Goal: Check status: Check status

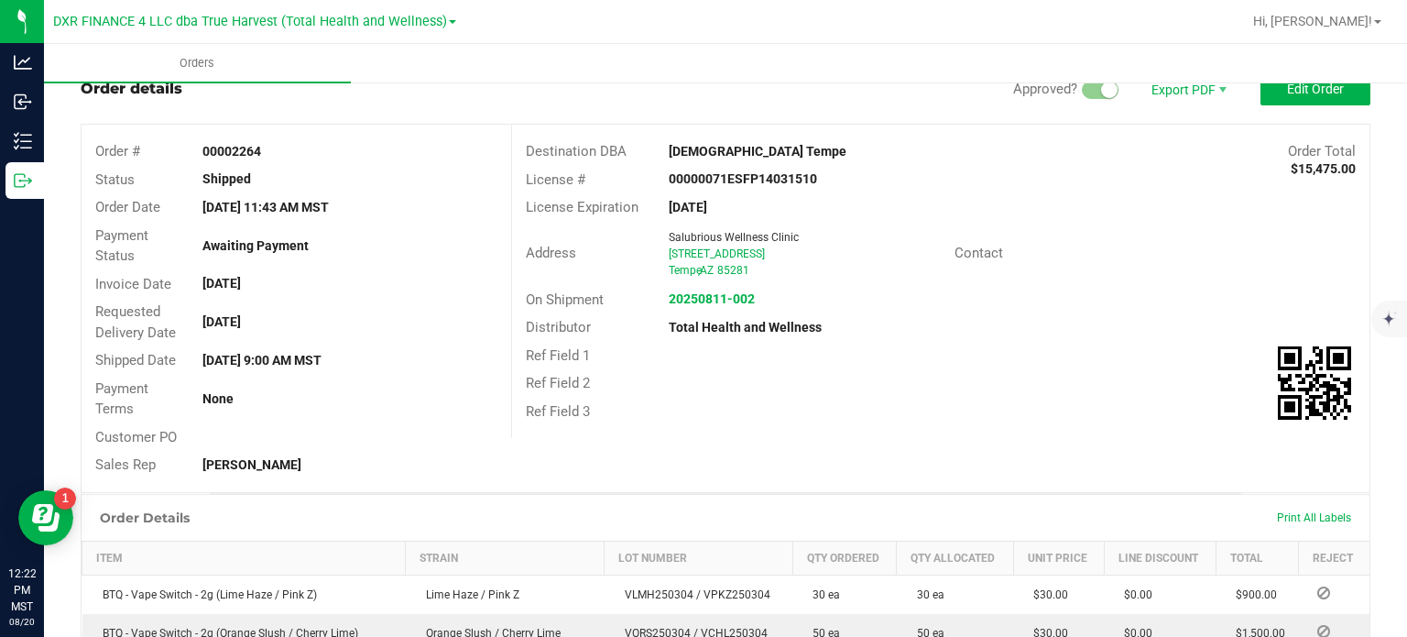
scroll to position [92, 0]
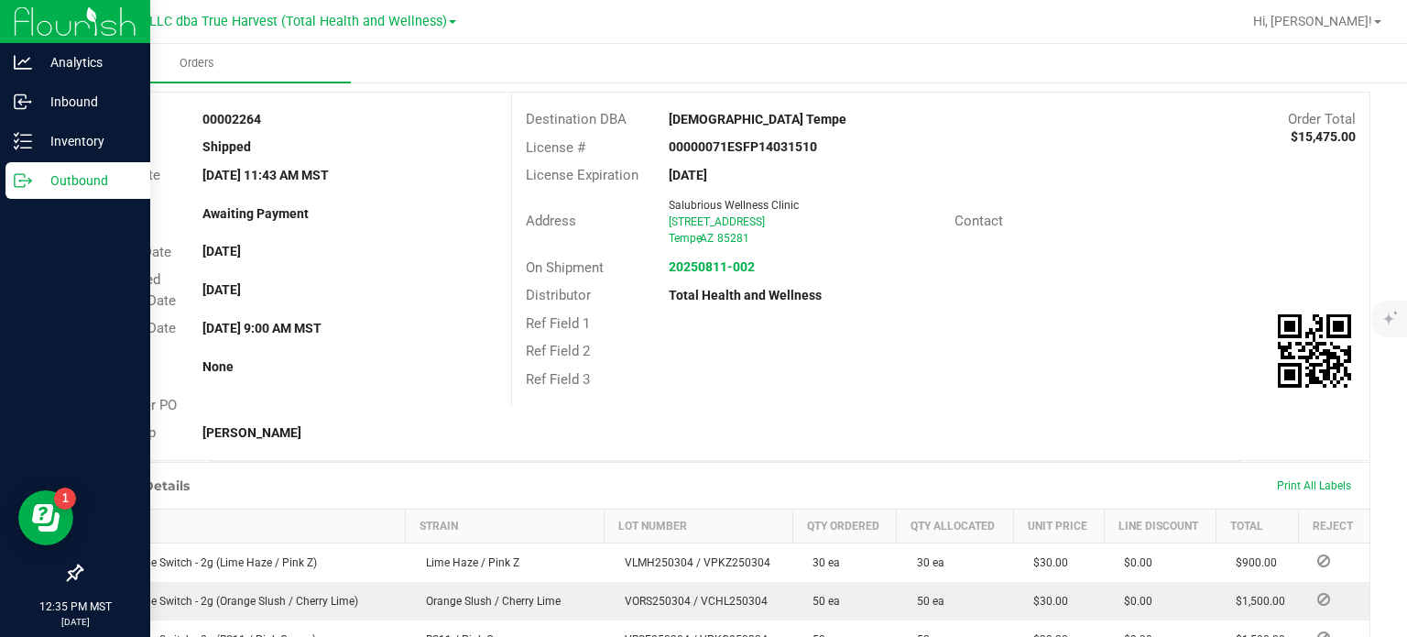
click at [37, 179] on p "Outbound" at bounding box center [87, 180] width 110 height 22
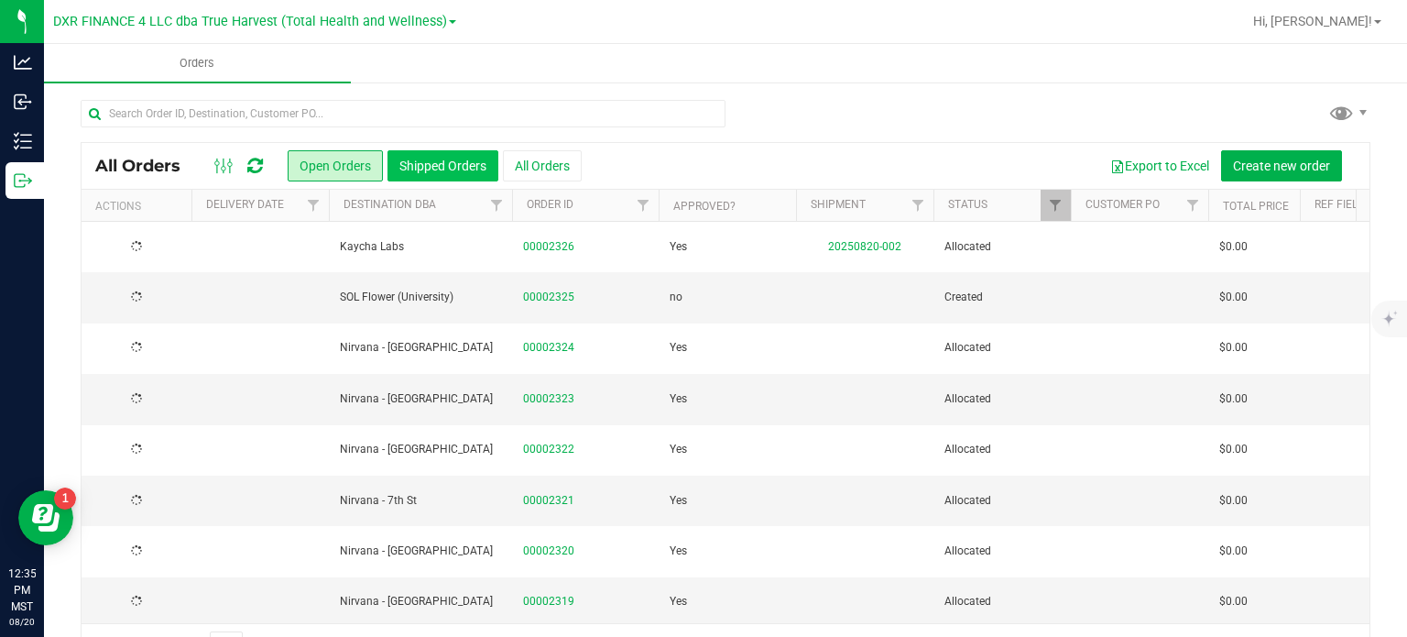
click at [454, 173] on button "Shipped Orders" at bounding box center [443, 165] width 111 height 31
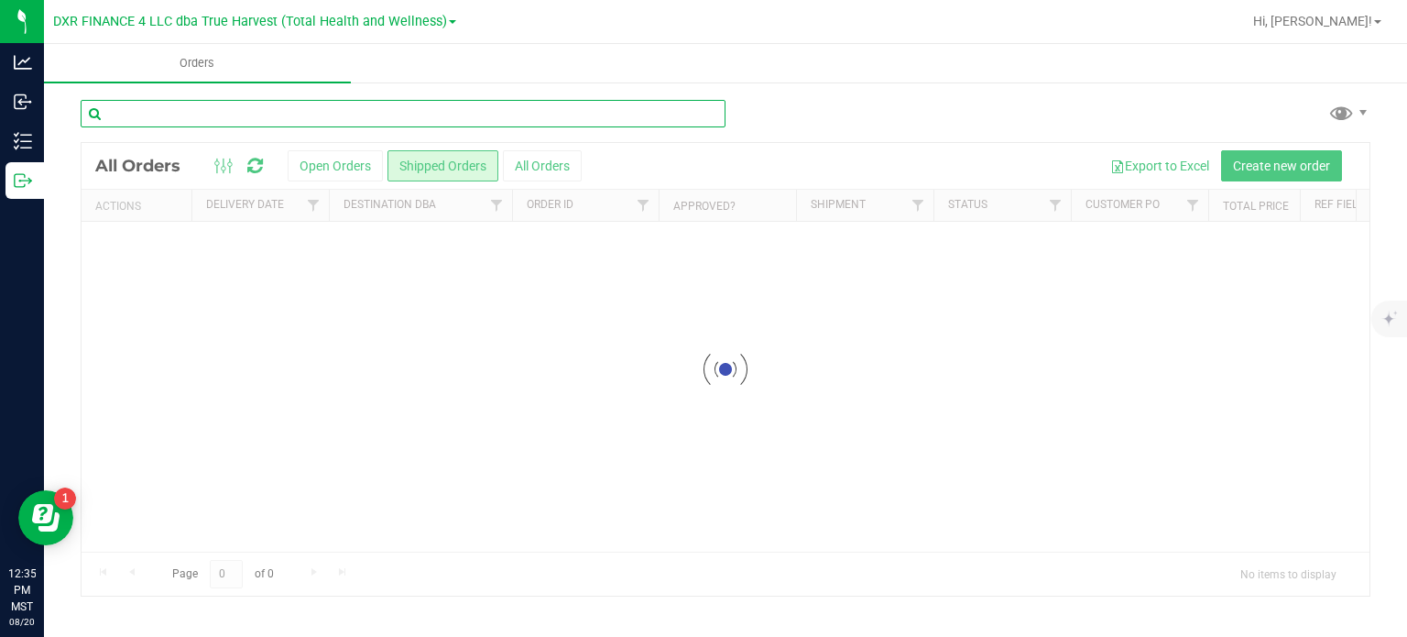
click at [334, 119] on input "text" at bounding box center [403, 113] width 645 height 27
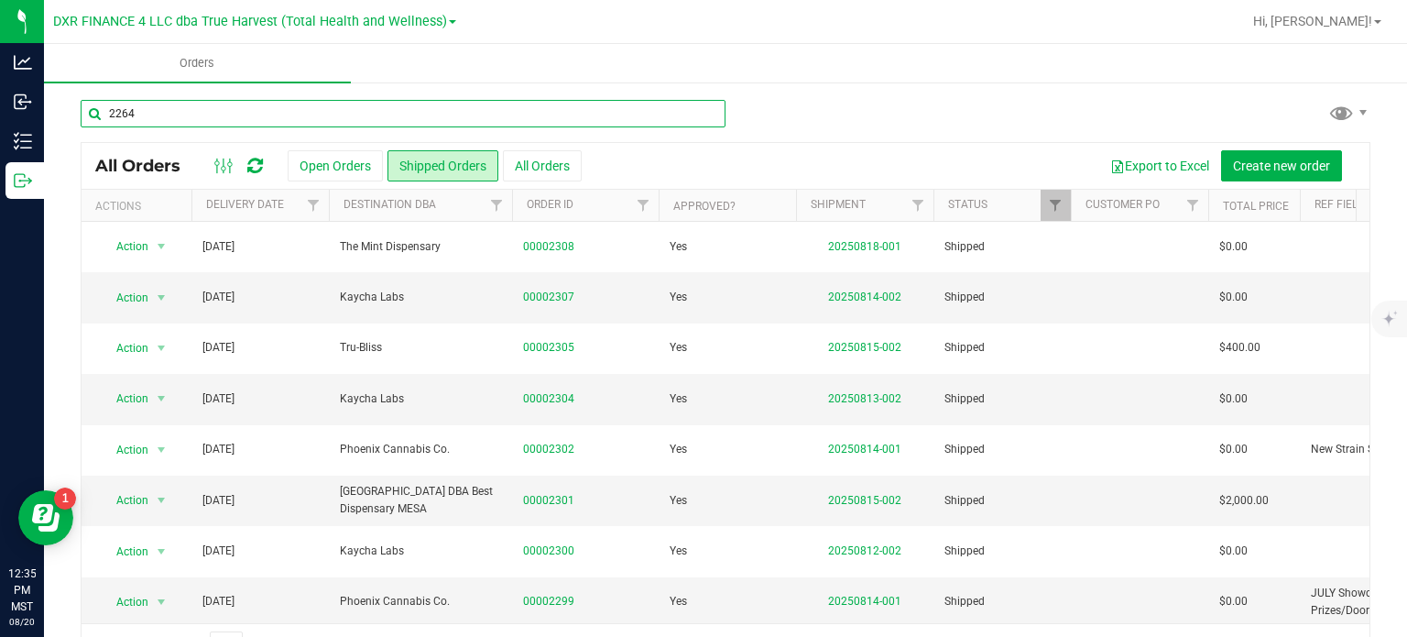
type input "2264"
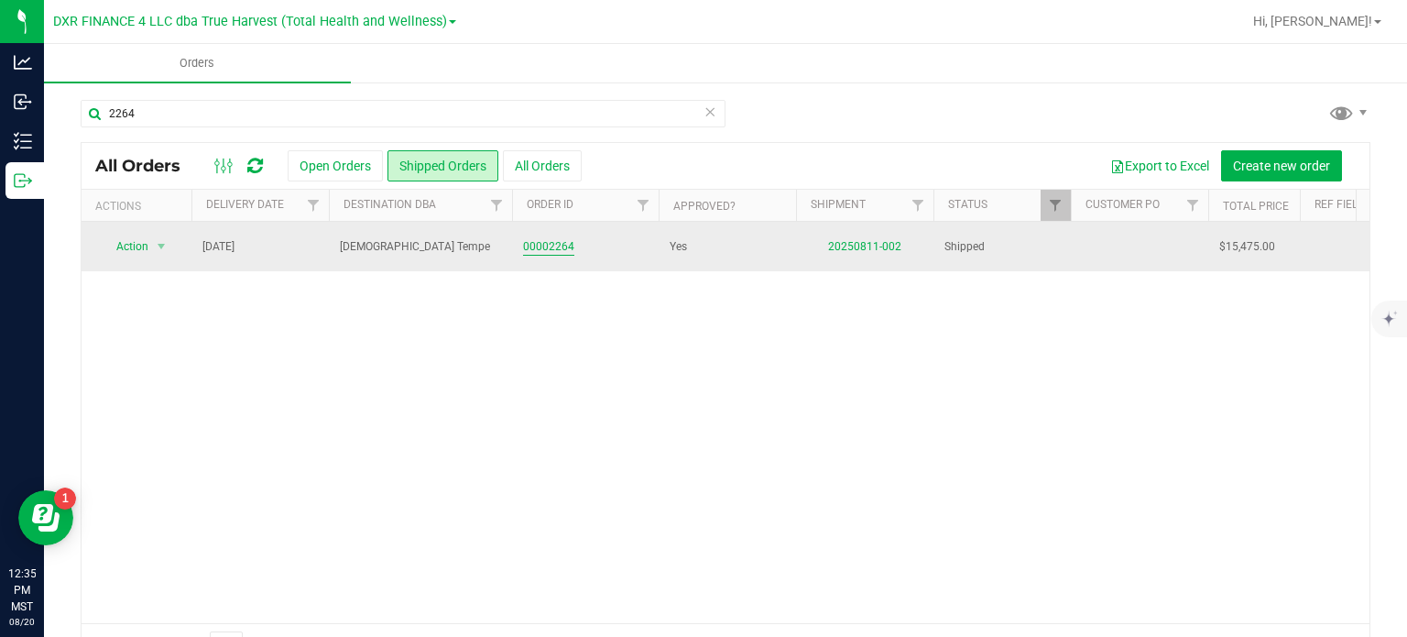
click at [552, 248] on link "00002264" at bounding box center [548, 246] width 51 height 17
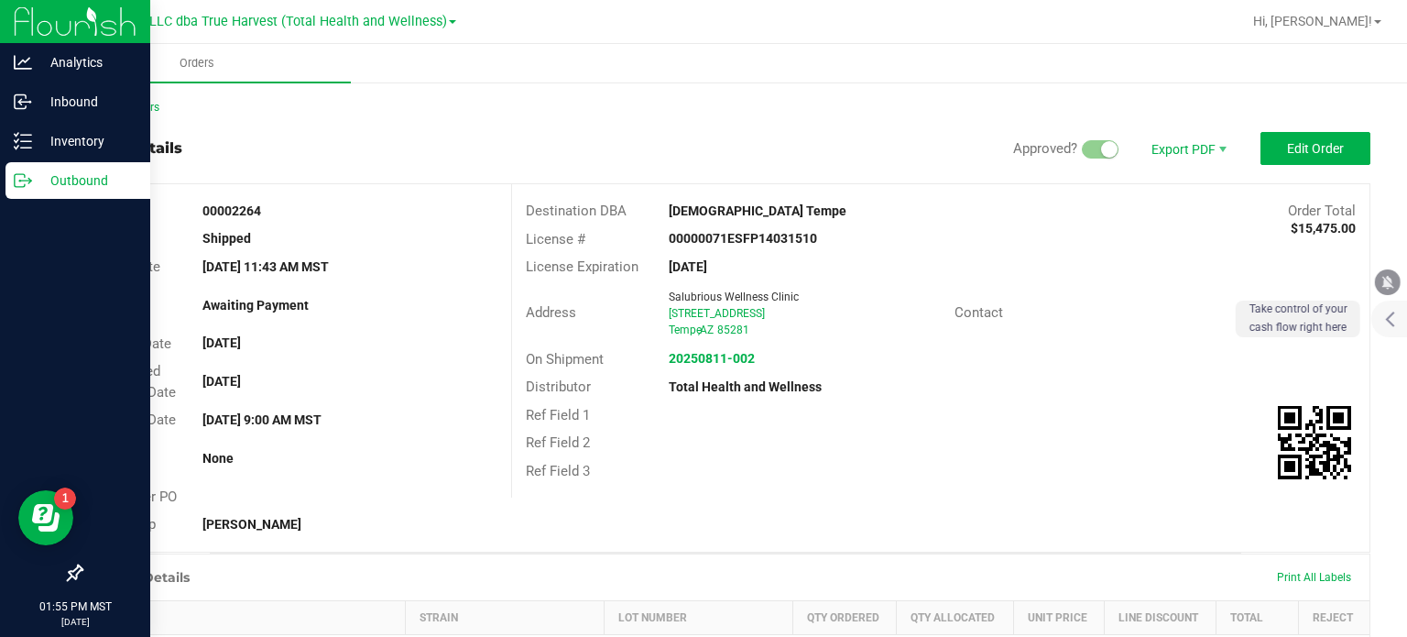
click at [12, 174] on div "Outbound" at bounding box center [77, 180] width 145 height 37
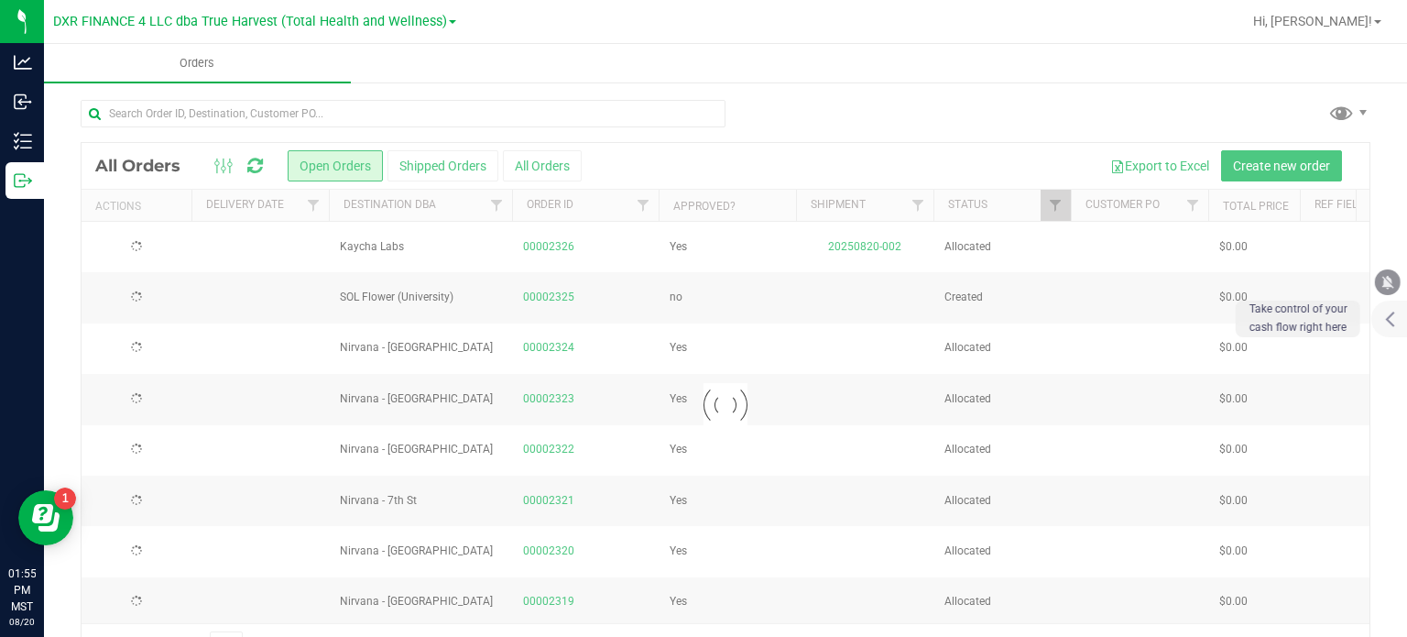
click at [474, 170] on button "Shipped Orders" at bounding box center [443, 165] width 111 height 31
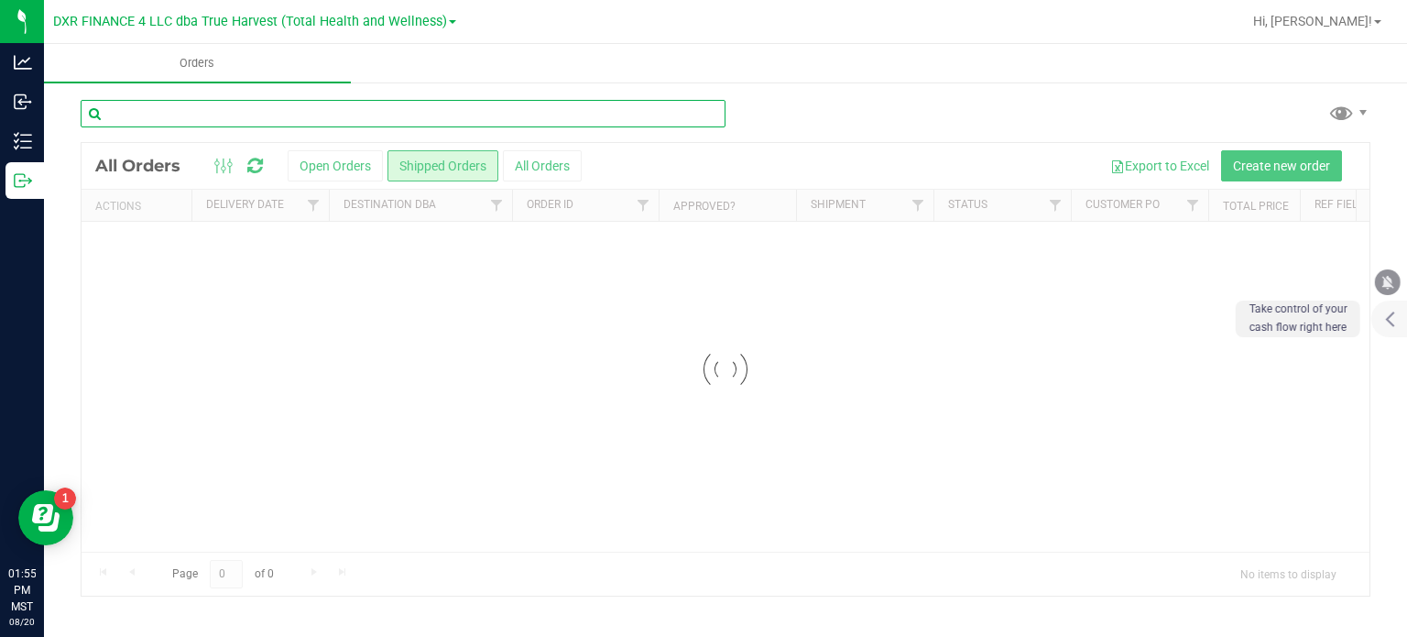
click at [299, 123] on input "text" at bounding box center [403, 113] width 645 height 27
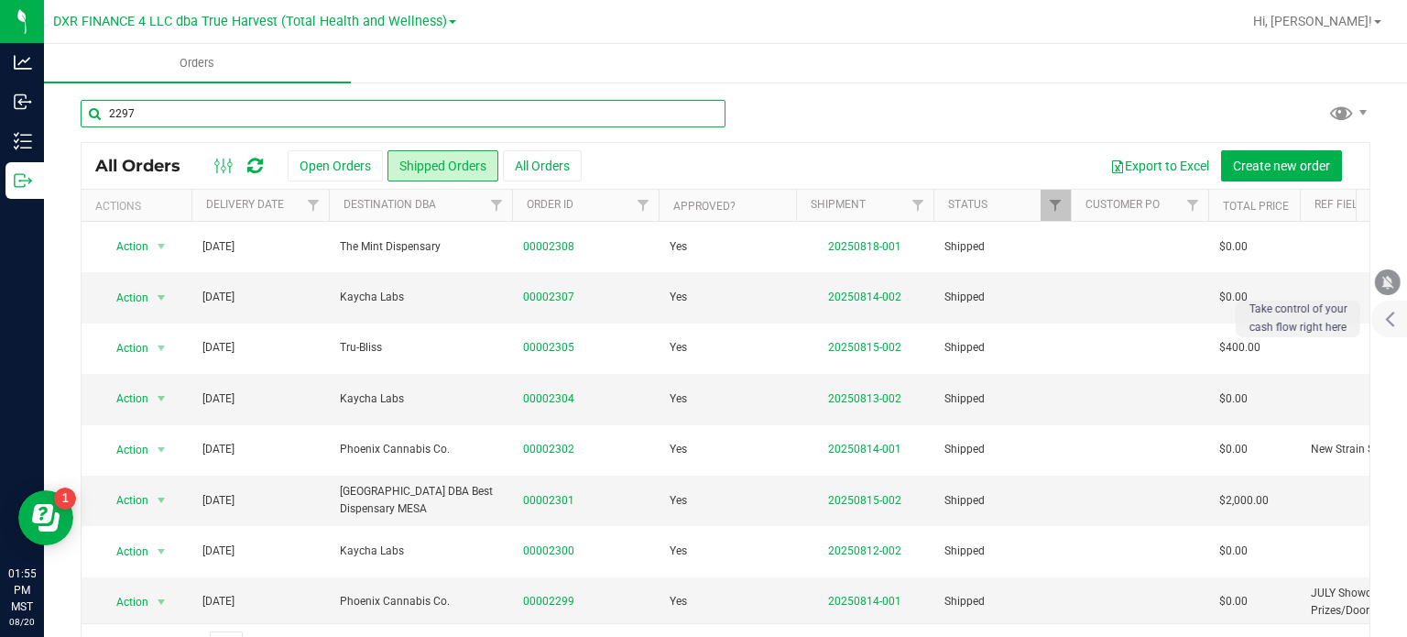
type input "2297"
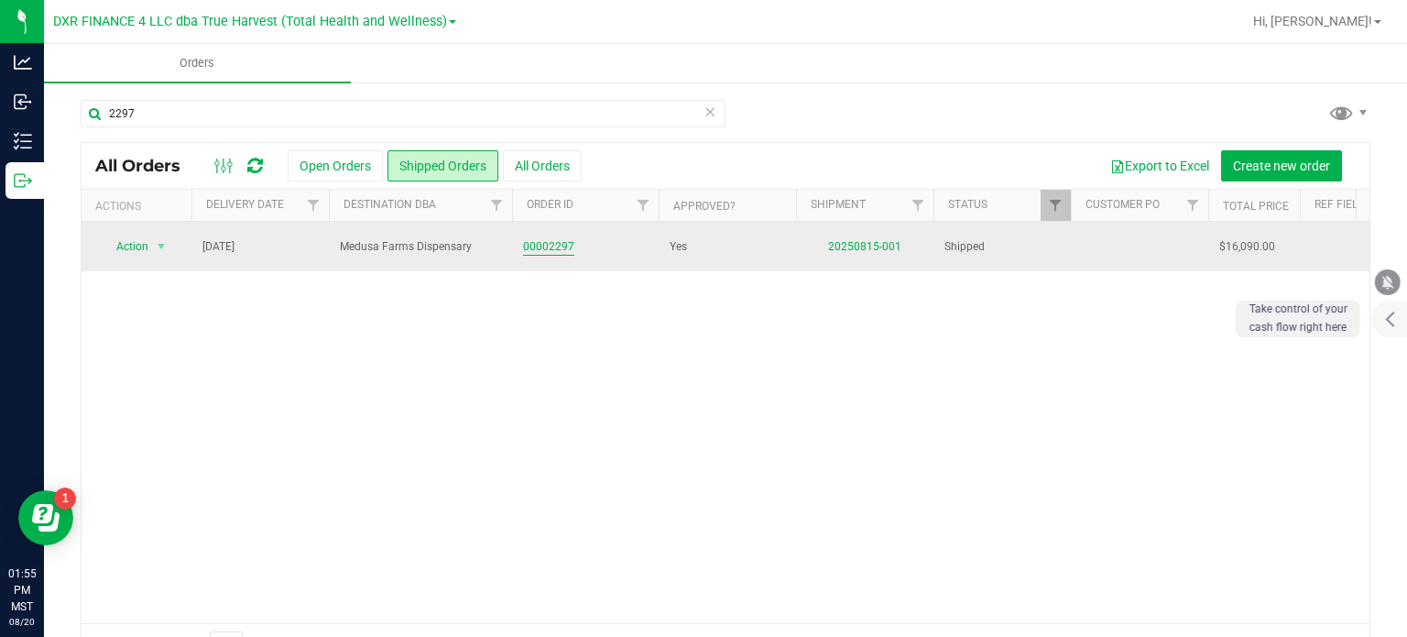
click at [549, 248] on link "00002297" at bounding box center [548, 246] width 51 height 17
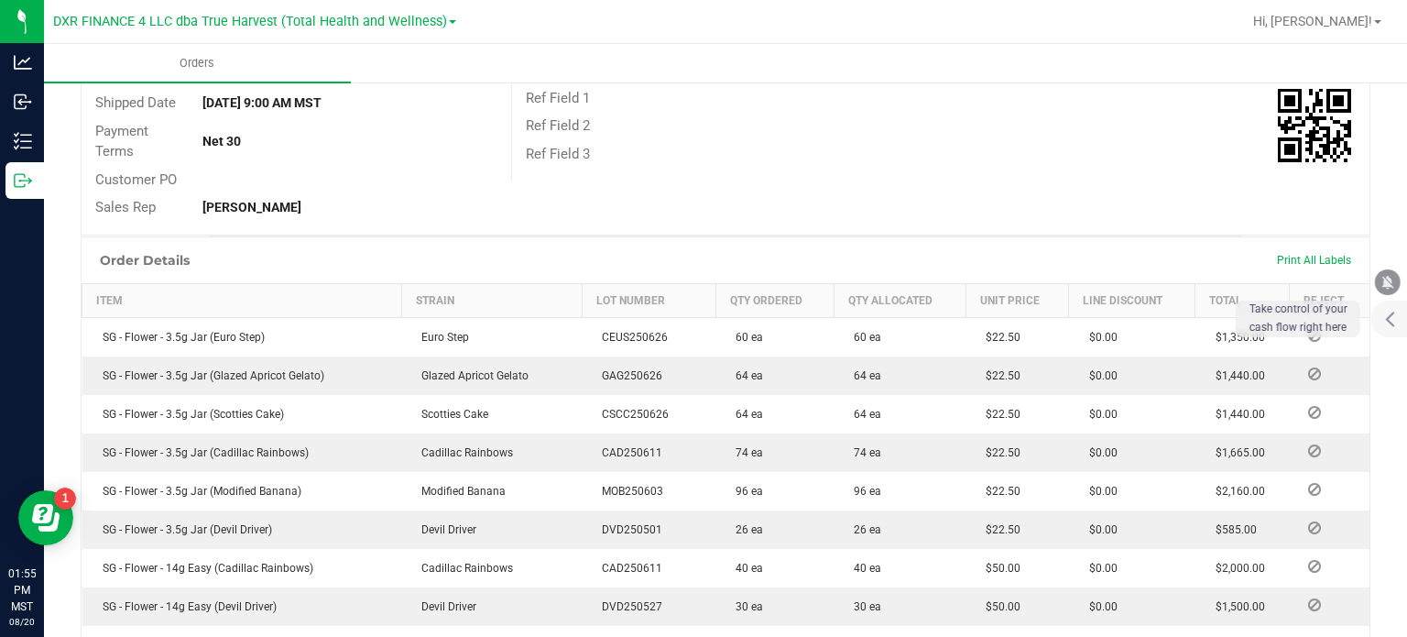
scroll to position [266, 0]
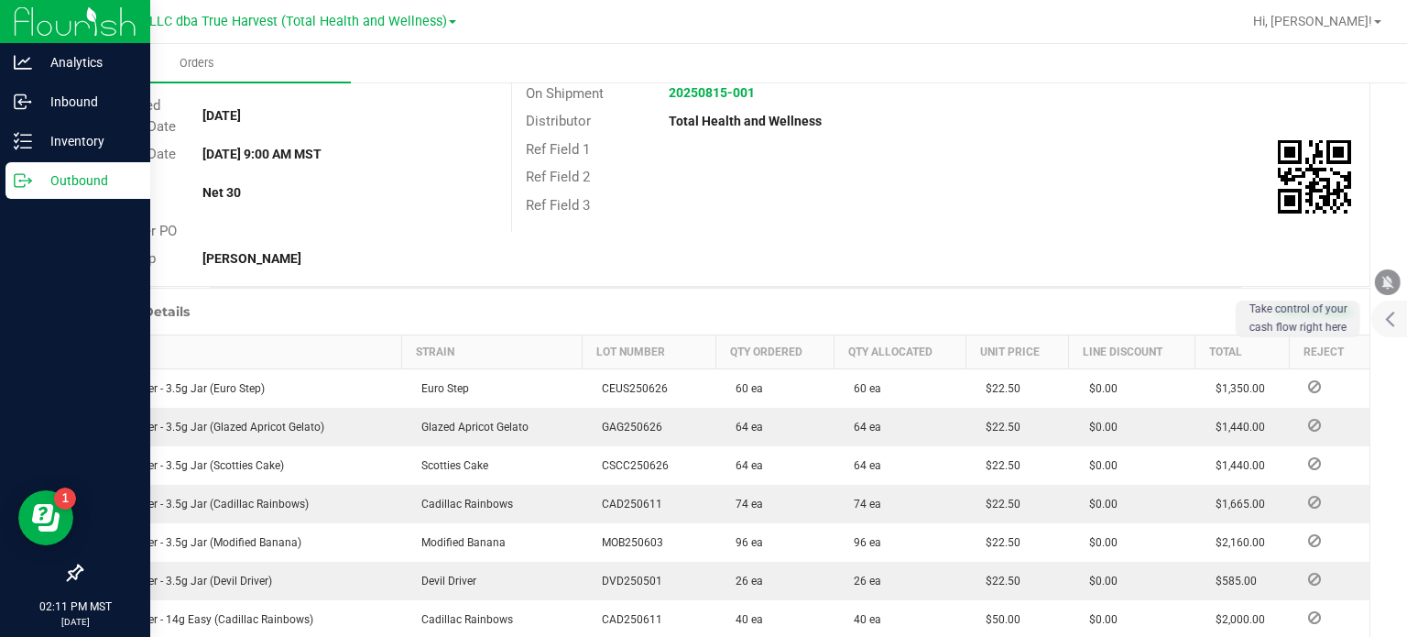
click at [27, 179] on icon at bounding box center [23, 180] width 18 height 18
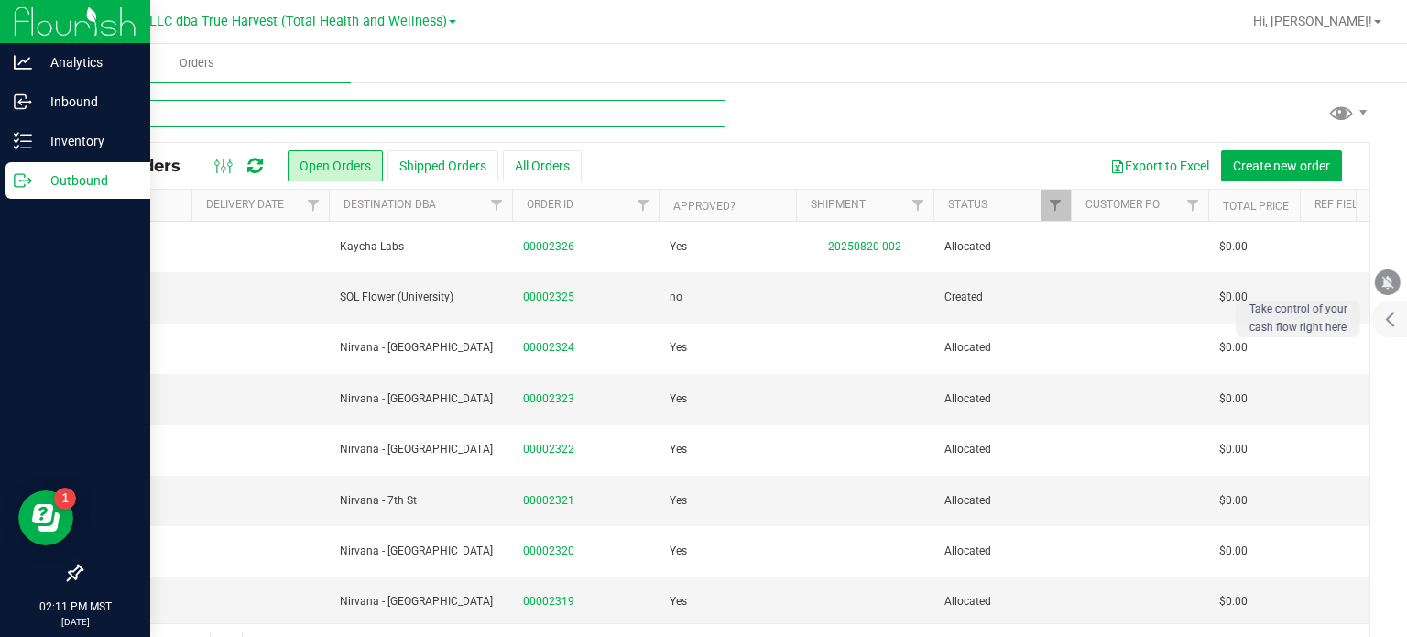
click at [384, 113] on input "text" at bounding box center [403, 113] width 645 height 27
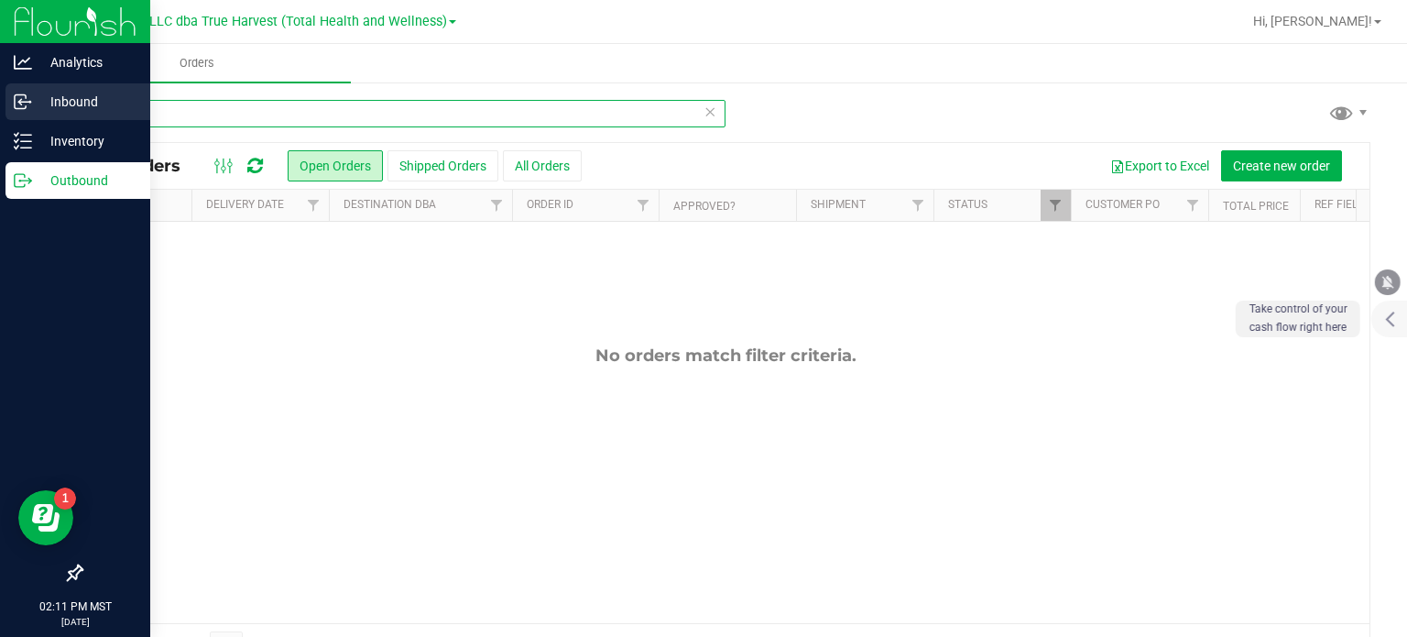
drag, startPoint x: 284, startPoint y: 115, endPoint x: 5, endPoint y: 87, distance: 279.8
click at [5, 87] on div "Analytics Inbound Inventory Outbound 02:11 PM MST [DATE] 08/20 DXR FINANCE 4 LL…" at bounding box center [703, 318] width 1407 height 637
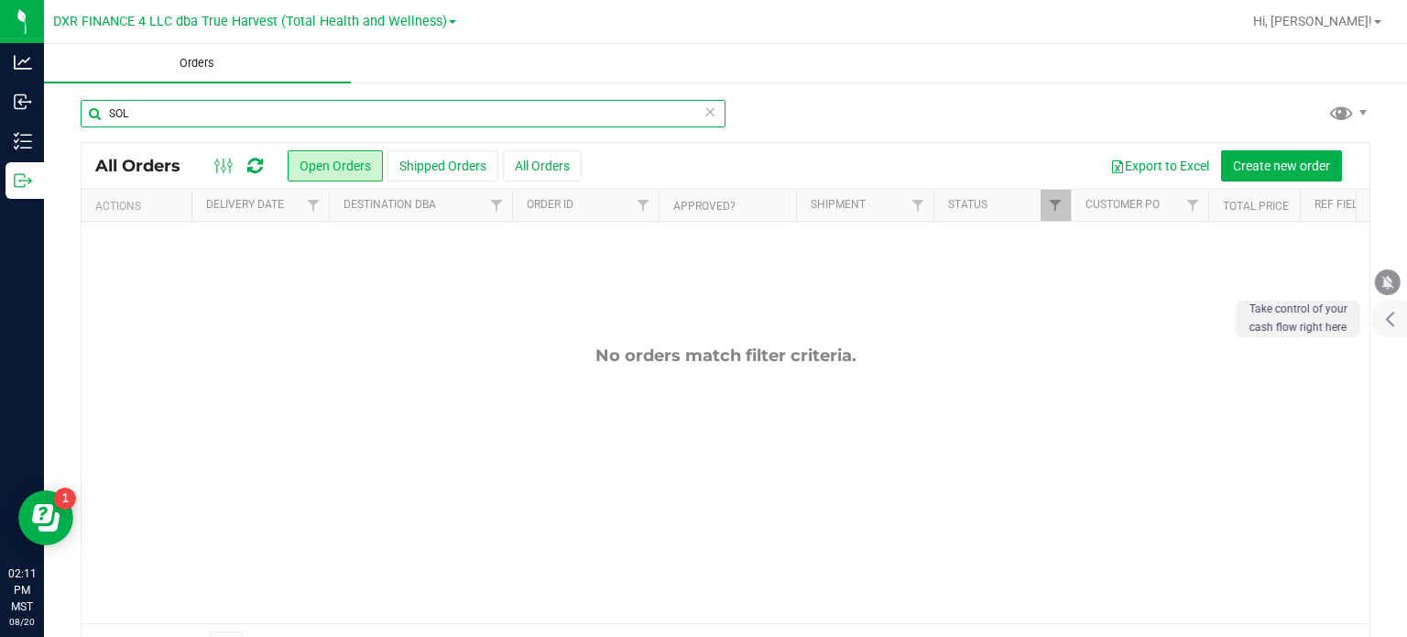
type input "SOL"
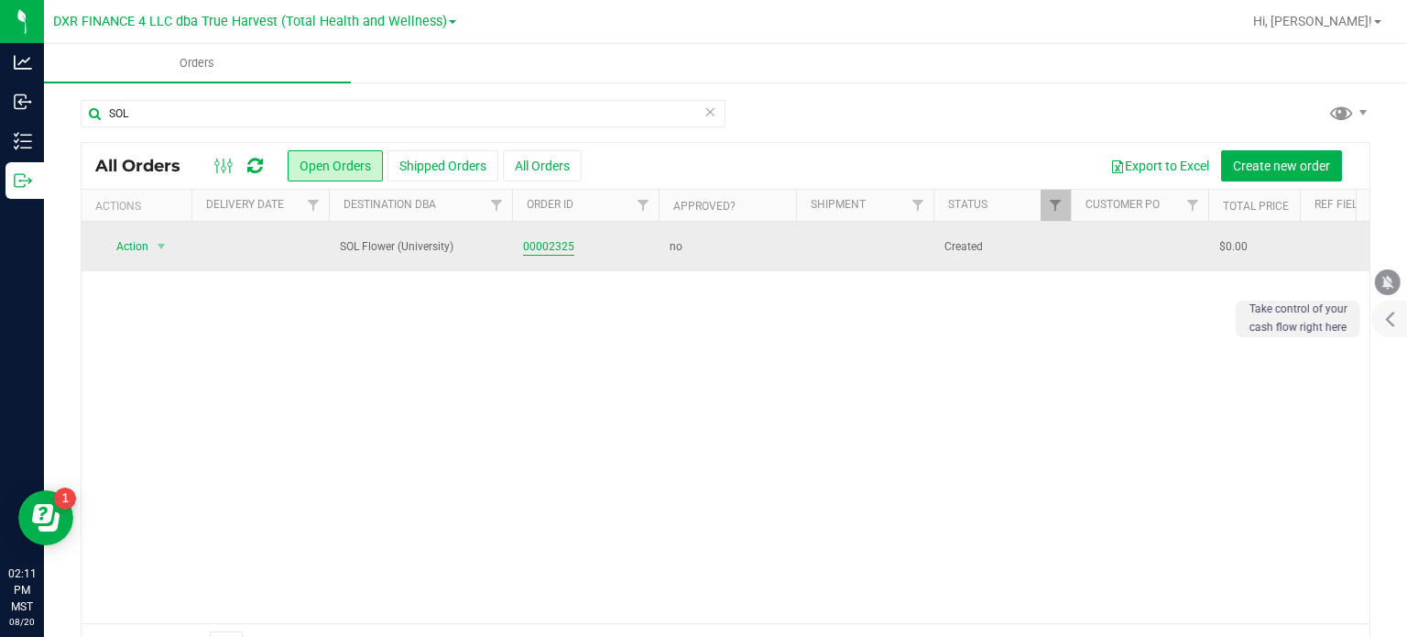
click at [547, 253] on link "00002325" at bounding box center [548, 246] width 51 height 17
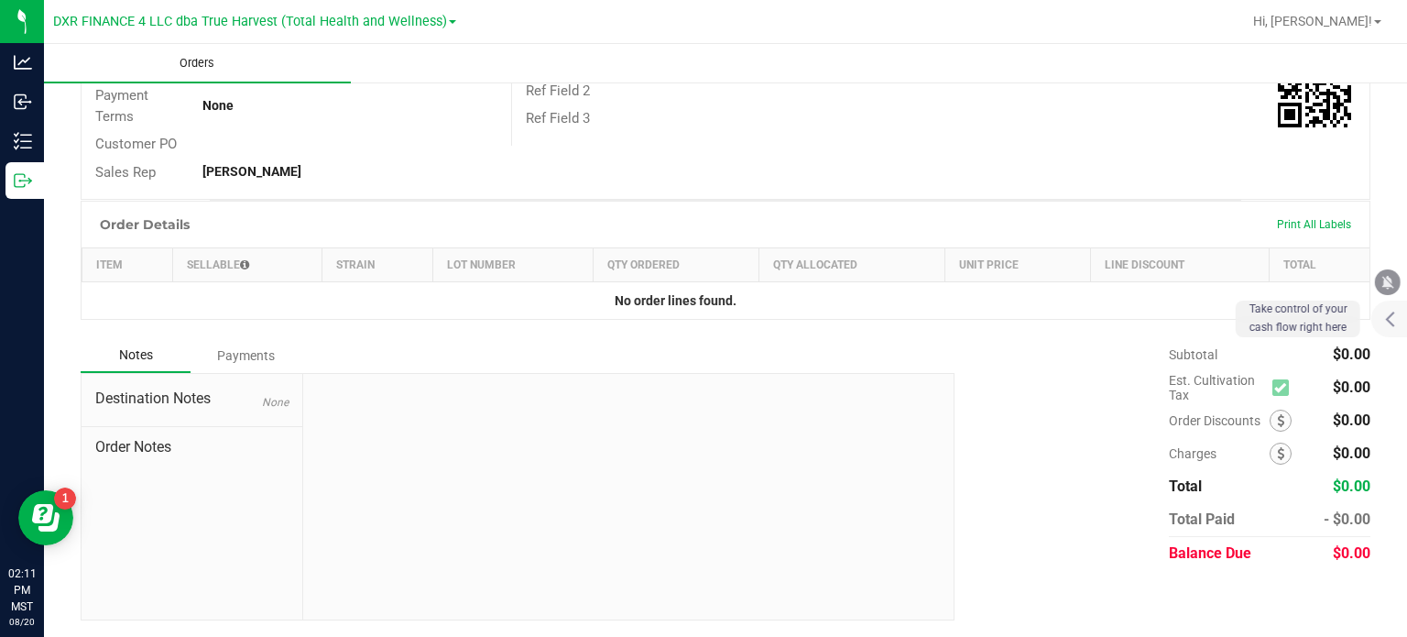
scroll to position [141, 0]
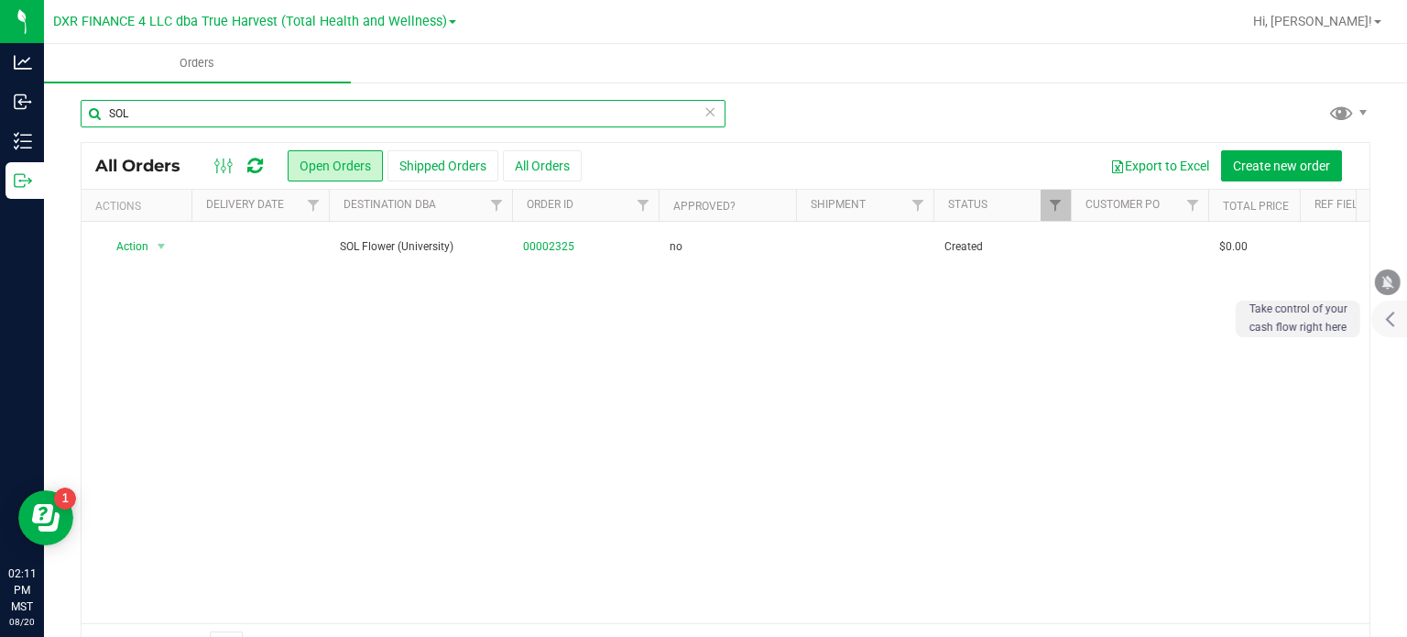
click at [219, 108] on input "SOL" at bounding box center [403, 113] width 645 height 27
click at [282, 116] on input "SOL" at bounding box center [403, 113] width 645 height 27
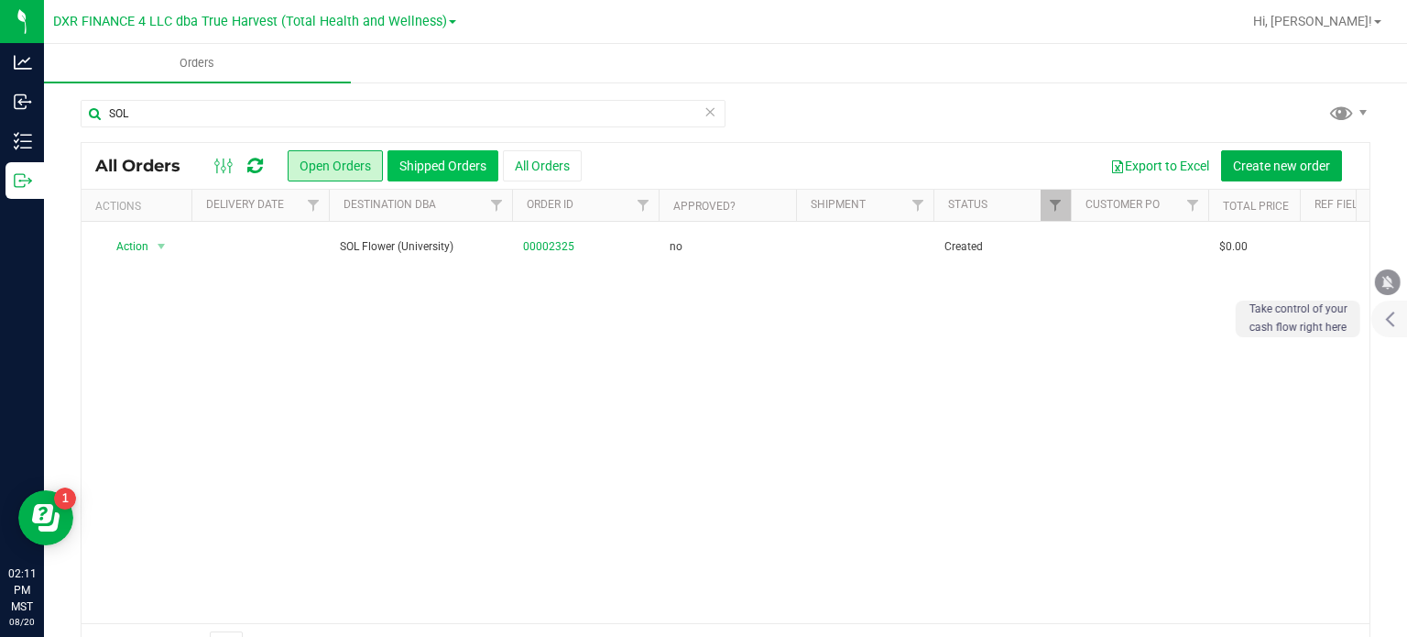
click at [403, 155] on button "Shipped Orders" at bounding box center [443, 165] width 111 height 31
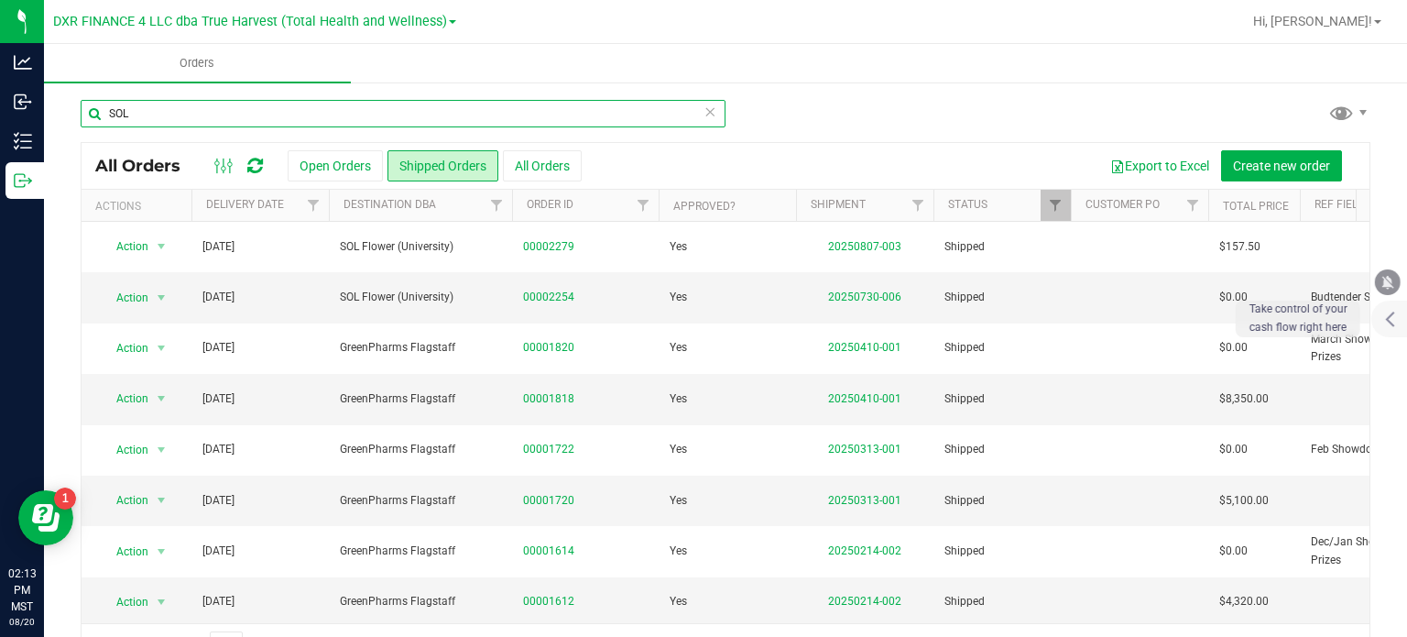
drag, startPoint x: 176, startPoint y: 111, endPoint x: 49, endPoint y: 93, distance: 127.6
click at [49, 93] on div "SOL All Orders Open Orders Shipped Orders All Orders Export to Excel Create new…" at bounding box center [725, 384] width 1363 height 606
type input "7829.00"
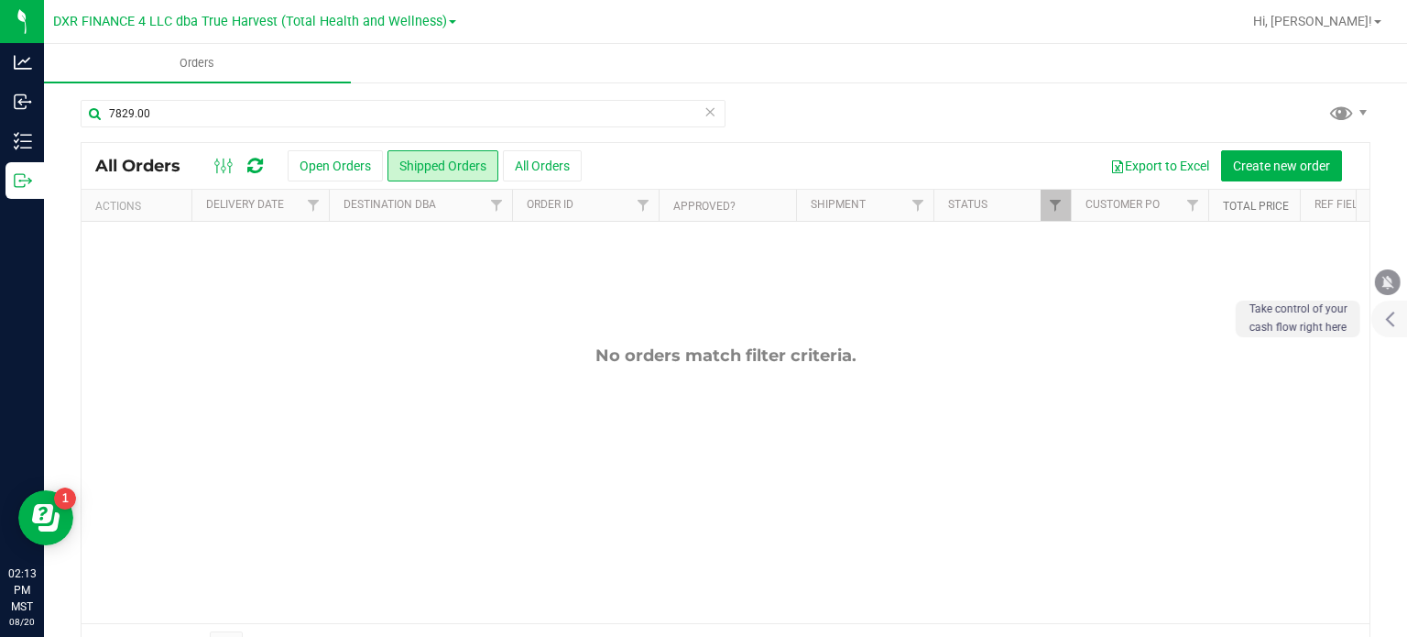
click at [1271, 202] on link "Total Price" at bounding box center [1256, 206] width 66 height 13
click at [489, 163] on button "Shipped Orders" at bounding box center [443, 165] width 111 height 31
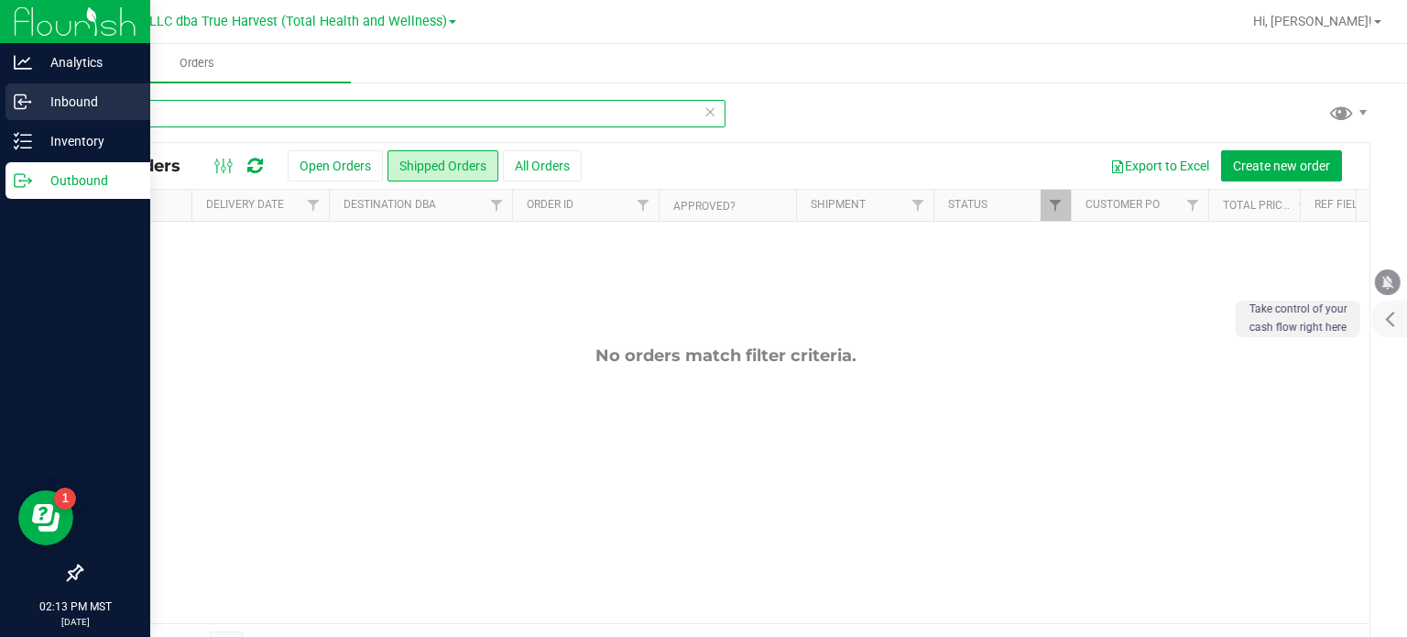
drag, startPoint x: 129, startPoint y: 112, endPoint x: 1, endPoint y: 104, distance: 128.5
click at [3, 104] on div "Analytics Inbound Inventory Outbound 02:13 PM MST [DATE] 08/20 DXR FINANCE 4 LL…" at bounding box center [703, 318] width 1407 height 637
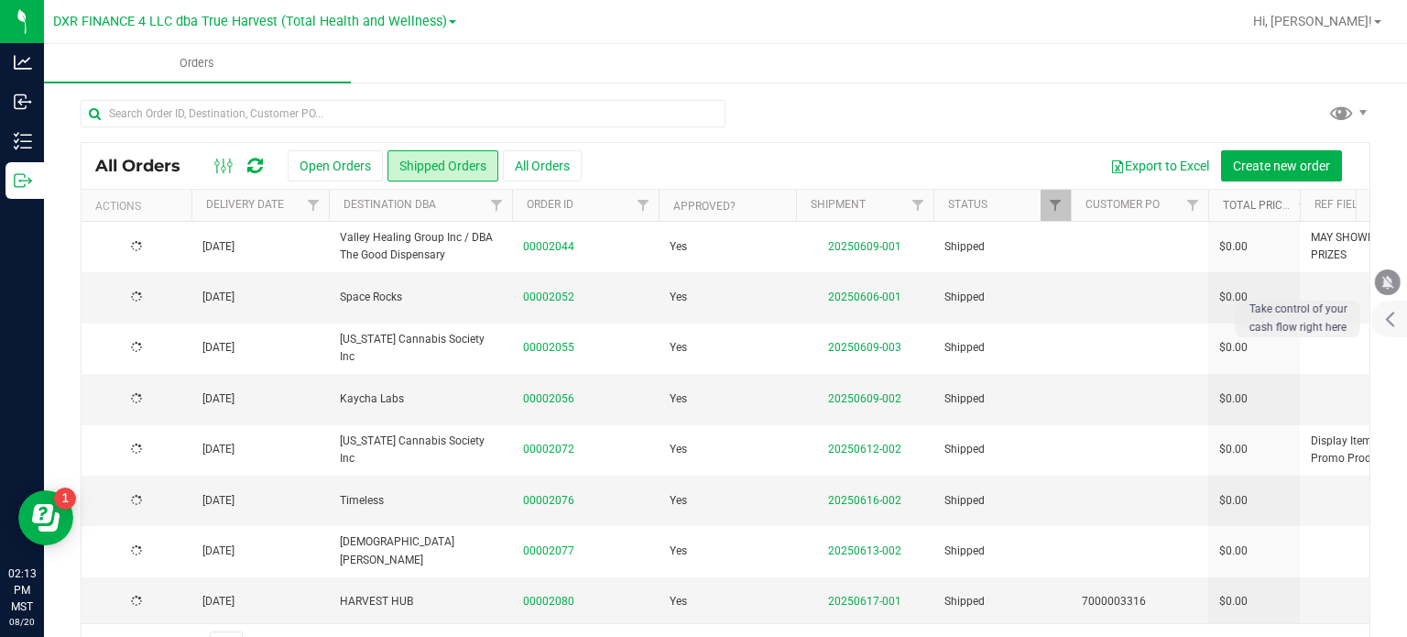
click at [1236, 205] on link "Total Price" at bounding box center [1266, 205] width 87 height 13
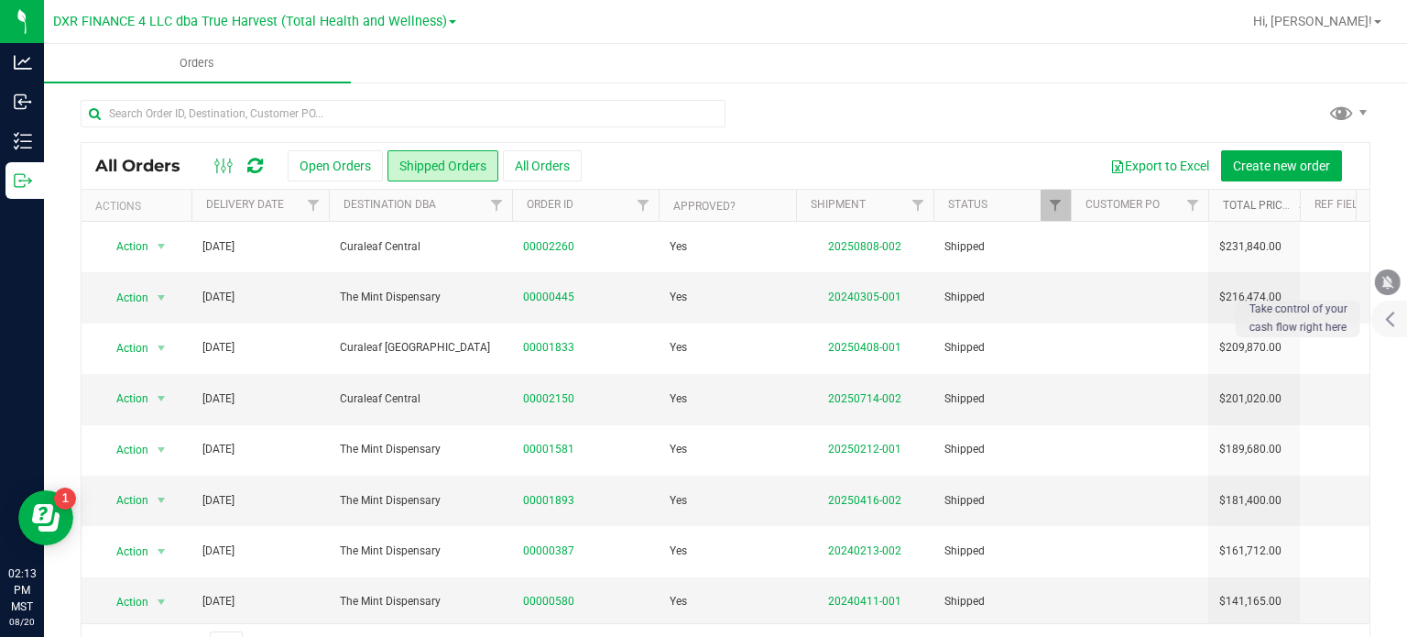
click at [1235, 204] on link "Total Price" at bounding box center [1266, 205] width 87 height 13
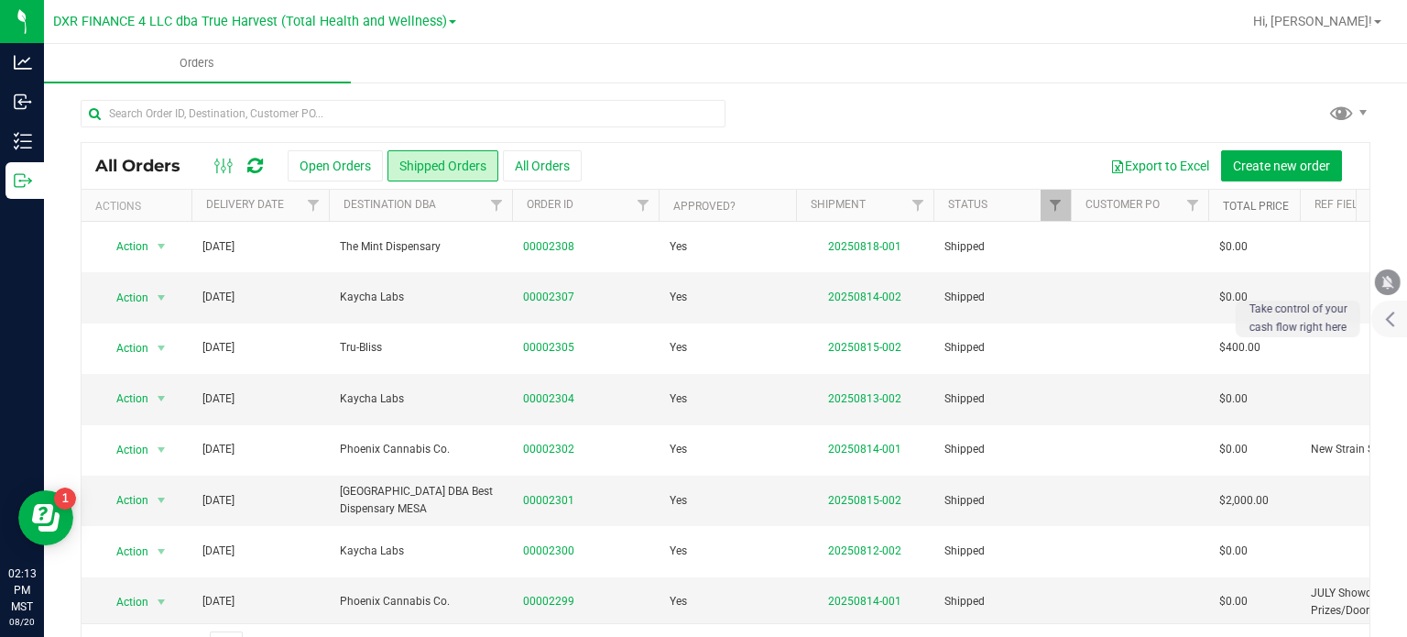
click at [1261, 204] on link "Total Price" at bounding box center [1256, 206] width 66 height 13
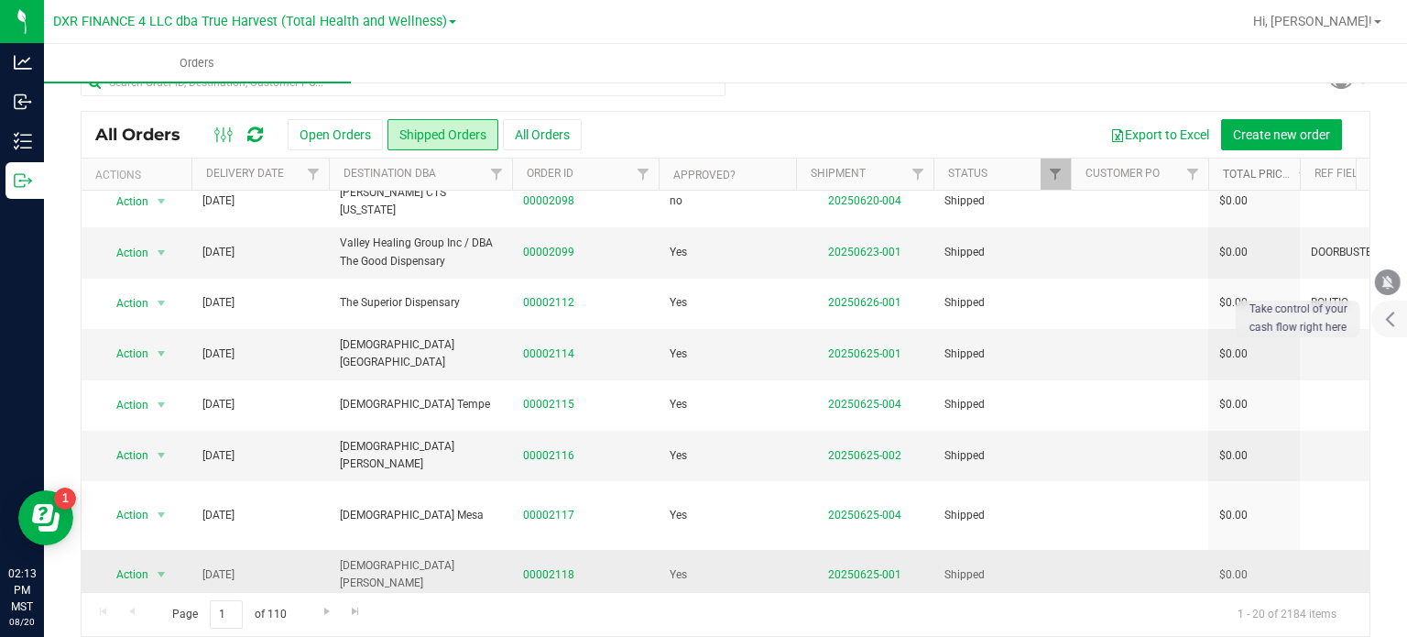
scroll to position [48, 0]
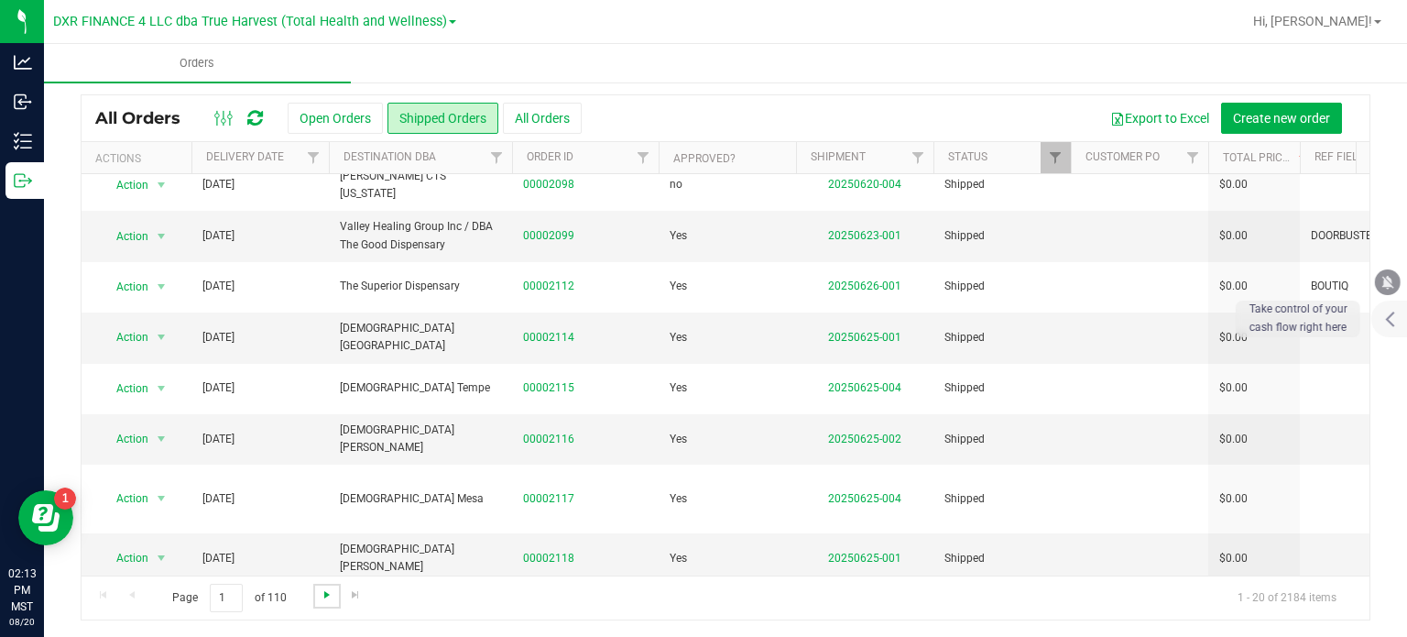
click at [327, 594] on span "Go to the next page" at bounding box center [327, 594] width 15 height 15
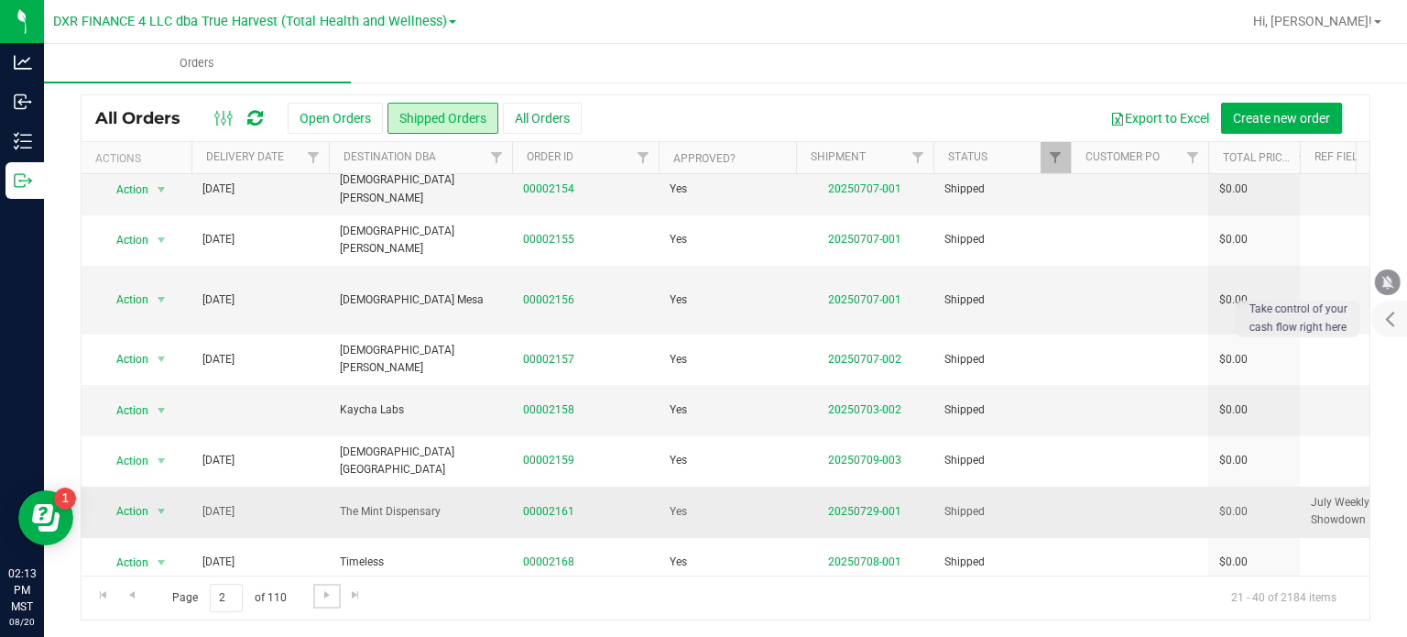
scroll to position [531, 0]
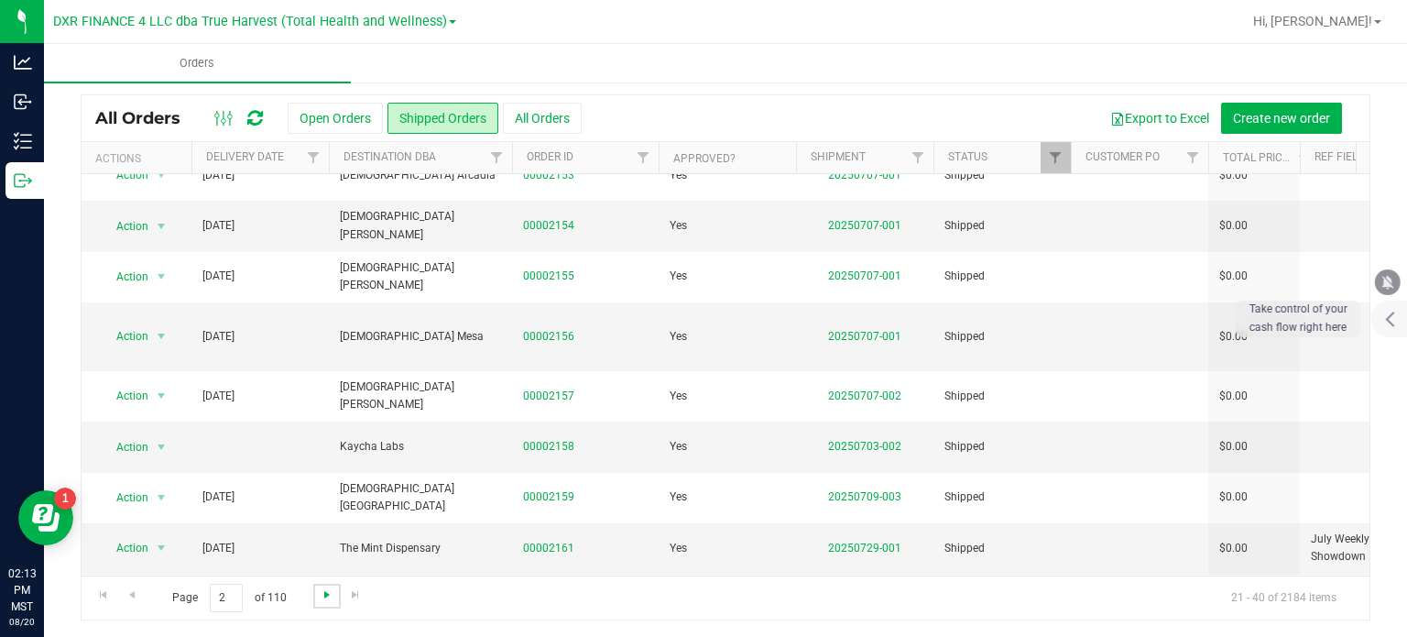
click at [320, 599] on span "Go to the next page" at bounding box center [327, 594] width 15 height 15
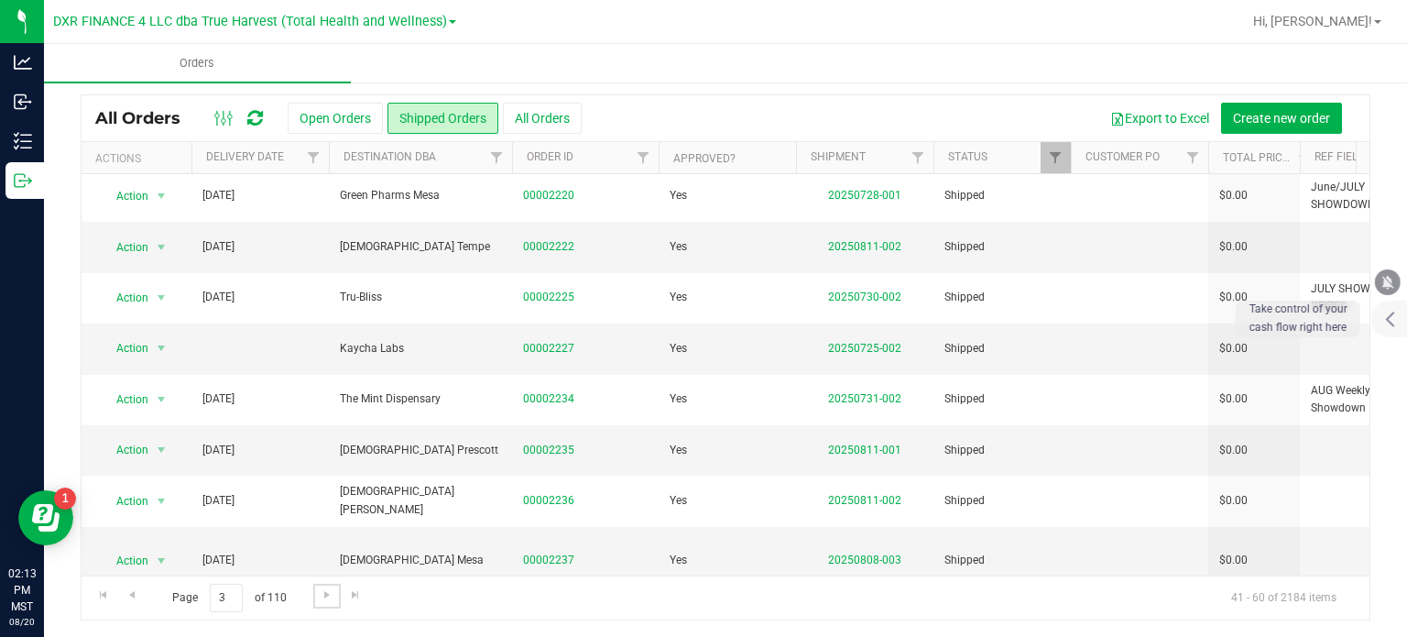
scroll to position [641, 0]
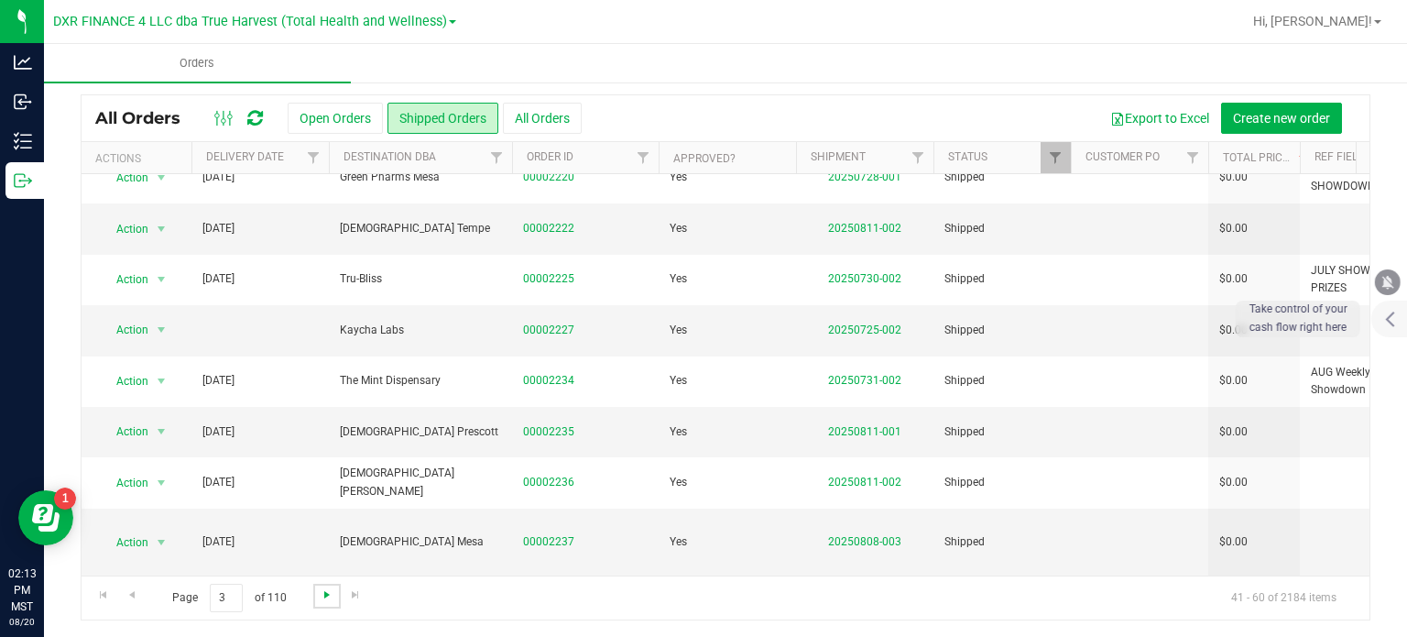
click at [329, 595] on span "Go to the next page" at bounding box center [327, 594] width 15 height 15
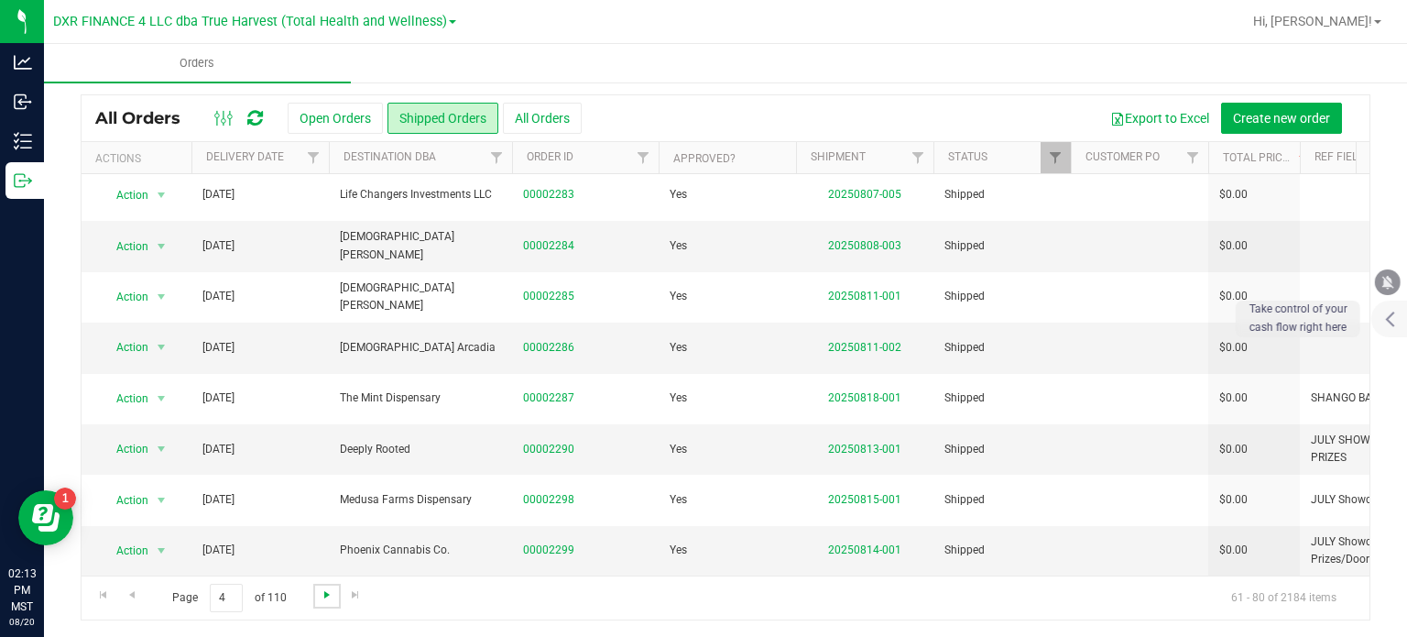
click at [322, 595] on span "Go to the next page" at bounding box center [327, 594] width 15 height 15
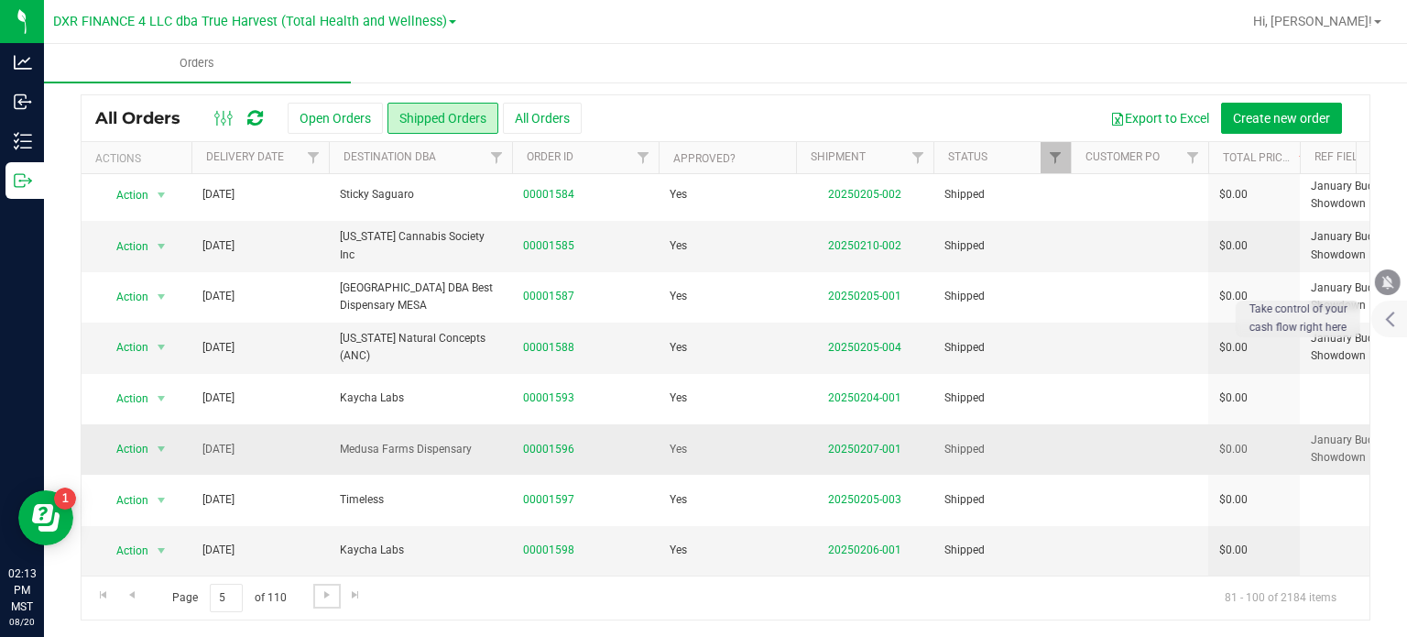
scroll to position [659, 0]
click at [322, 597] on span "Go to the next page" at bounding box center [327, 594] width 15 height 15
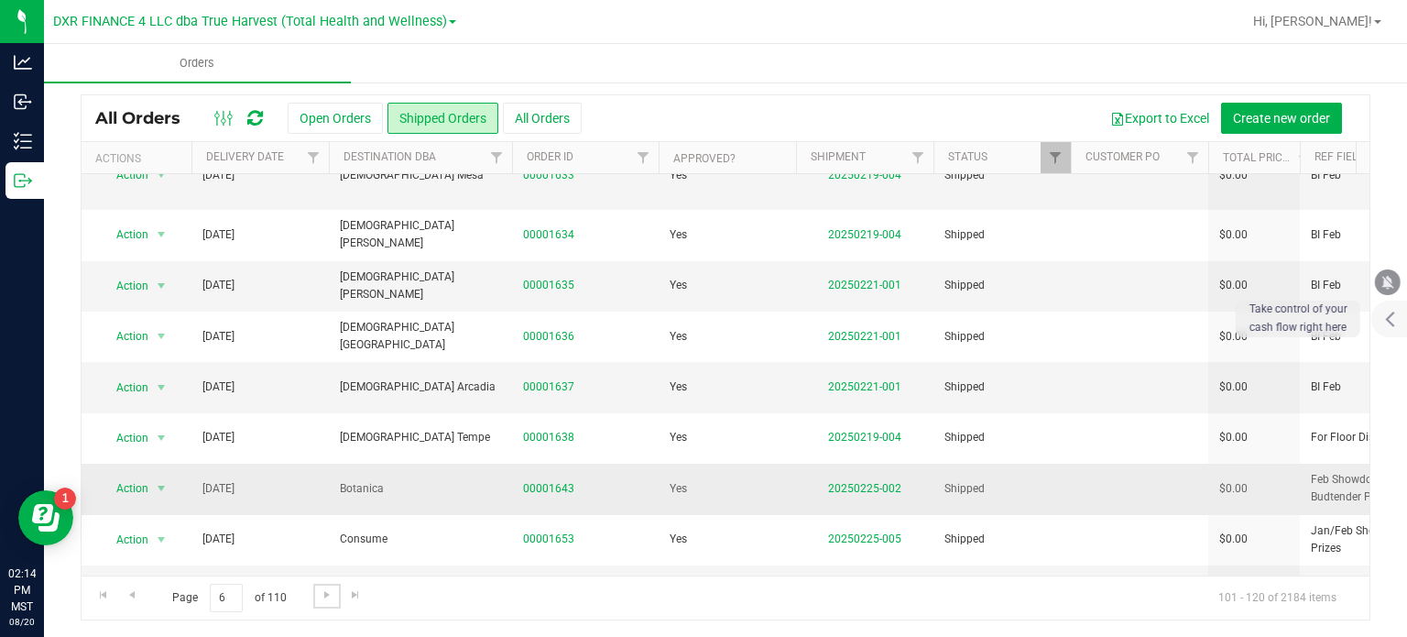
scroll to position [623, 0]
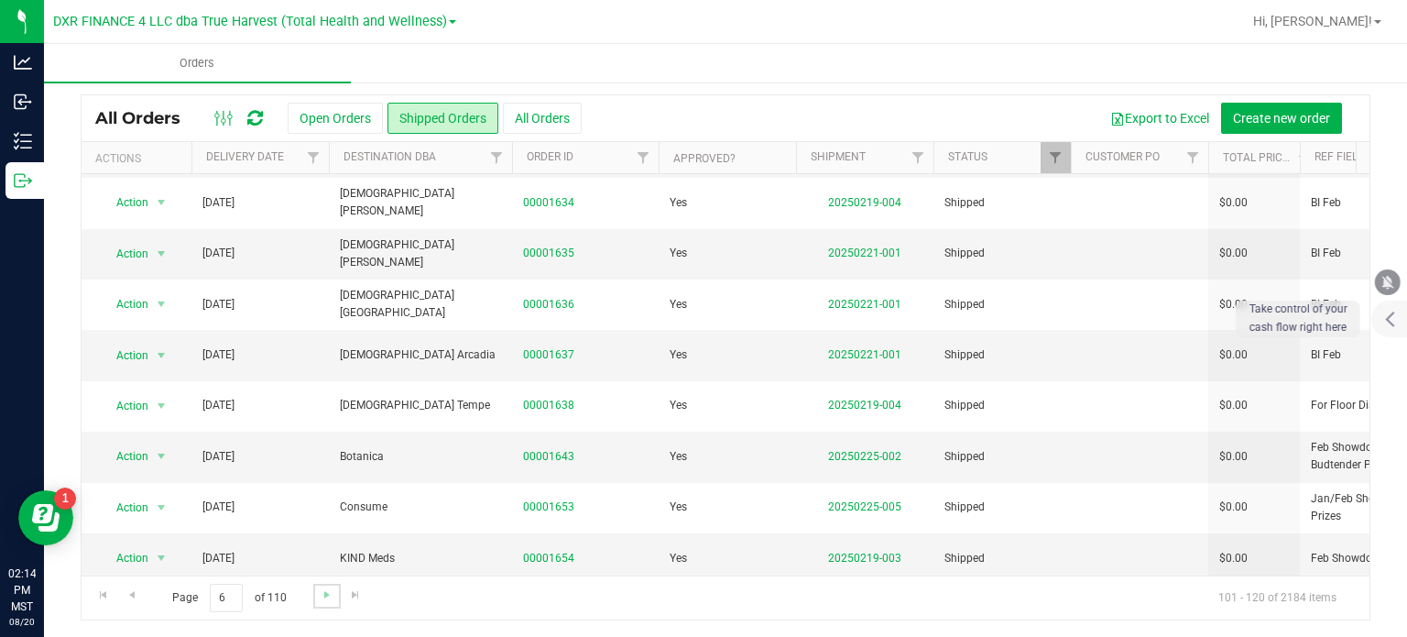
click at [315, 593] on link "Go to the next page" at bounding box center [326, 596] width 27 height 25
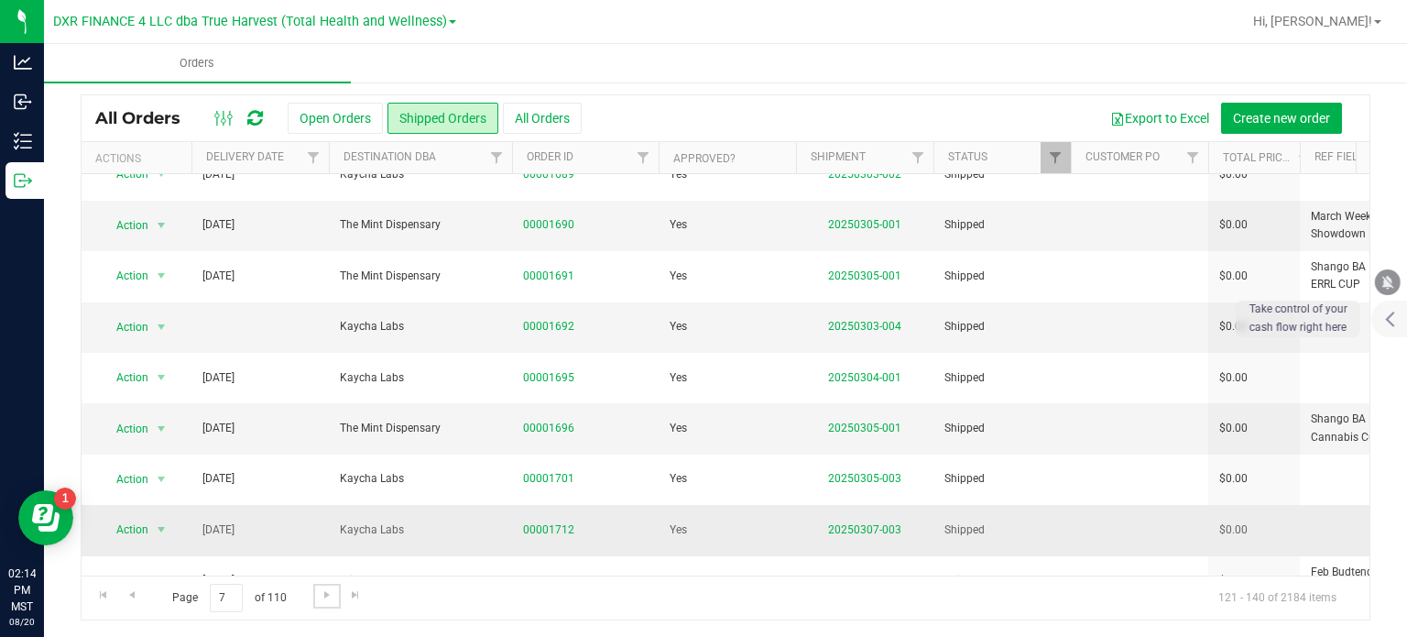
scroll to position [659, 0]
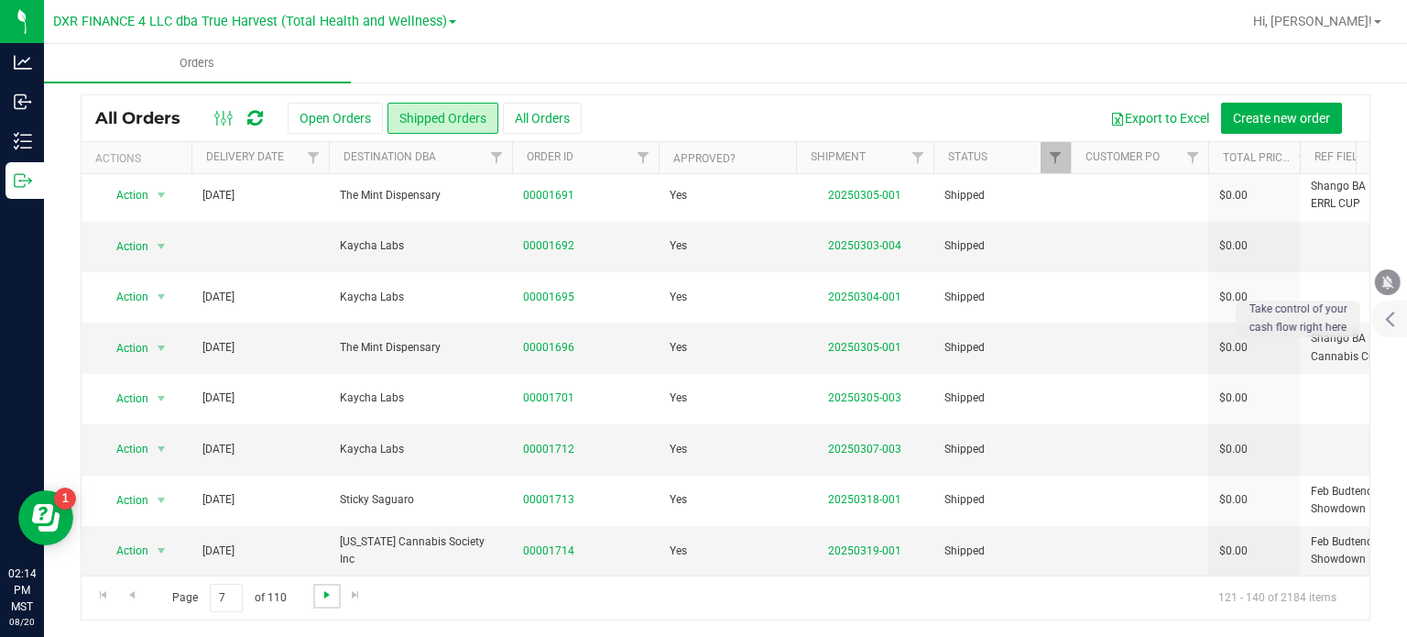
click at [322, 594] on span "Go to the next page" at bounding box center [327, 594] width 15 height 15
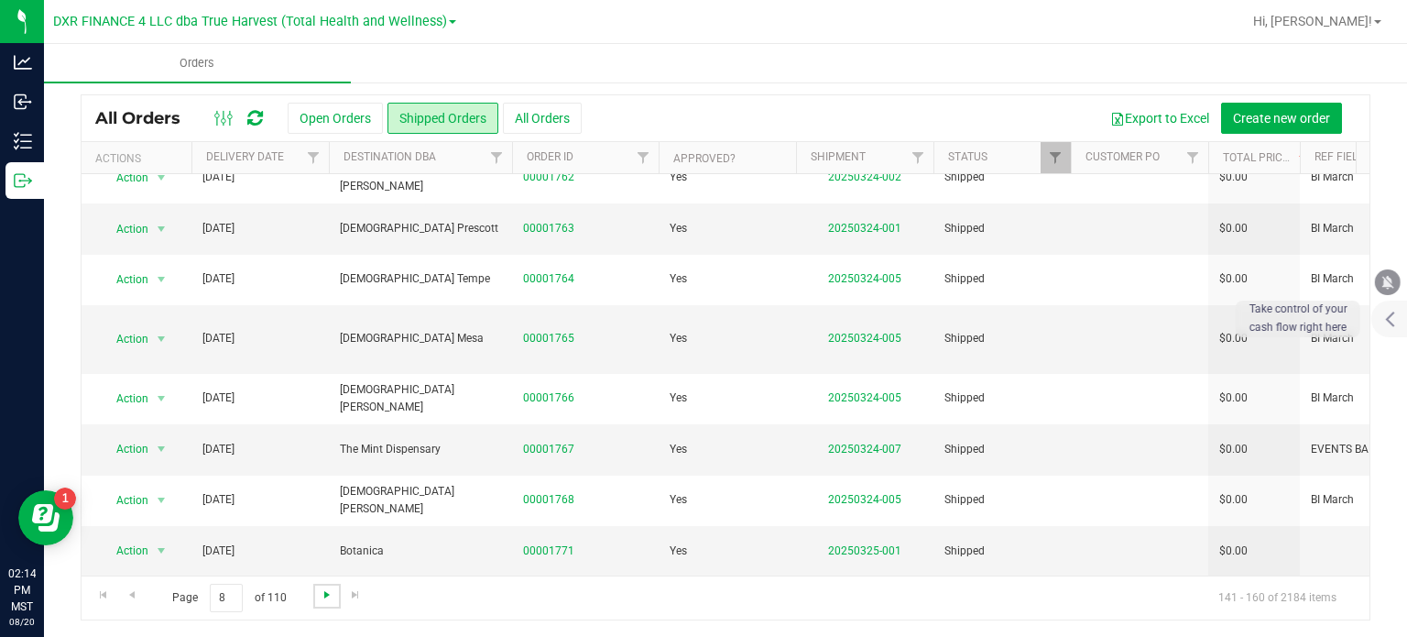
scroll to position [0, 0]
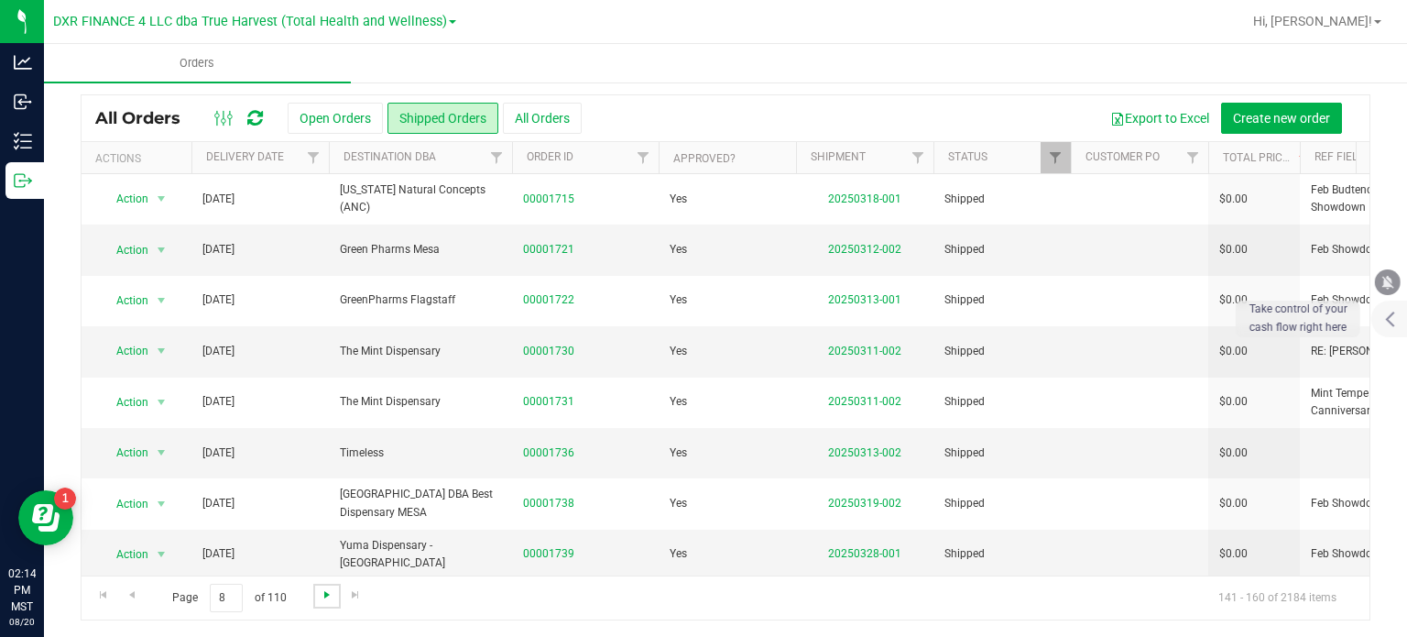
click at [321, 593] on span "Go to the next page" at bounding box center [327, 594] width 15 height 15
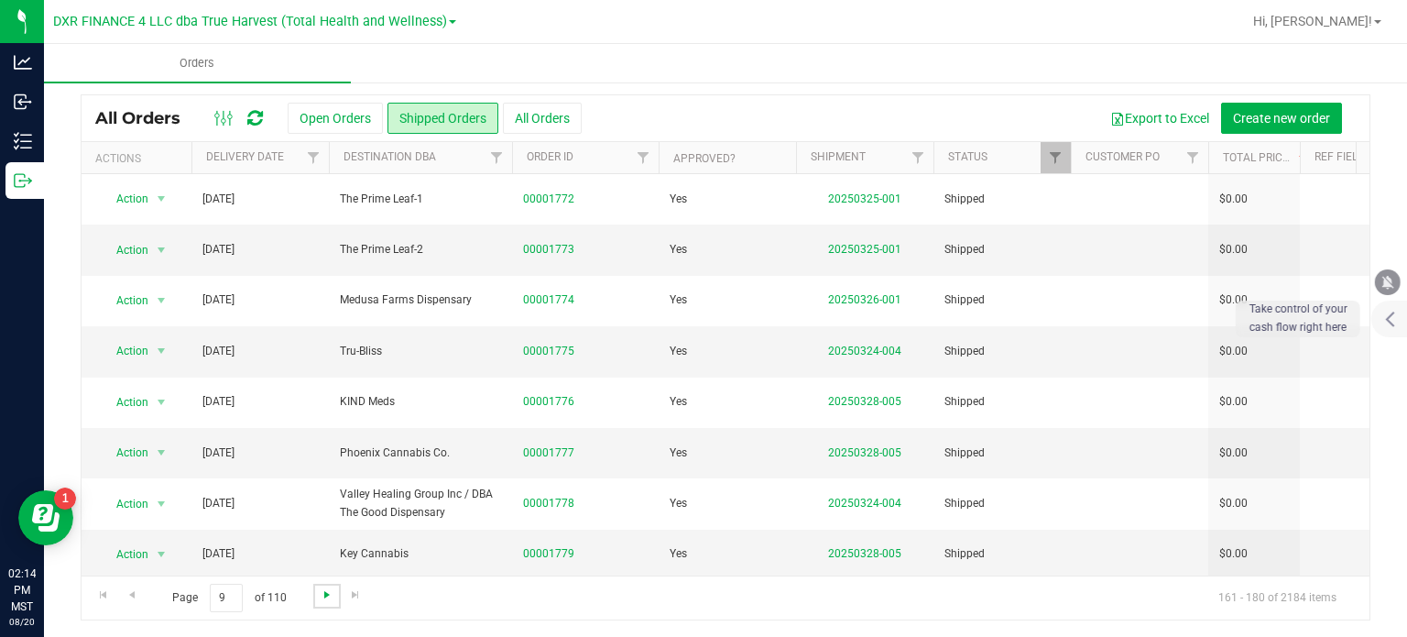
click at [321, 593] on span "Go to the next page" at bounding box center [327, 594] width 15 height 15
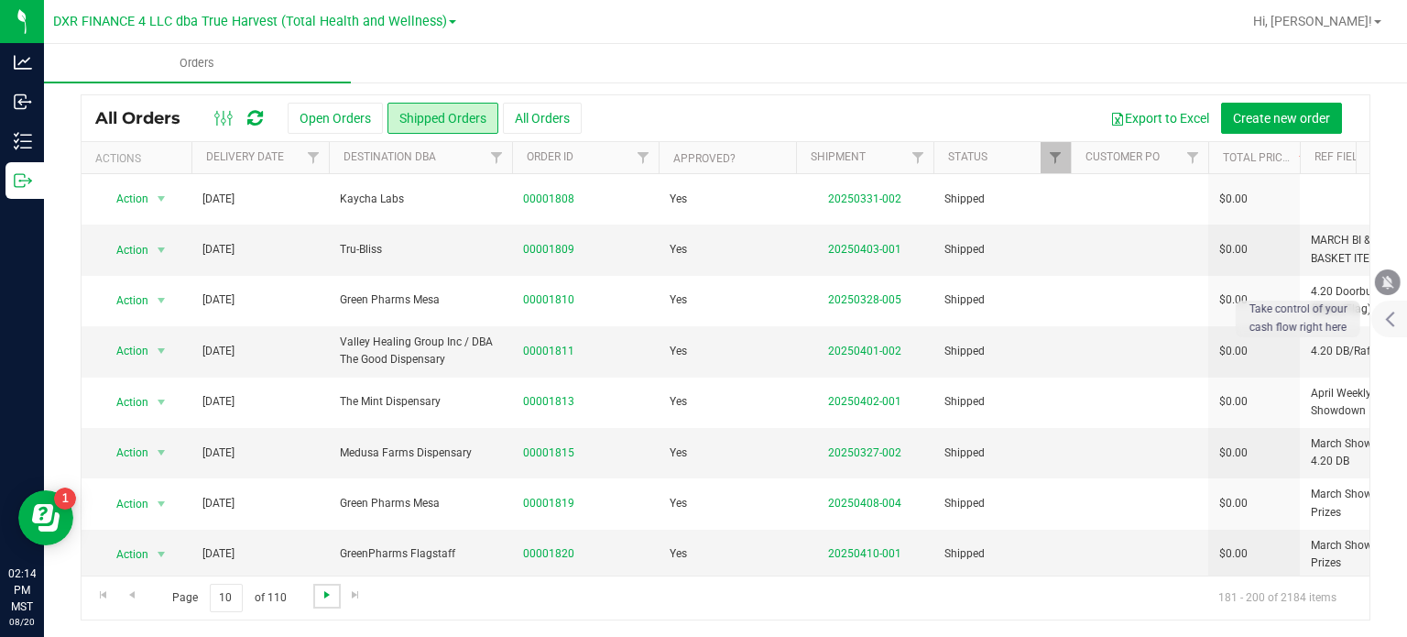
click at [321, 593] on span "Go to the next page" at bounding box center [327, 594] width 15 height 15
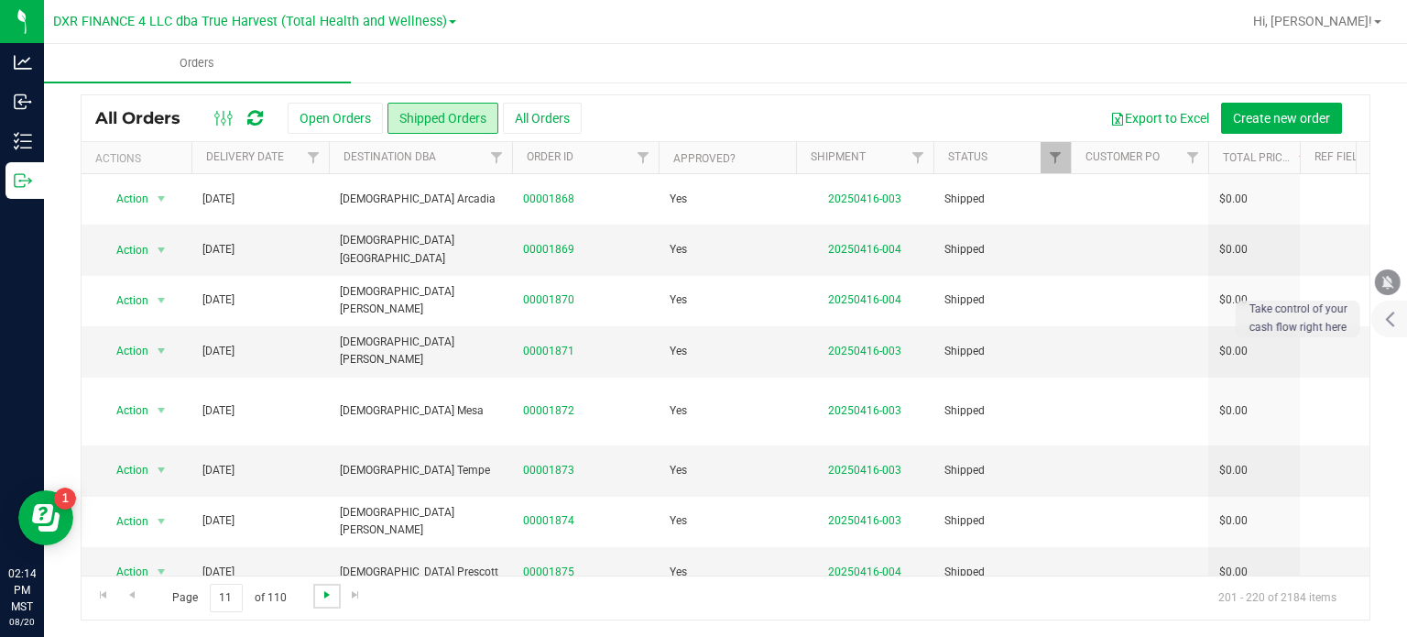
click at [321, 593] on span "Go to the next page" at bounding box center [327, 594] width 15 height 15
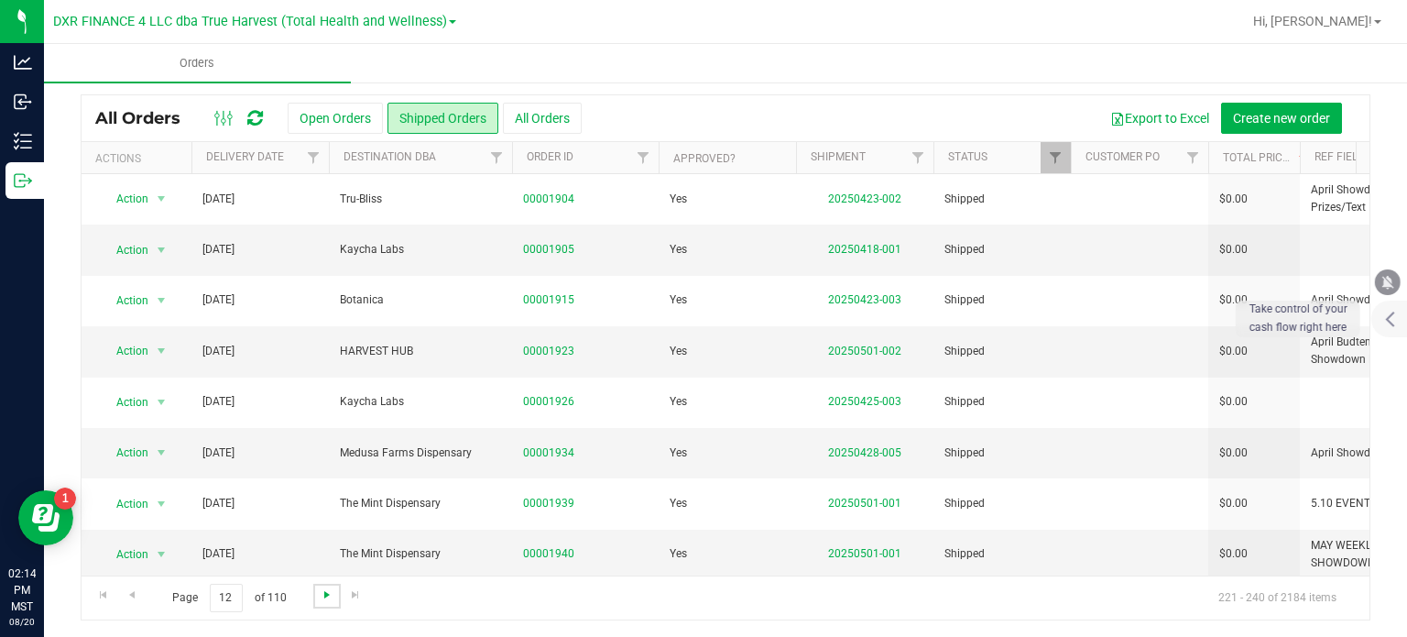
click at [321, 593] on span "Go to the next page" at bounding box center [327, 594] width 15 height 15
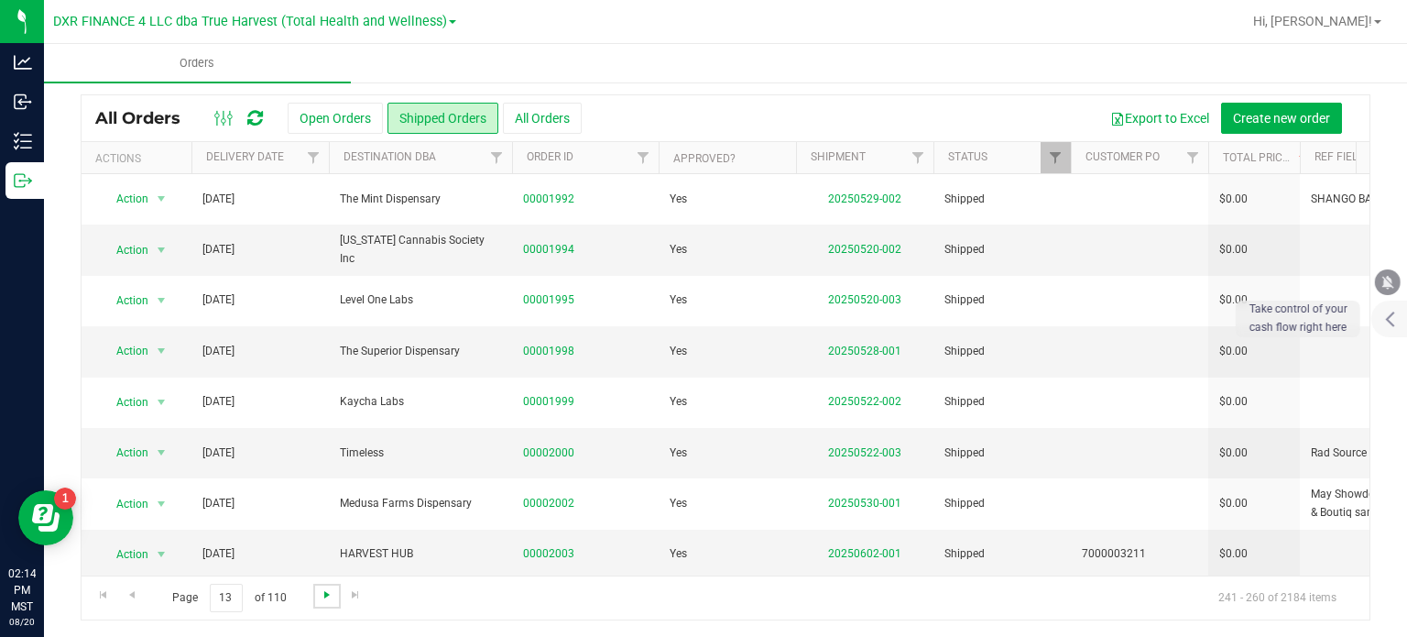
click at [321, 593] on span "Go to the next page" at bounding box center [327, 594] width 15 height 15
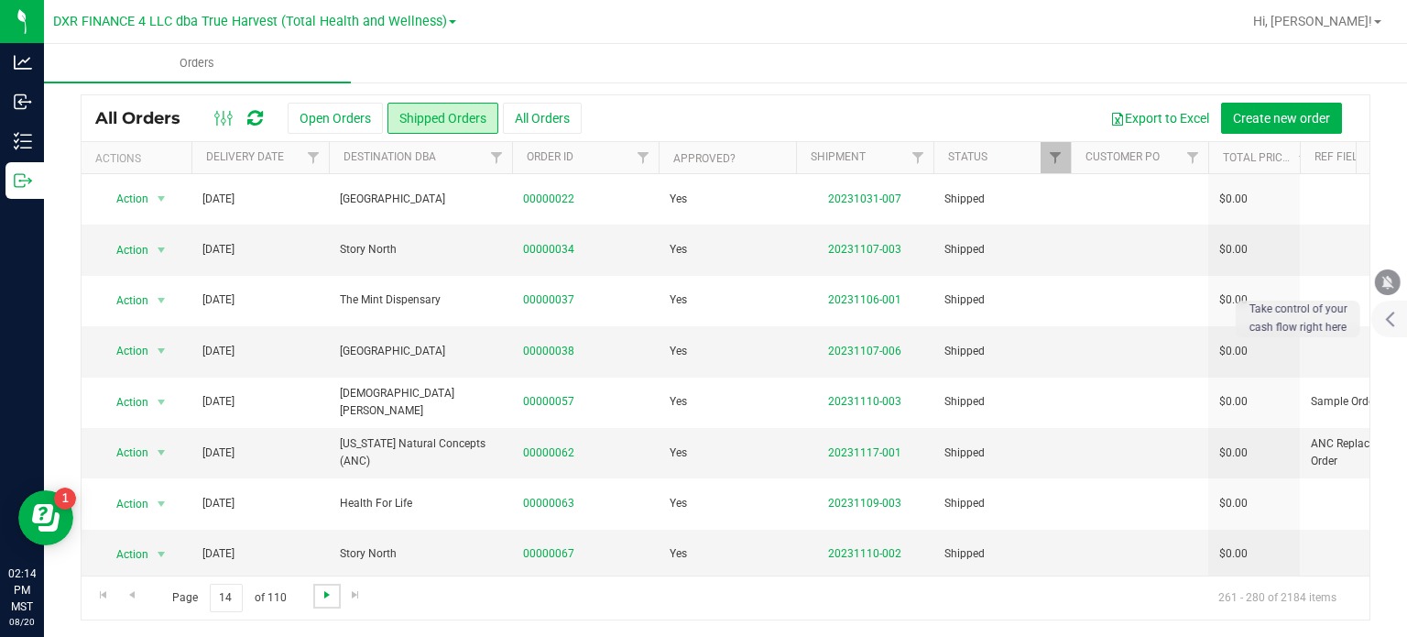
click at [321, 593] on span "Go to the next page" at bounding box center [327, 594] width 15 height 15
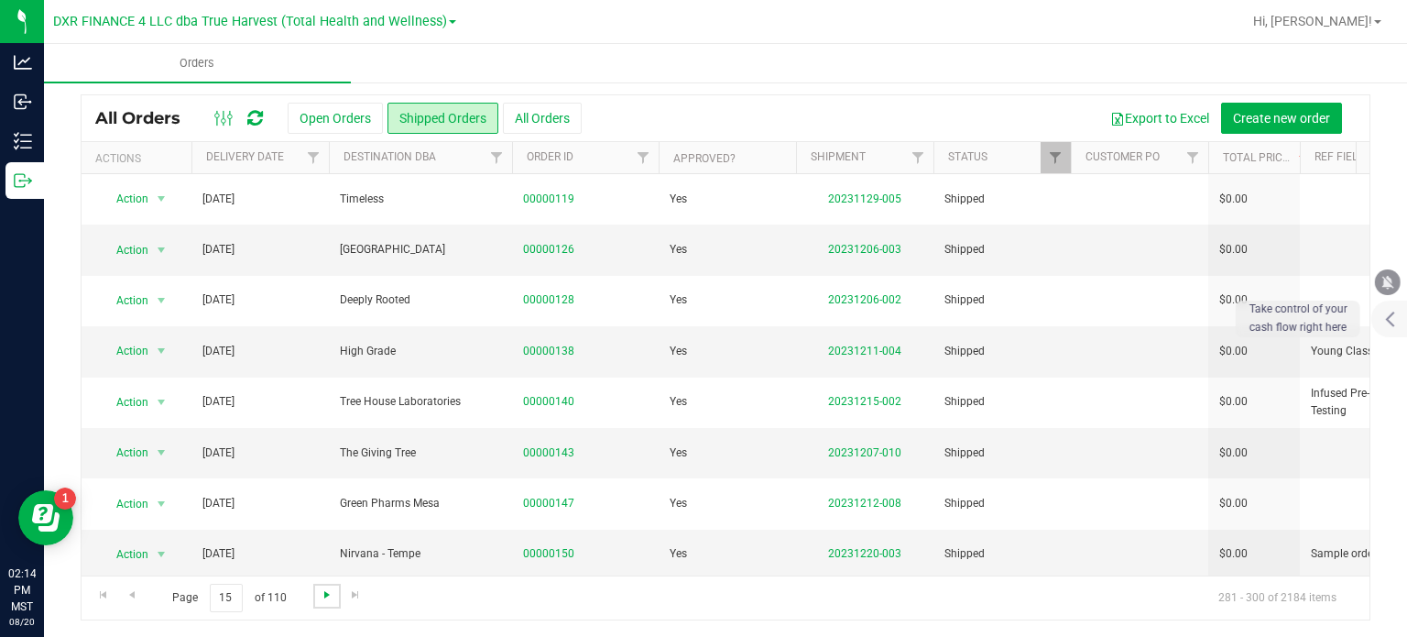
click at [321, 593] on span "Go to the next page" at bounding box center [327, 594] width 15 height 15
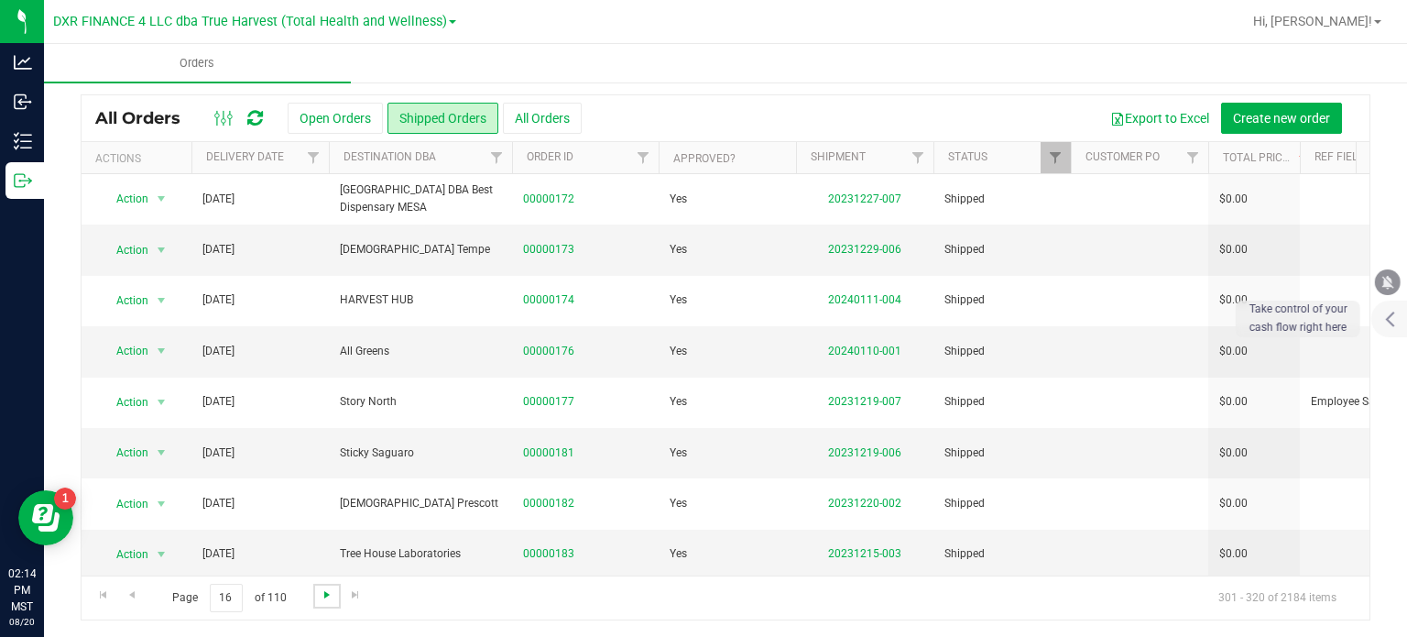
click at [321, 593] on span "Go to the next page" at bounding box center [327, 594] width 15 height 15
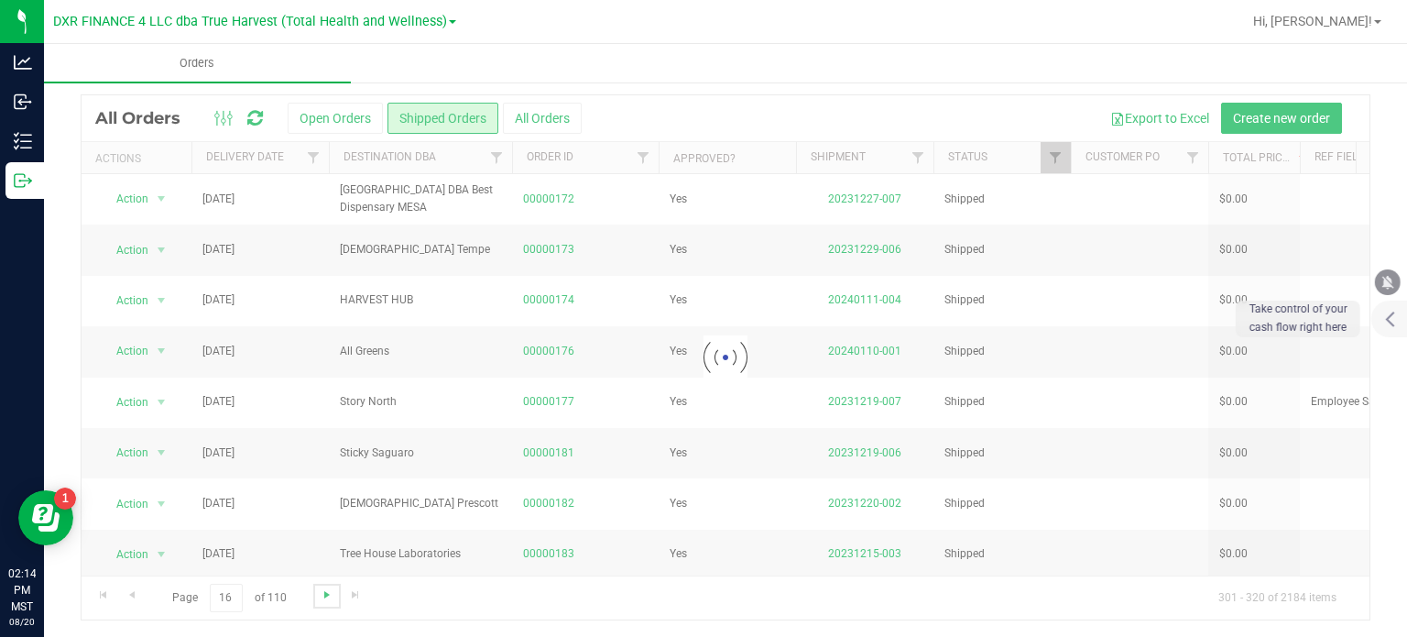
click at [321, 593] on span "Go to the next page" at bounding box center [327, 594] width 15 height 15
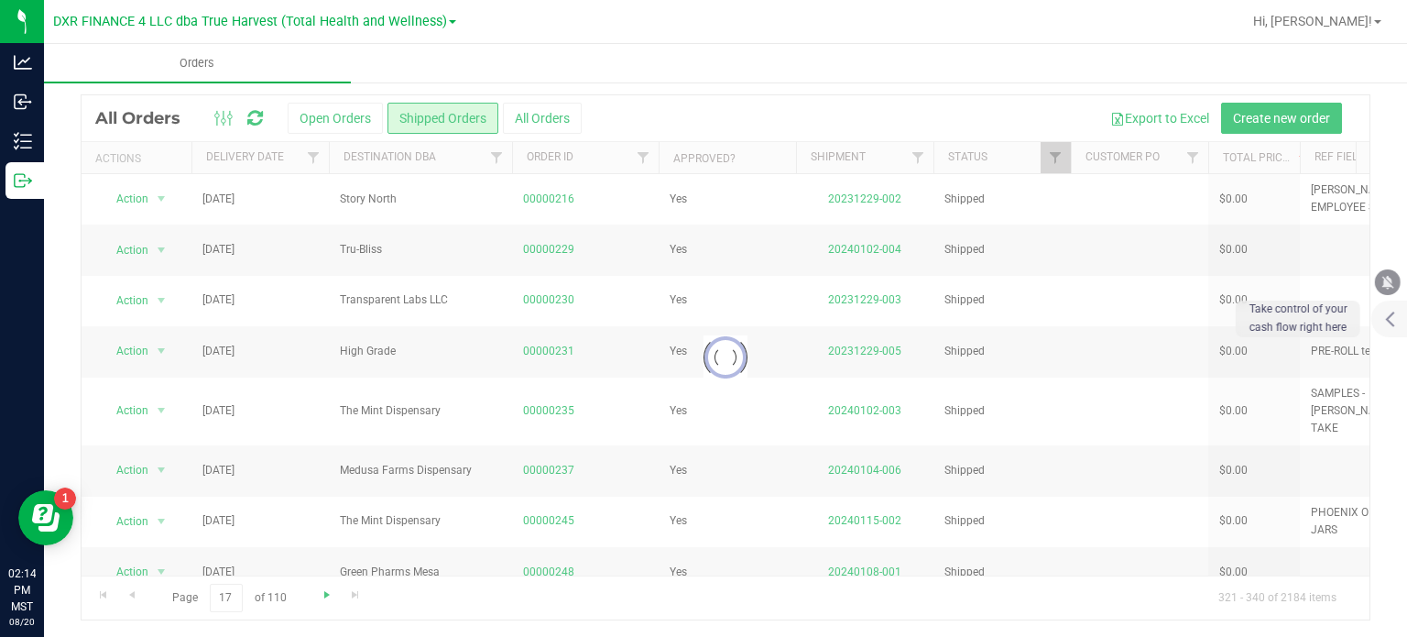
click at [321, 593] on div at bounding box center [726, 357] width 1288 height 524
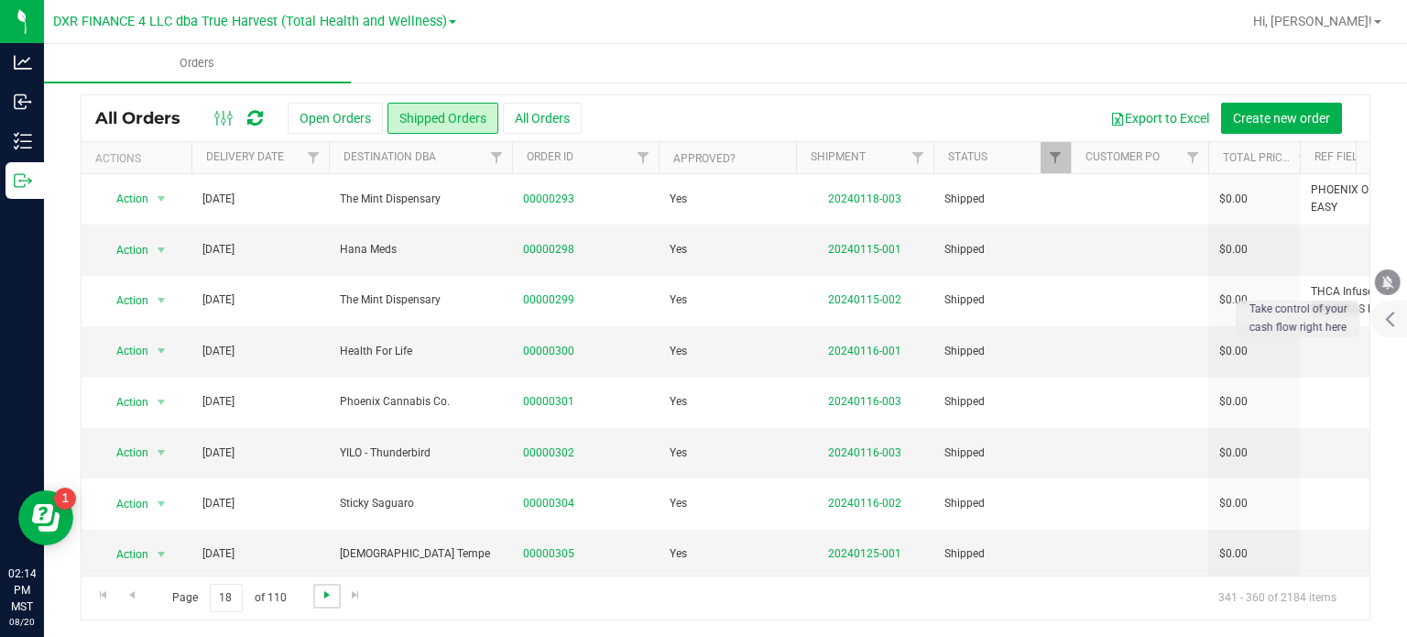
click at [321, 593] on span "Go to the next page" at bounding box center [327, 594] width 15 height 15
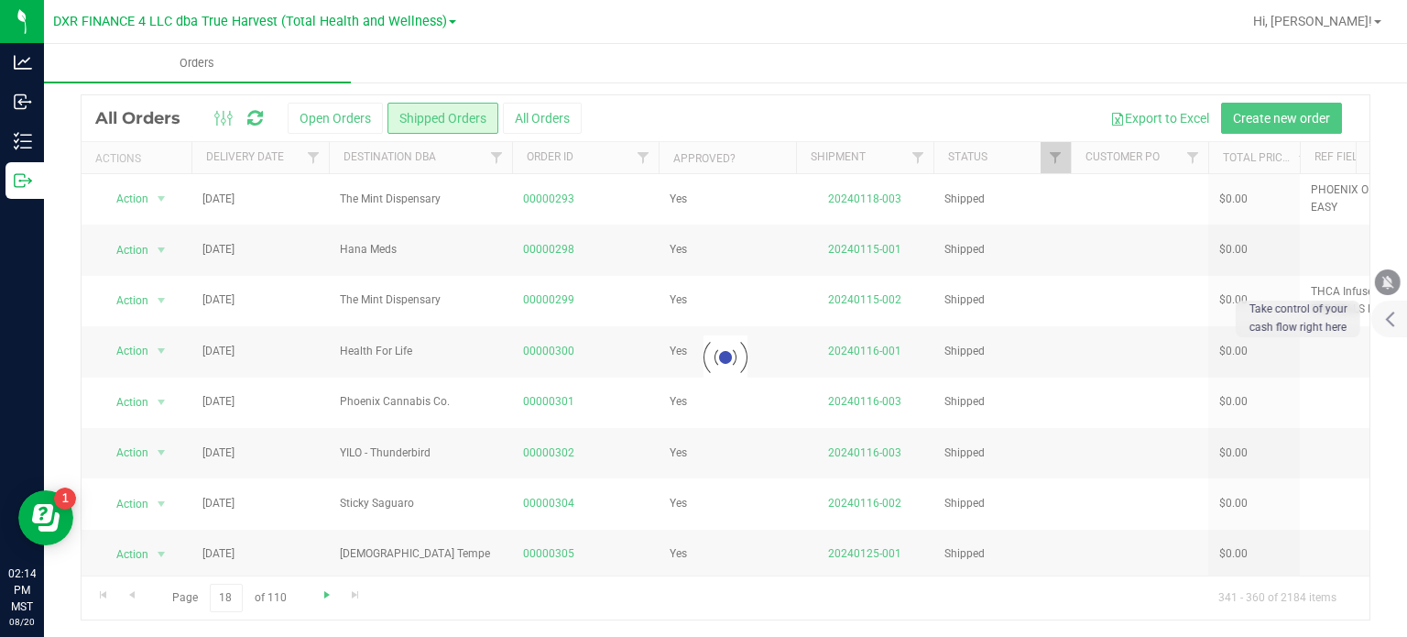
click at [321, 593] on div at bounding box center [726, 357] width 1288 height 524
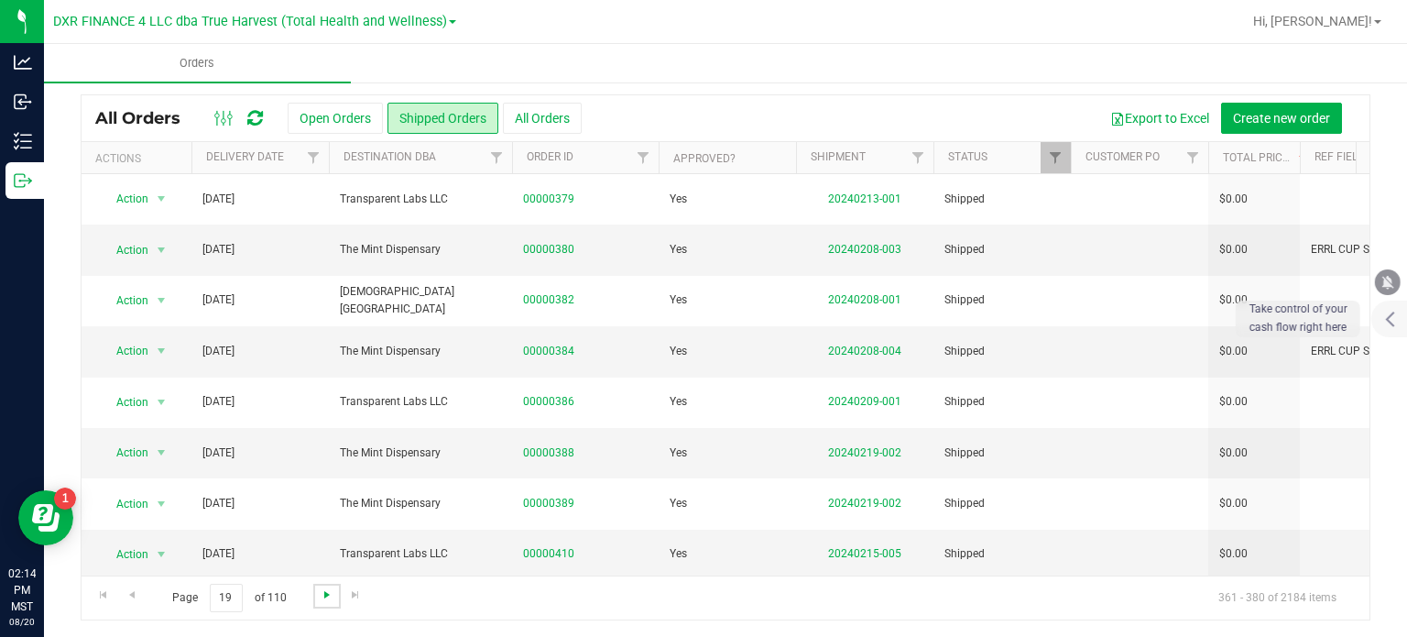
click at [321, 593] on span "Go to the next page" at bounding box center [327, 594] width 15 height 15
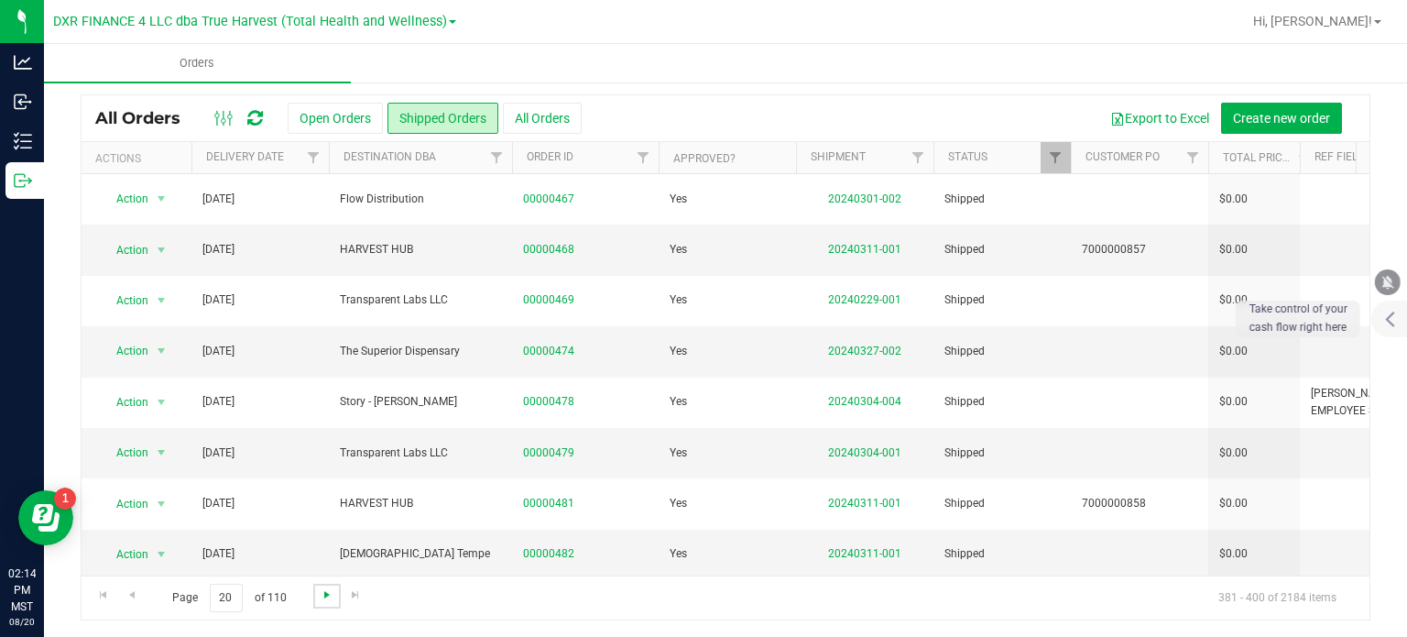
click at [321, 593] on span "Go to the next page" at bounding box center [327, 594] width 15 height 15
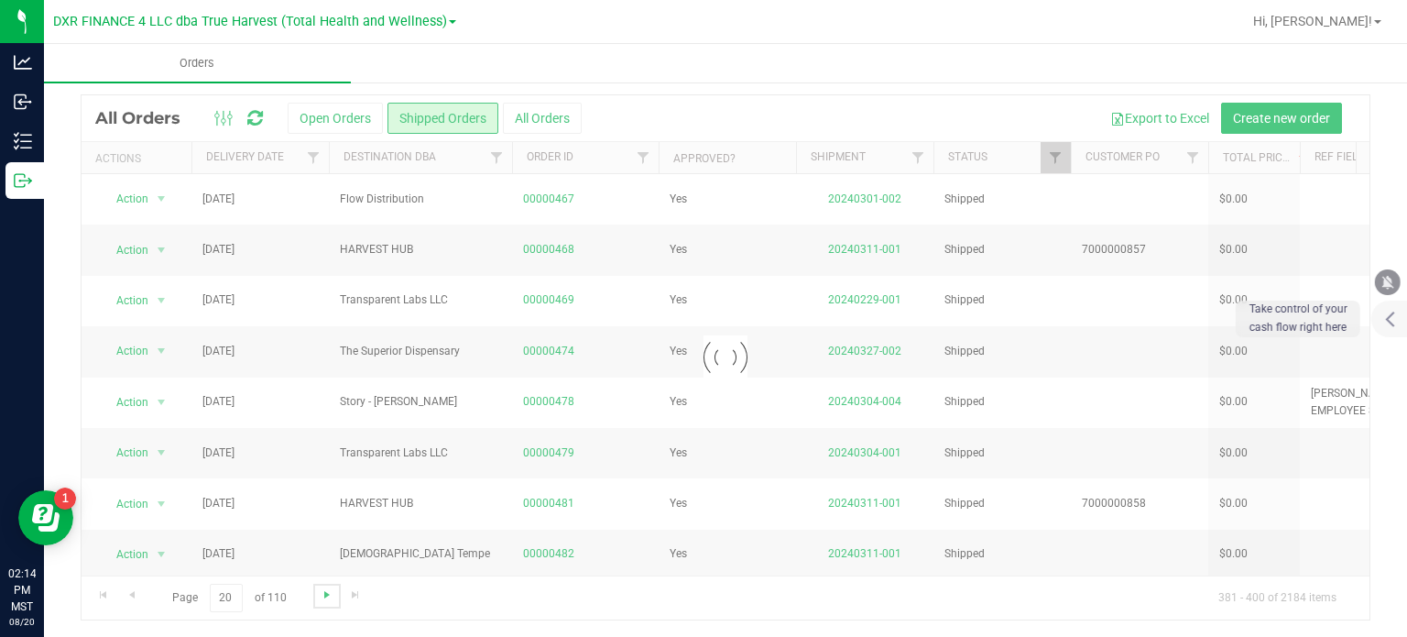
click at [321, 593] on span "Go to the next page" at bounding box center [327, 594] width 15 height 15
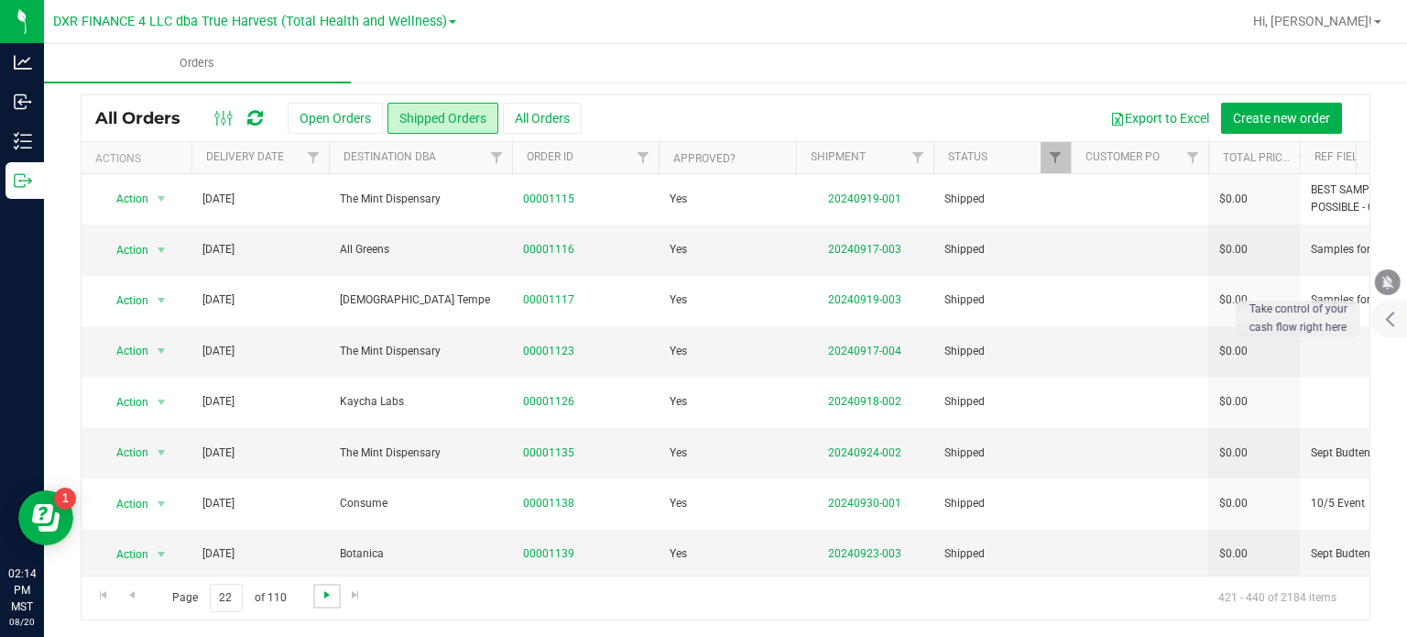
click at [321, 593] on span "Go to the next page" at bounding box center [327, 594] width 15 height 15
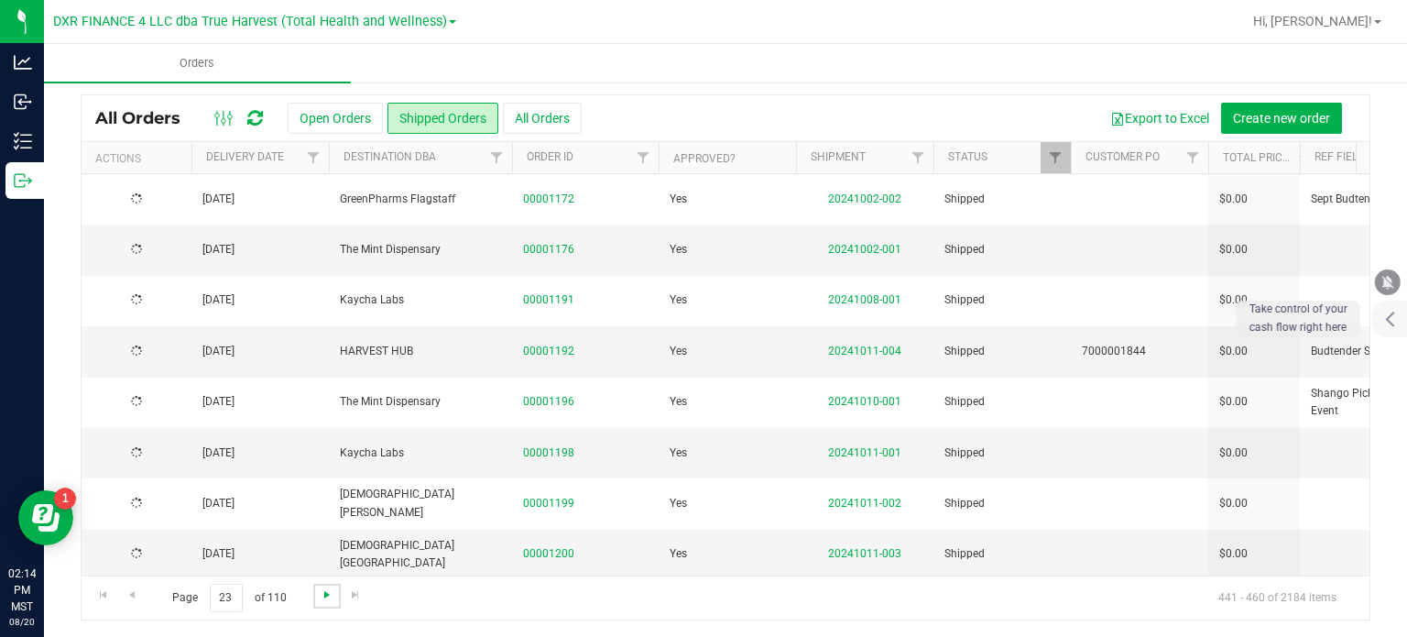
click at [321, 593] on span "Go to the next page" at bounding box center [327, 594] width 15 height 15
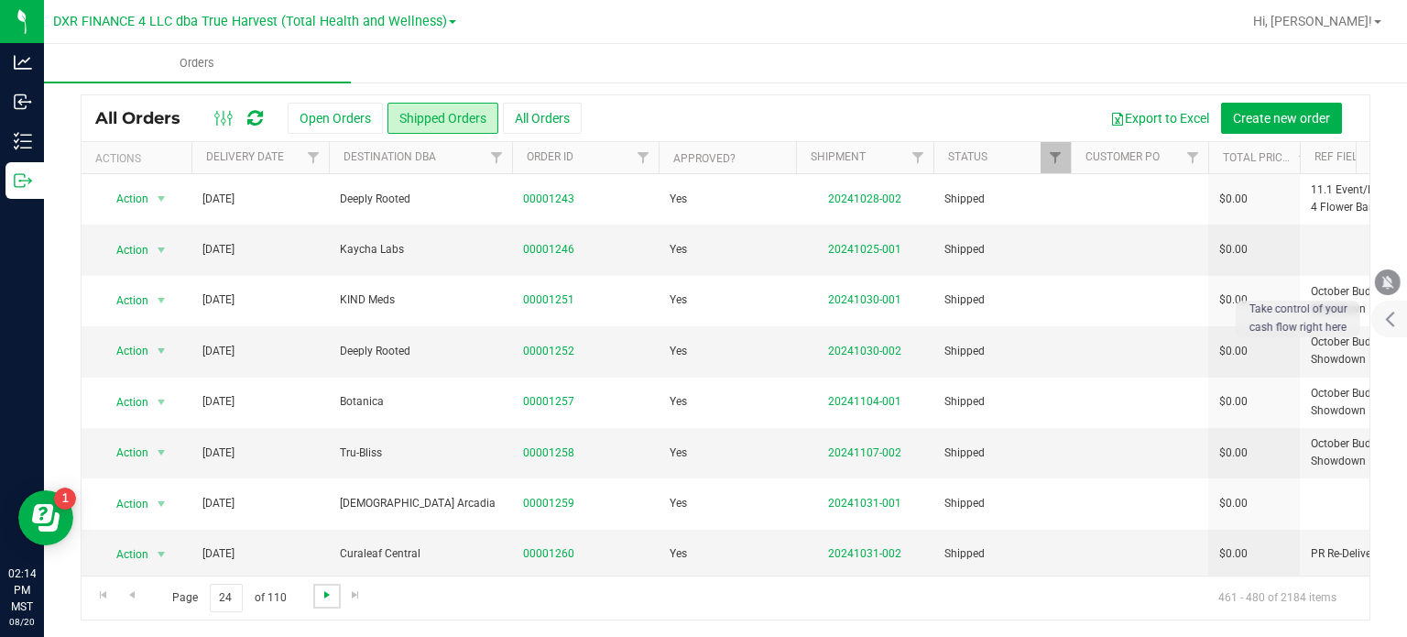
click at [321, 593] on span "Go to the next page" at bounding box center [327, 594] width 15 height 15
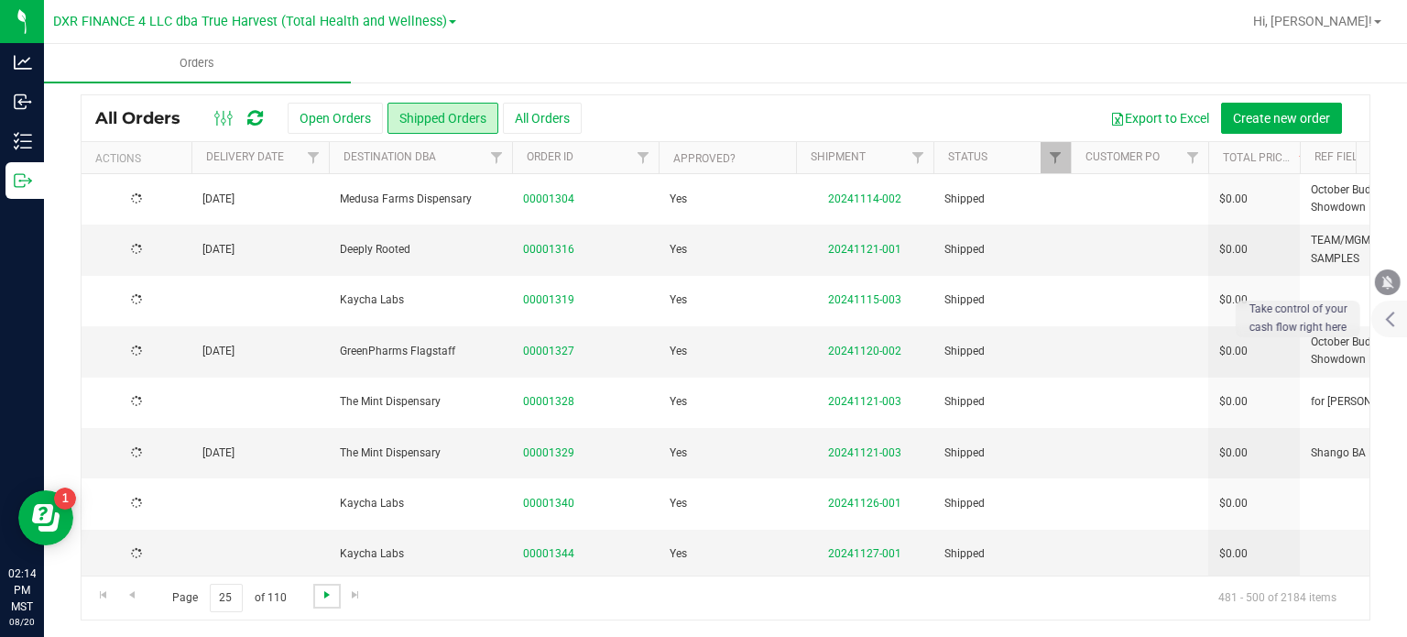
click at [321, 593] on span "Go to the next page" at bounding box center [327, 594] width 15 height 15
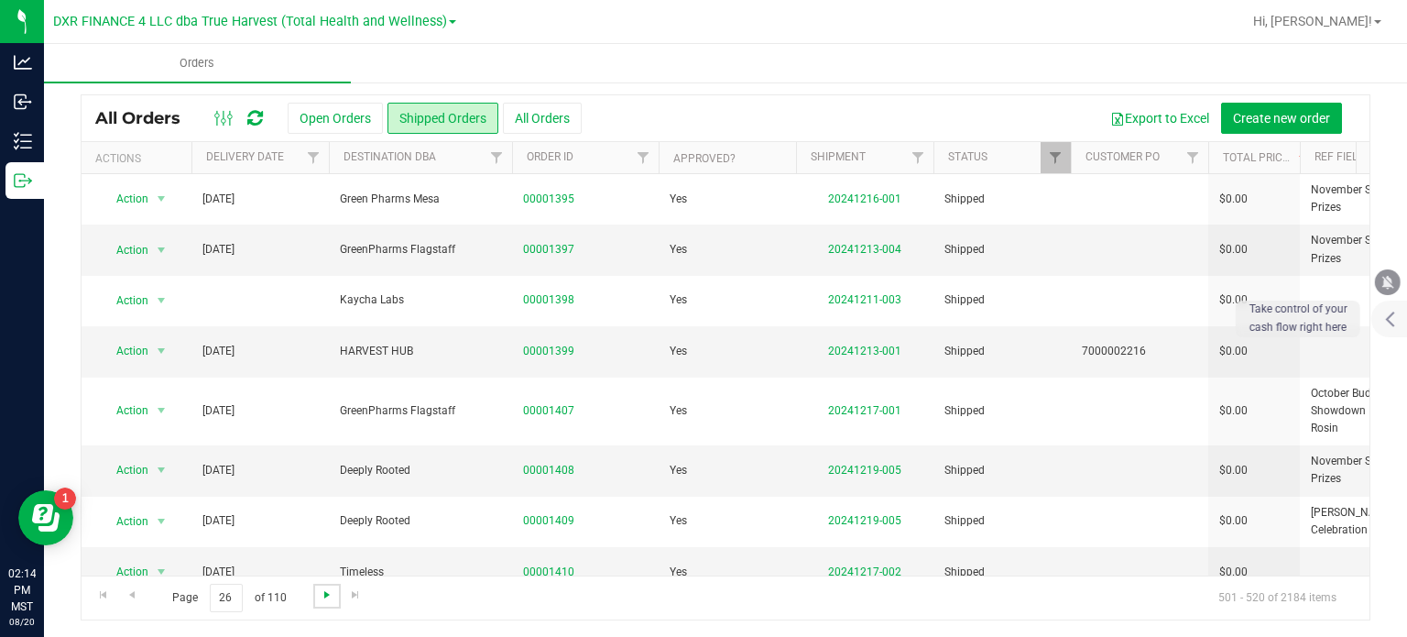
click at [321, 593] on span "Go to the next page" at bounding box center [327, 594] width 15 height 15
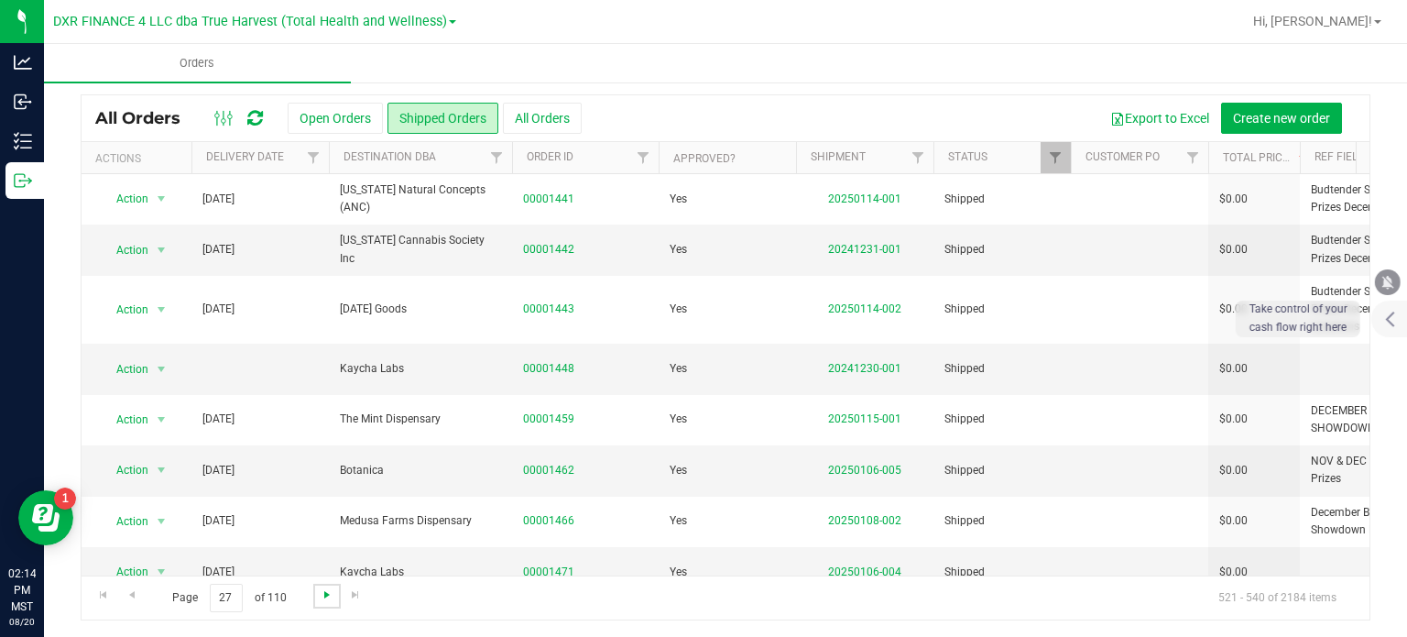
click at [321, 593] on span "Go to the next page" at bounding box center [327, 594] width 15 height 15
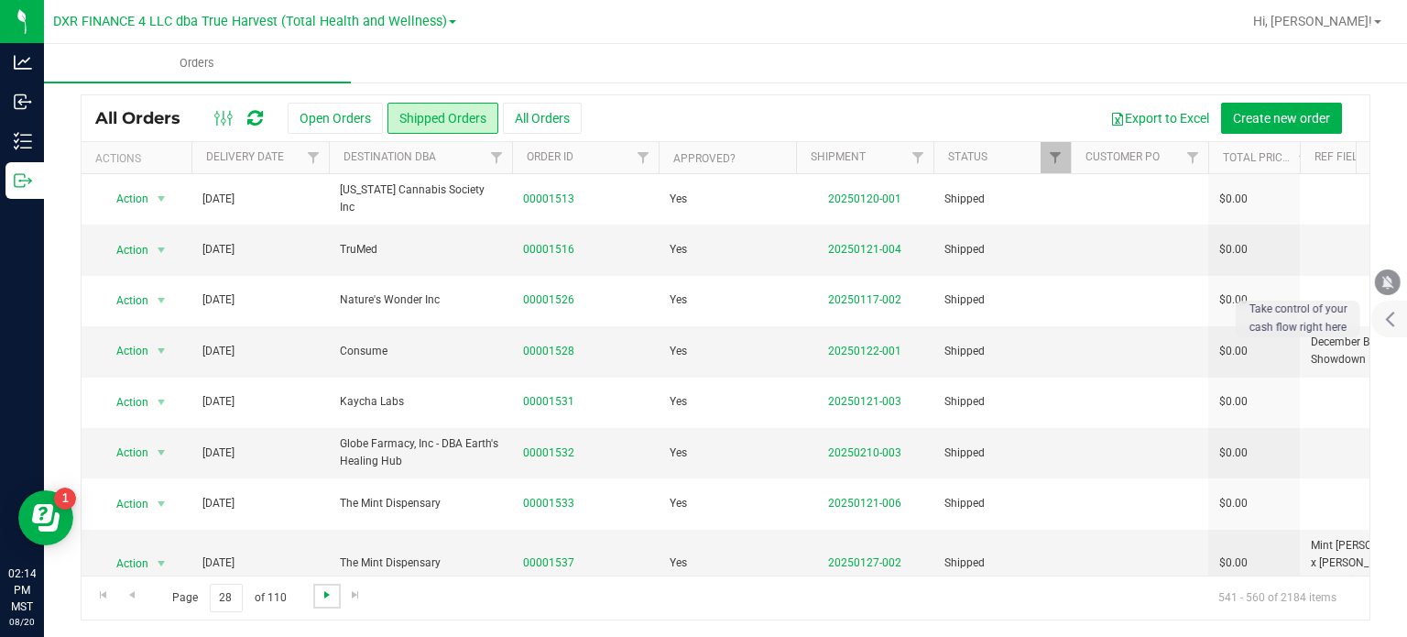
click at [321, 593] on span "Go to the next page" at bounding box center [327, 594] width 15 height 15
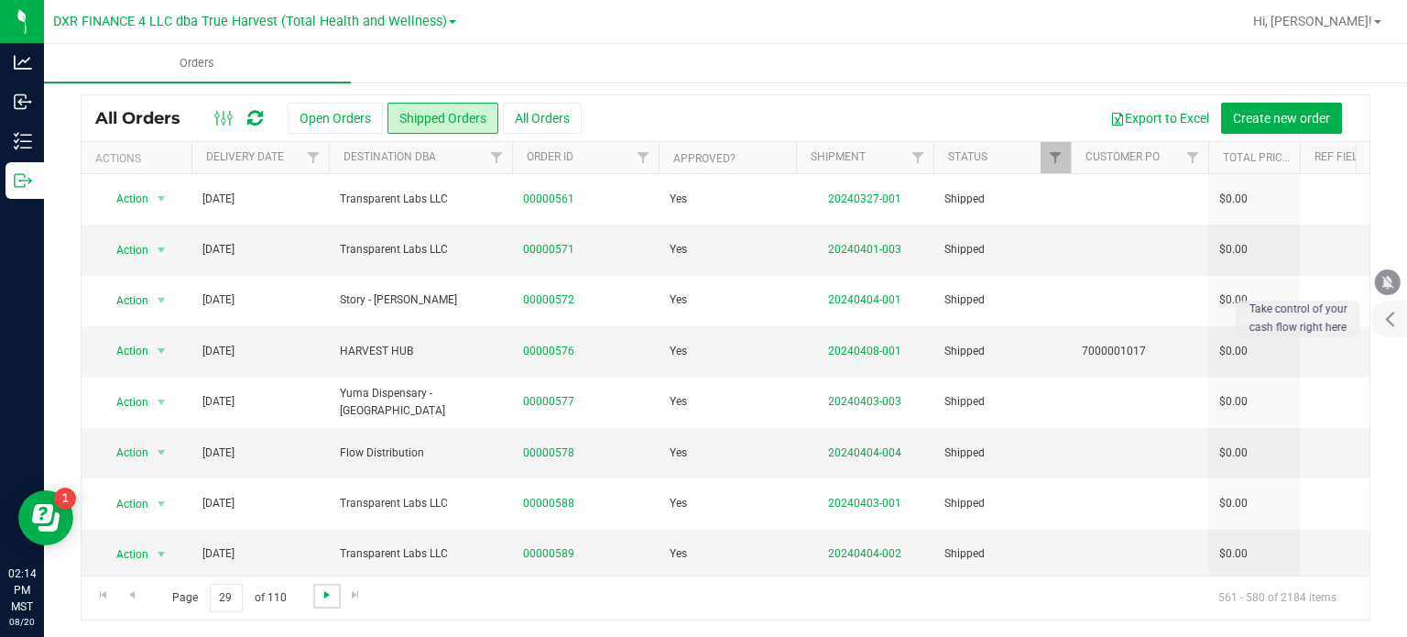
click at [321, 593] on span "Go to the next page" at bounding box center [327, 594] width 15 height 15
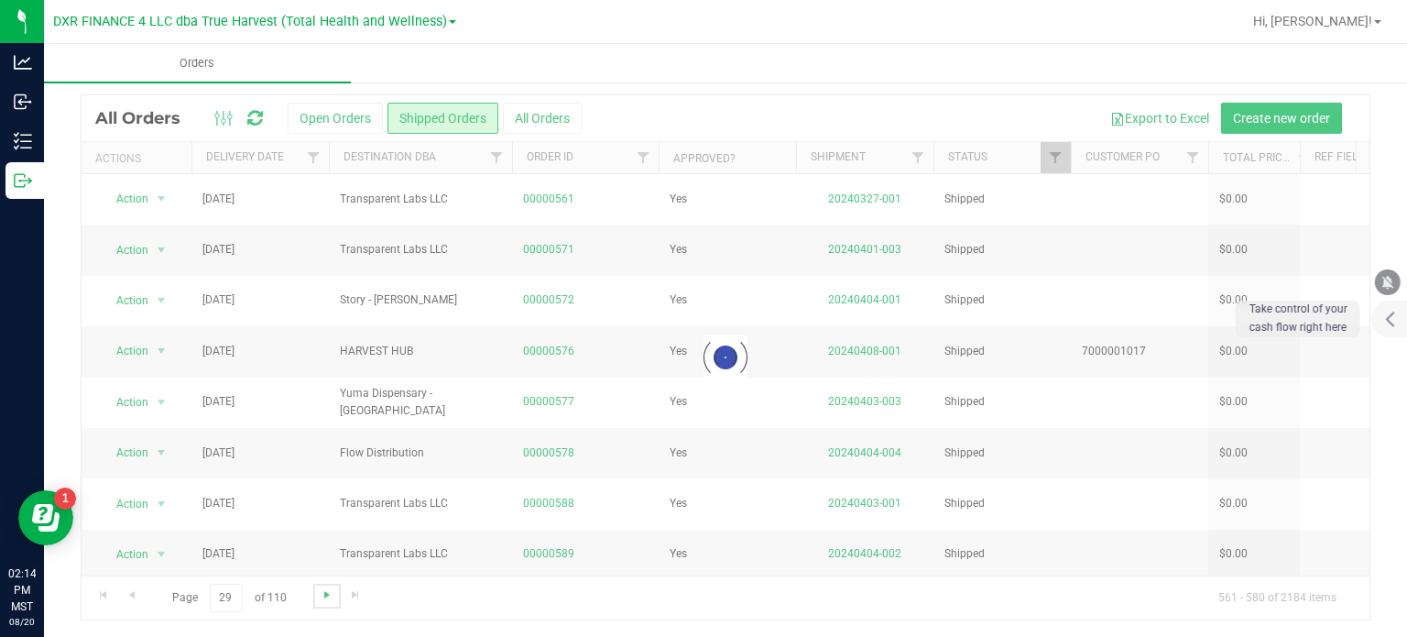
click at [321, 593] on span "Go to the next page" at bounding box center [327, 594] width 15 height 15
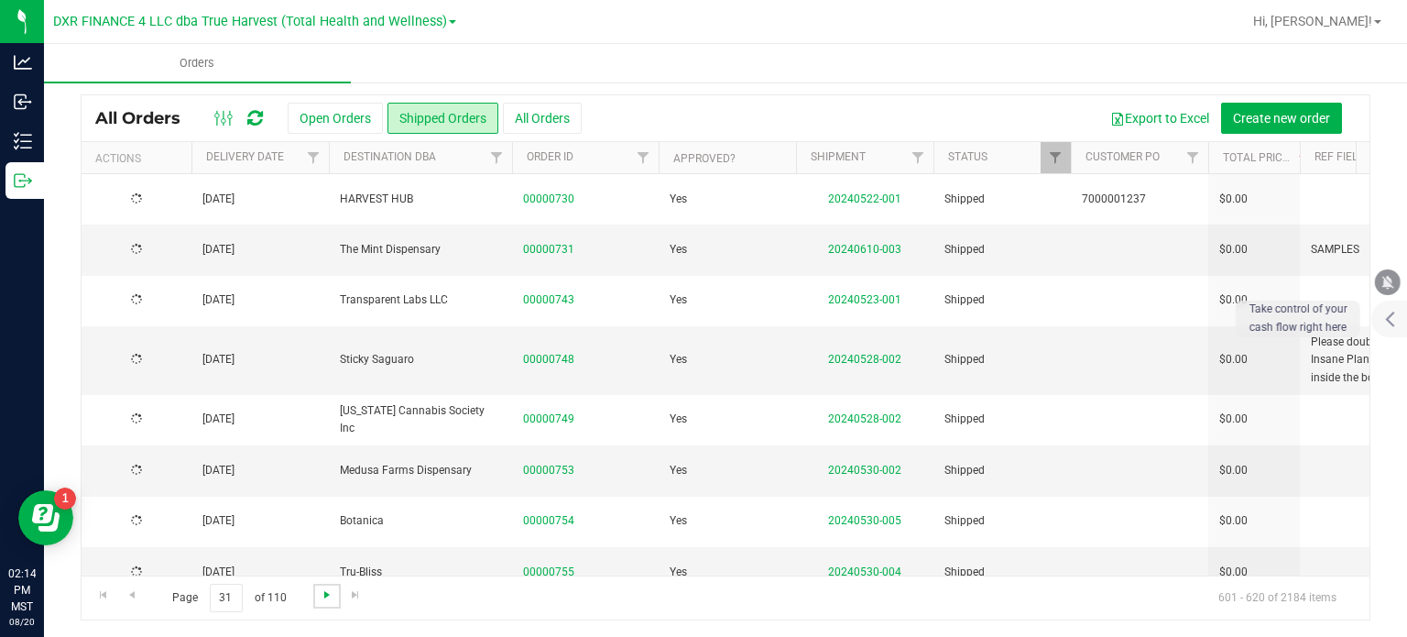
click at [321, 593] on span "Go to the next page" at bounding box center [327, 594] width 15 height 15
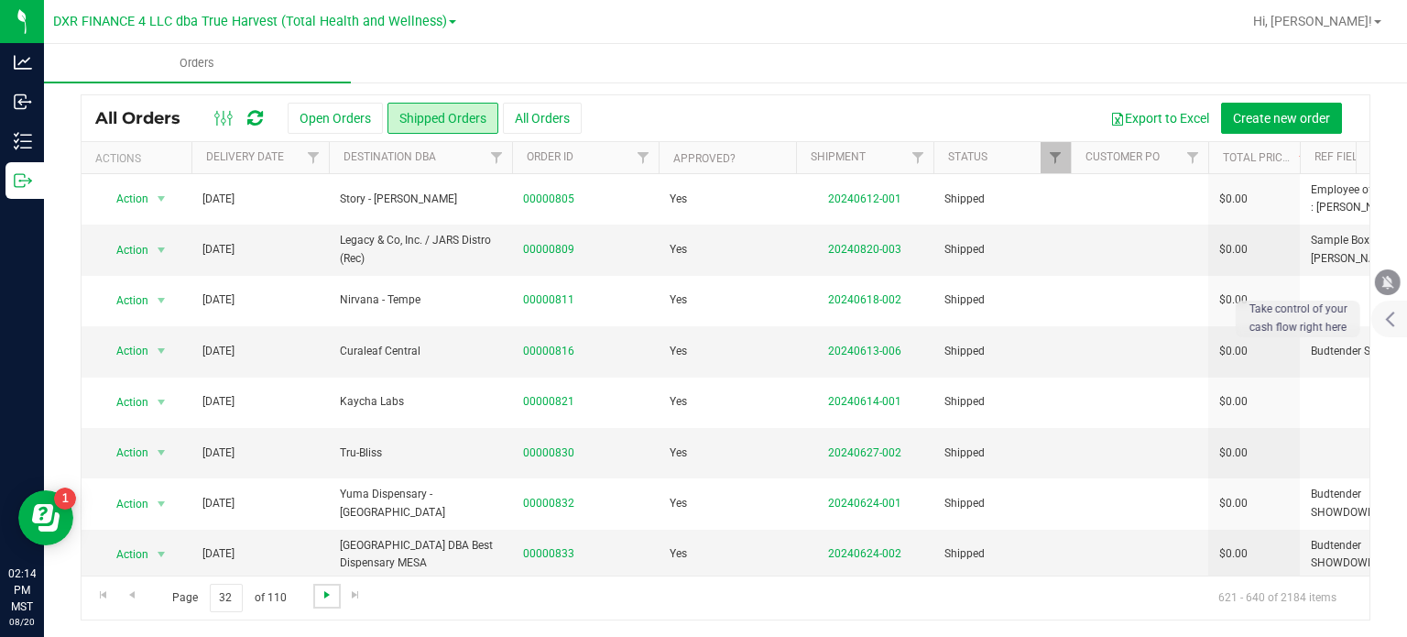
click at [321, 593] on span "Go to the next page" at bounding box center [327, 594] width 15 height 15
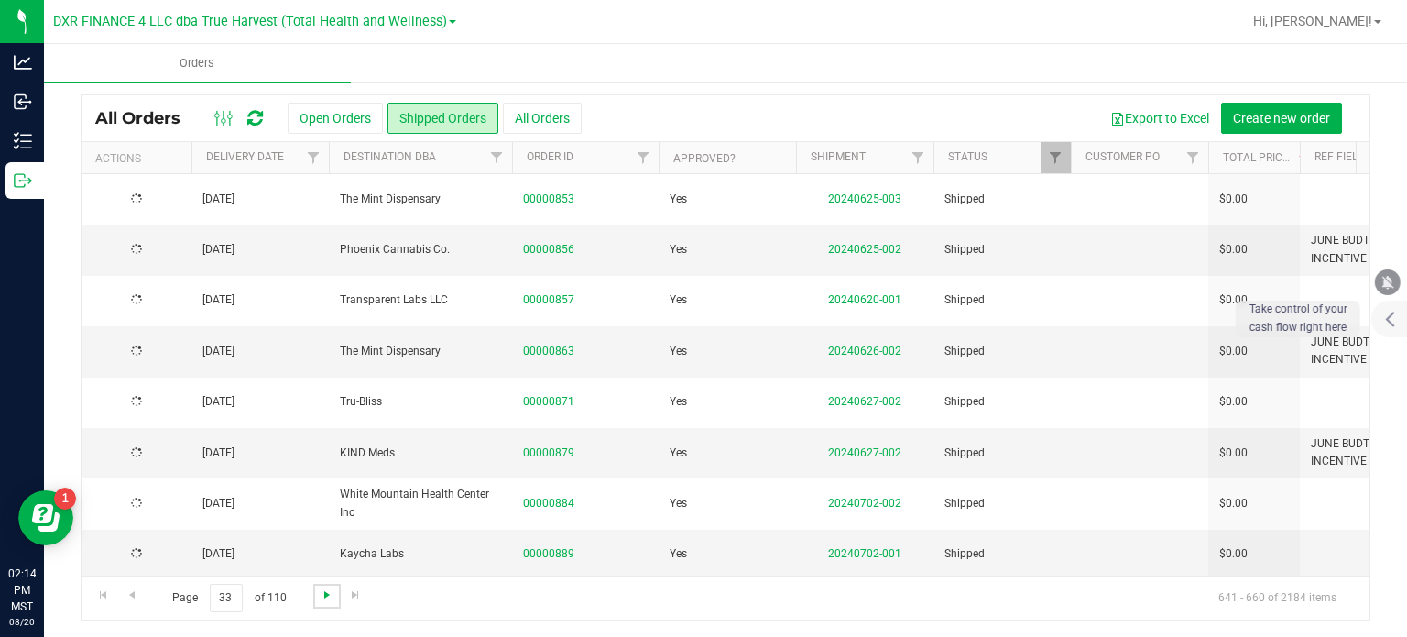
click at [321, 593] on span "Go to the next page" at bounding box center [327, 594] width 15 height 15
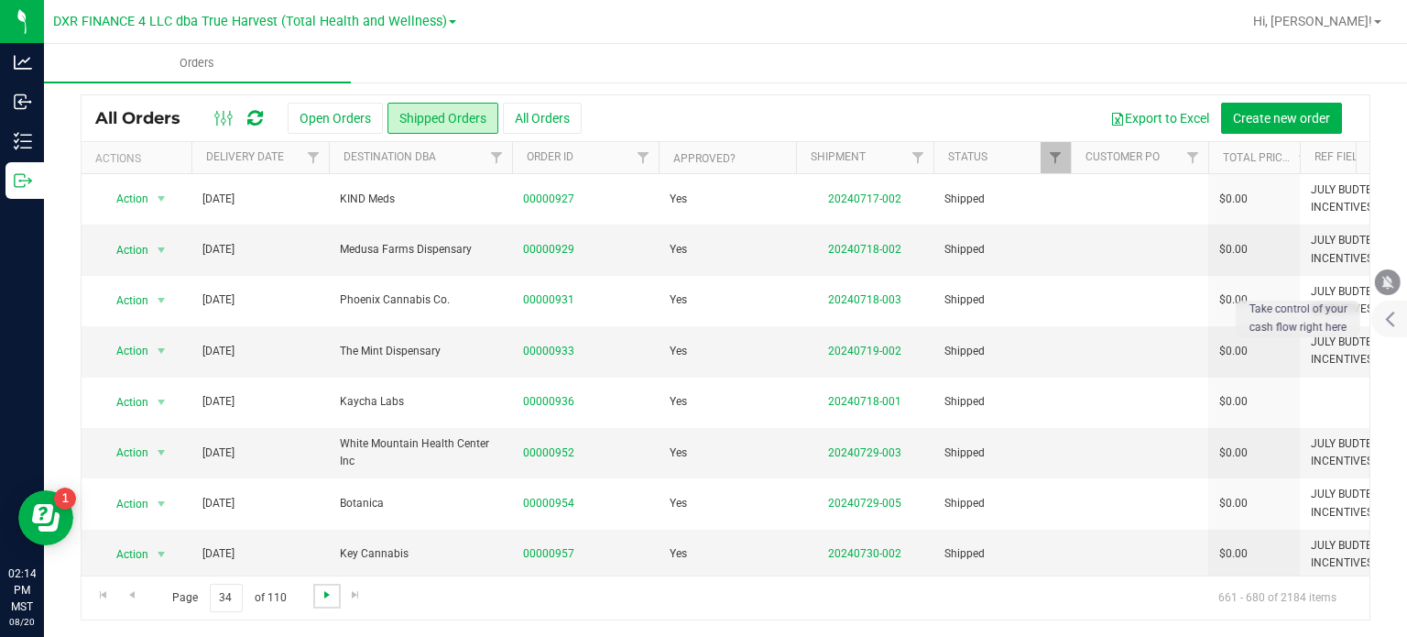
click at [321, 593] on span "Go to the next page" at bounding box center [327, 594] width 15 height 15
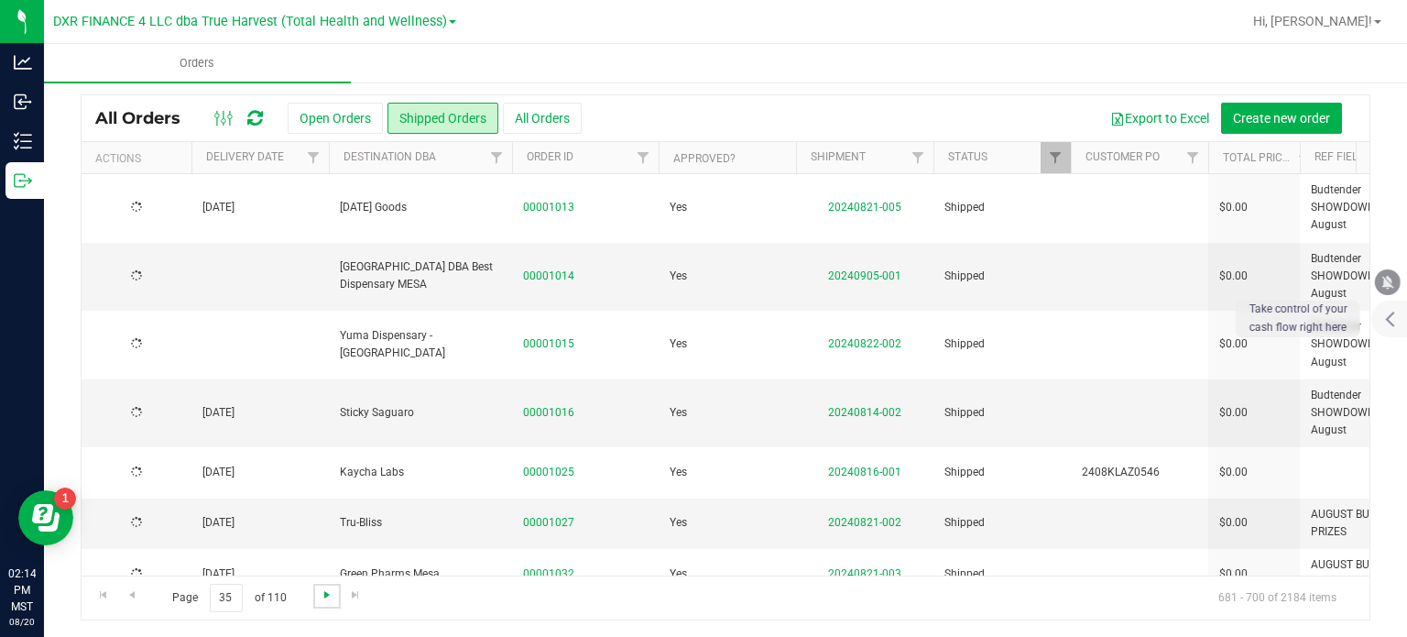
click at [321, 593] on span "Go to the next page" at bounding box center [327, 594] width 15 height 15
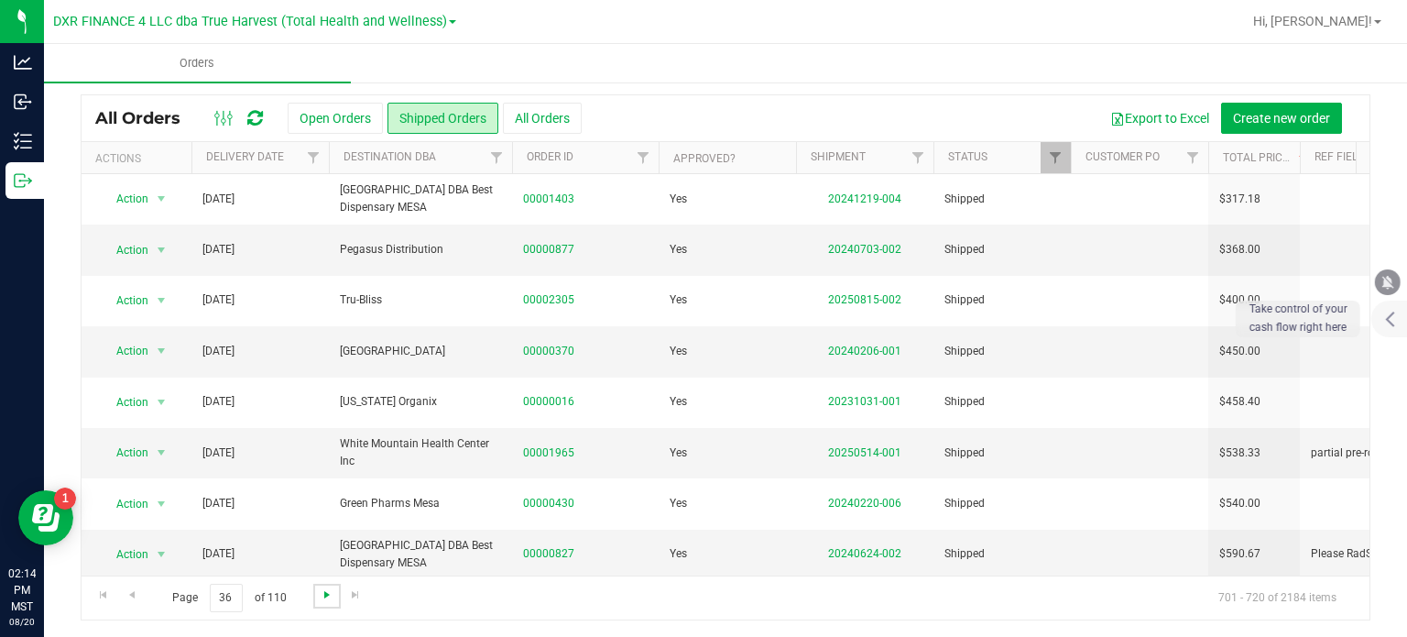
click at [321, 593] on span "Go to the next page" at bounding box center [327, 594] width 15 height 15
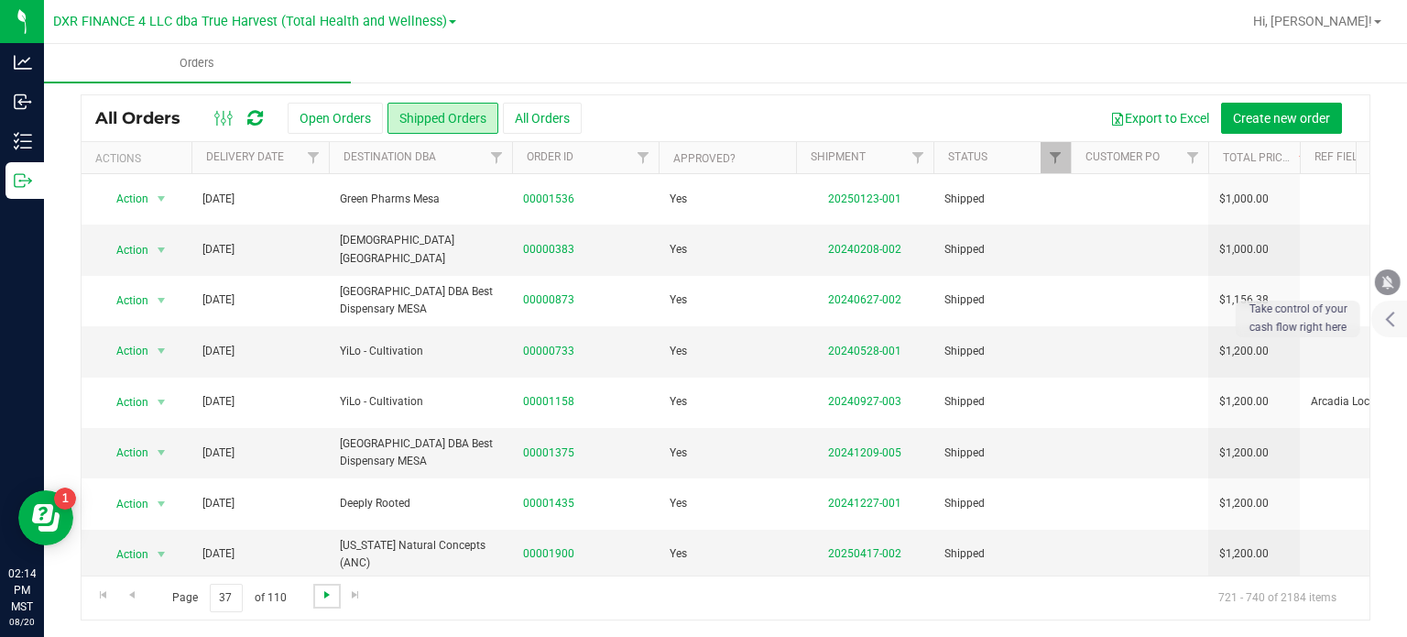
click at [321, 593] on span "Go to the next page" at bounding box center [327, 594] width 15 height 15
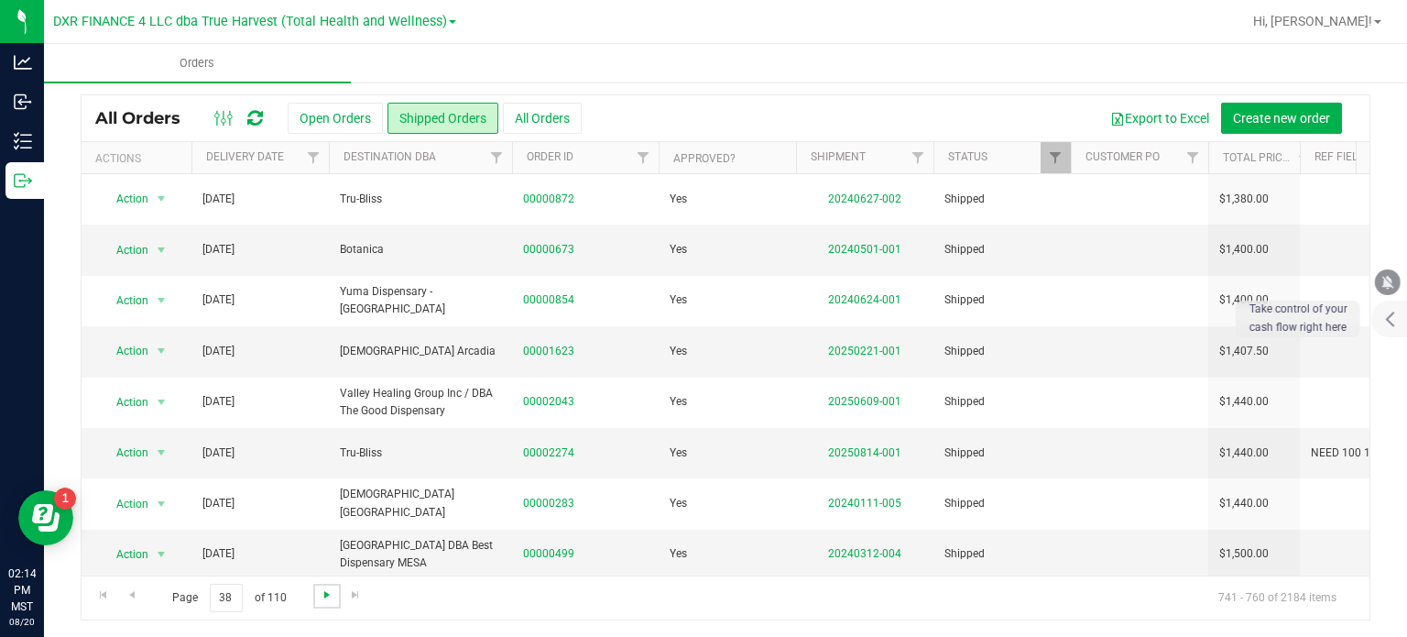
click at [321, 593] on span "Go to the next page" at bounding box center [327, 594] width 15 height 15
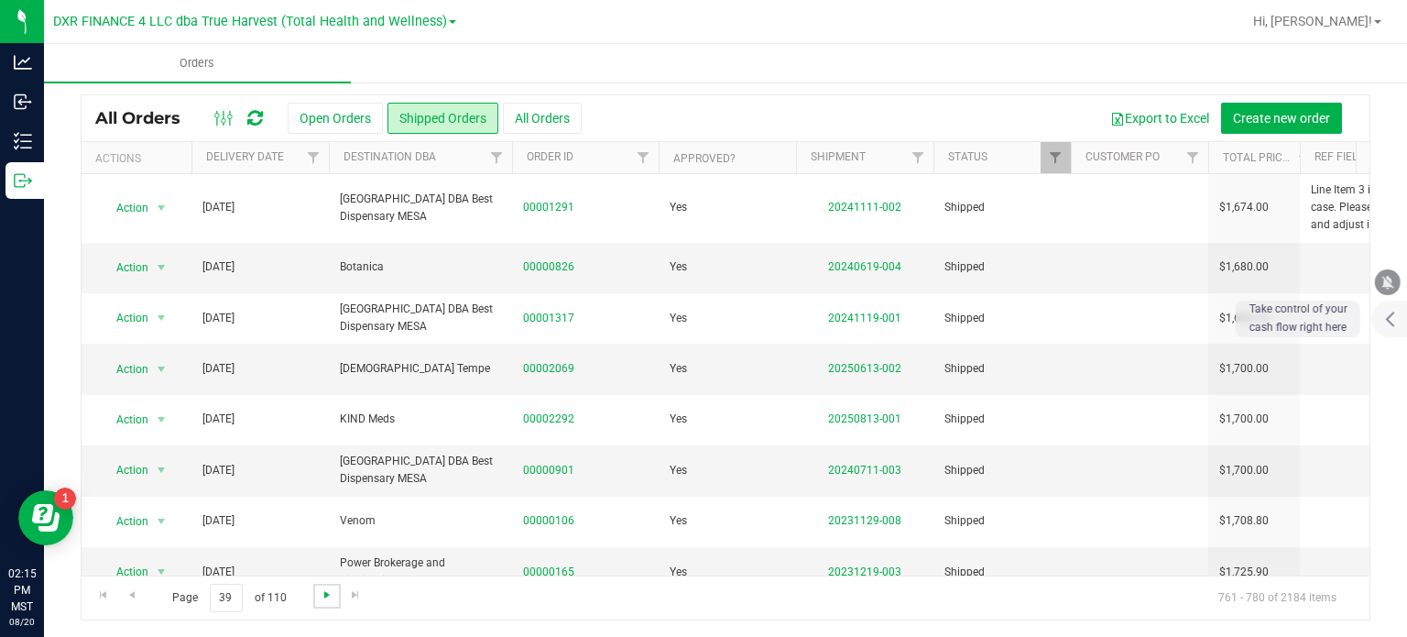
click at [321, 593] on span "Go to the next page" at bounding box center [327, 594] width 15 height 15
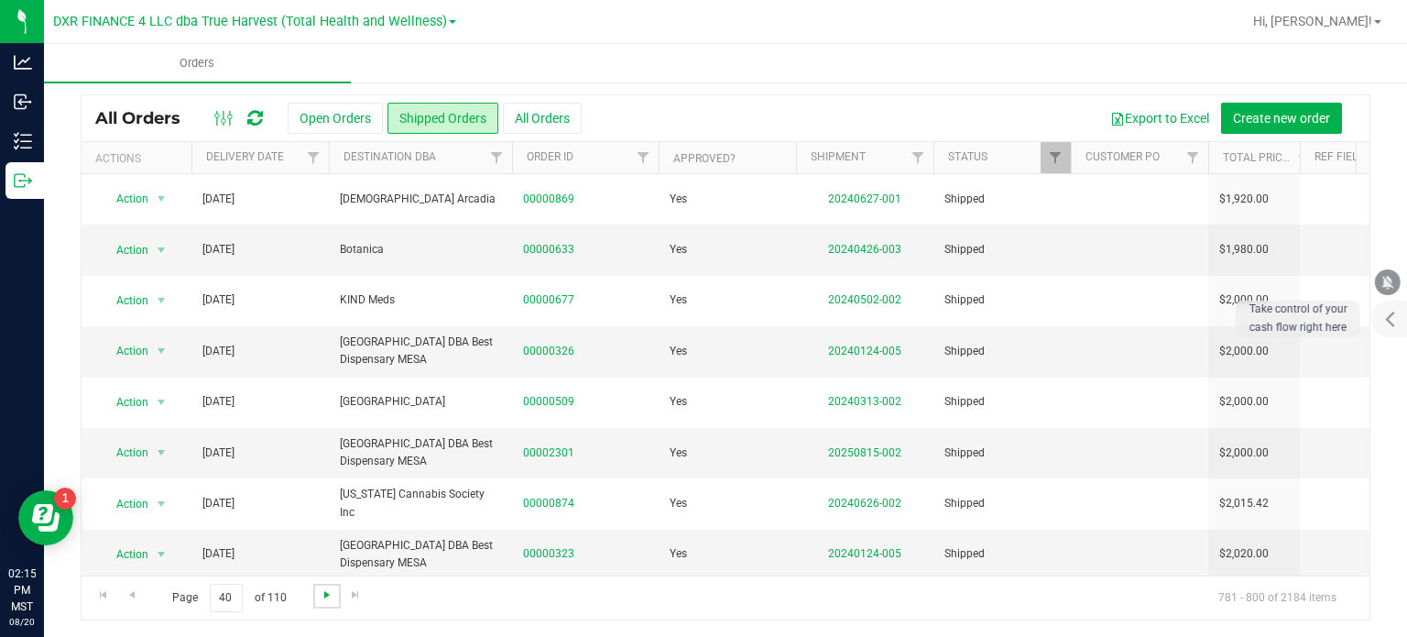
click at [321, 593] on span "Go to the next page" at bounding box center [327, 594] width 15 height 15
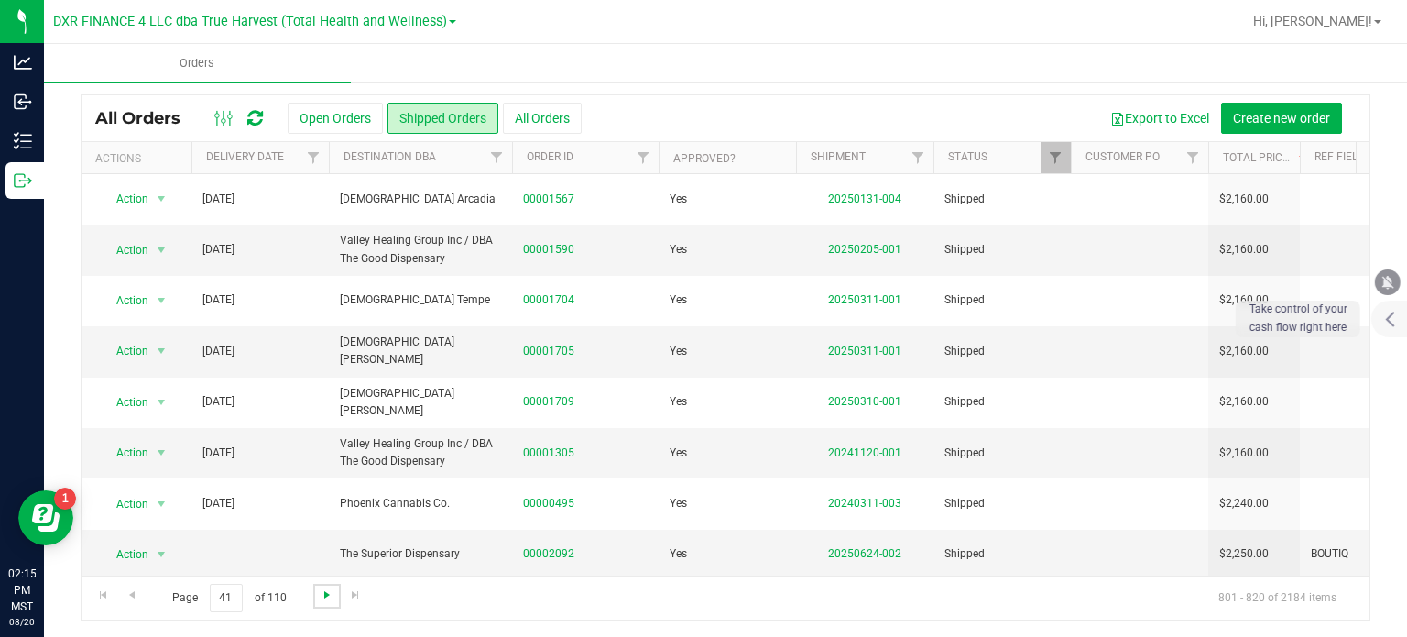
click at [321, 593] on span "Go to the next page" at bounding box center [327, 594] width 15 height 15
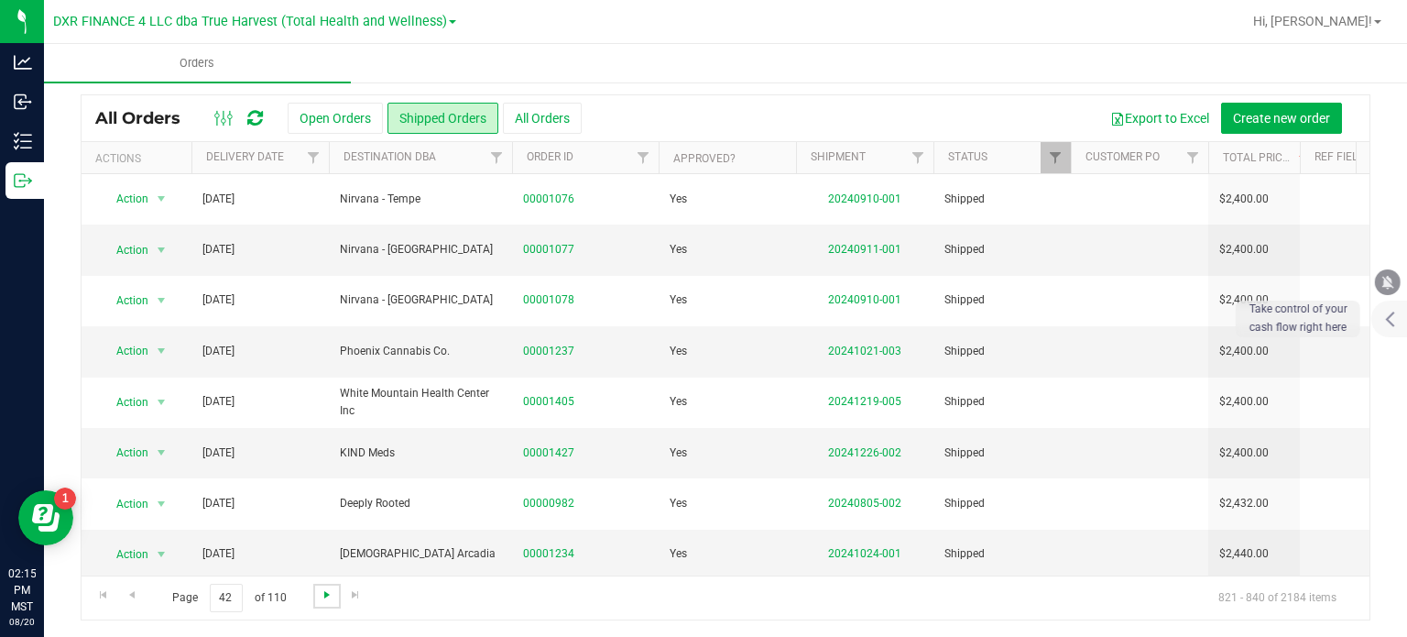
click at [321, 593] on span "Go to the next page" at bounding box center [327, 594] width 15 height 15
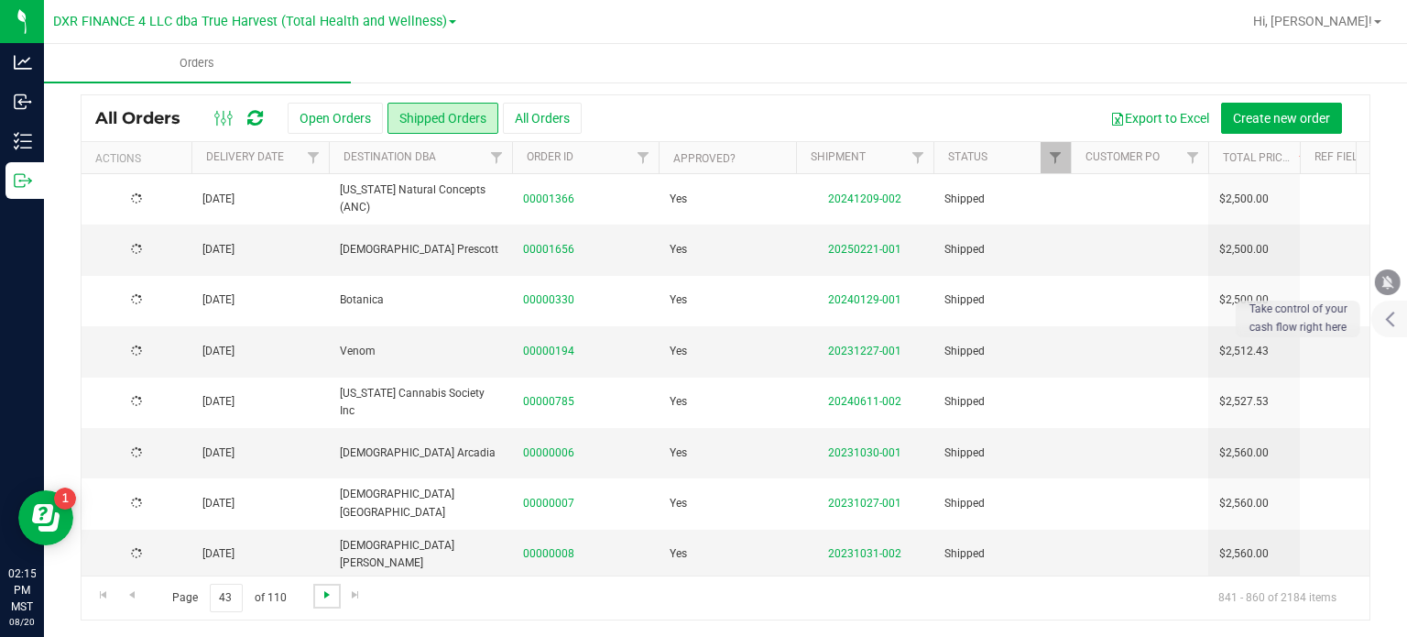
click at [321, 593] on span "Go to the next page" at bounding box center [327, 594] width 15 height 15
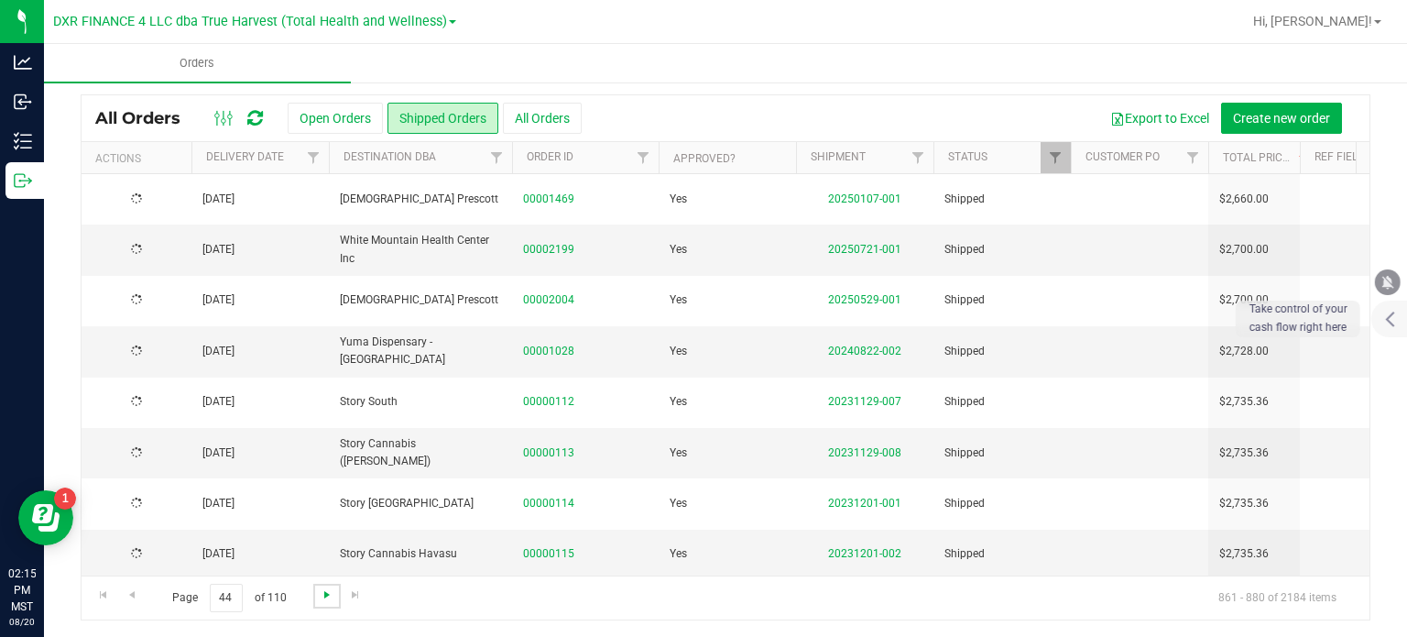
click at [321, 593] on span "Go to the next page" at bounding box center [327, 594] width 15 height 15
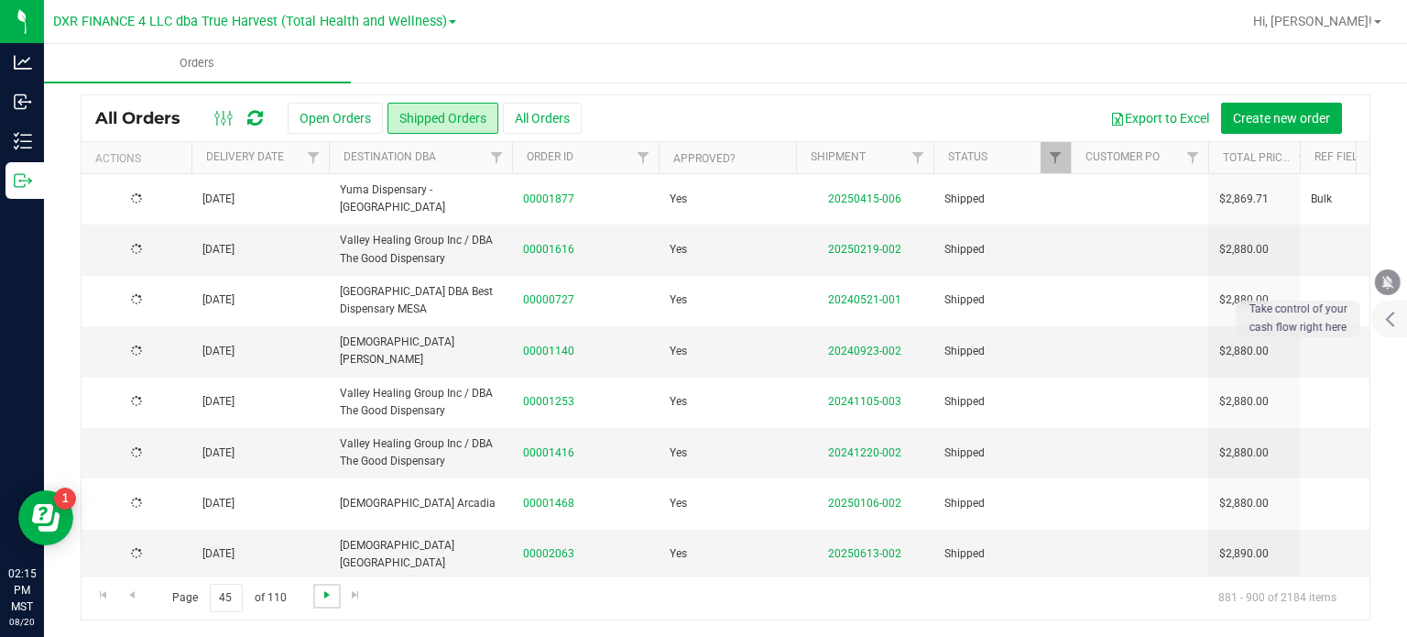
click at [321, 593] on span "Go to the next page" at bounding box center [327, 594] width 15 height 15
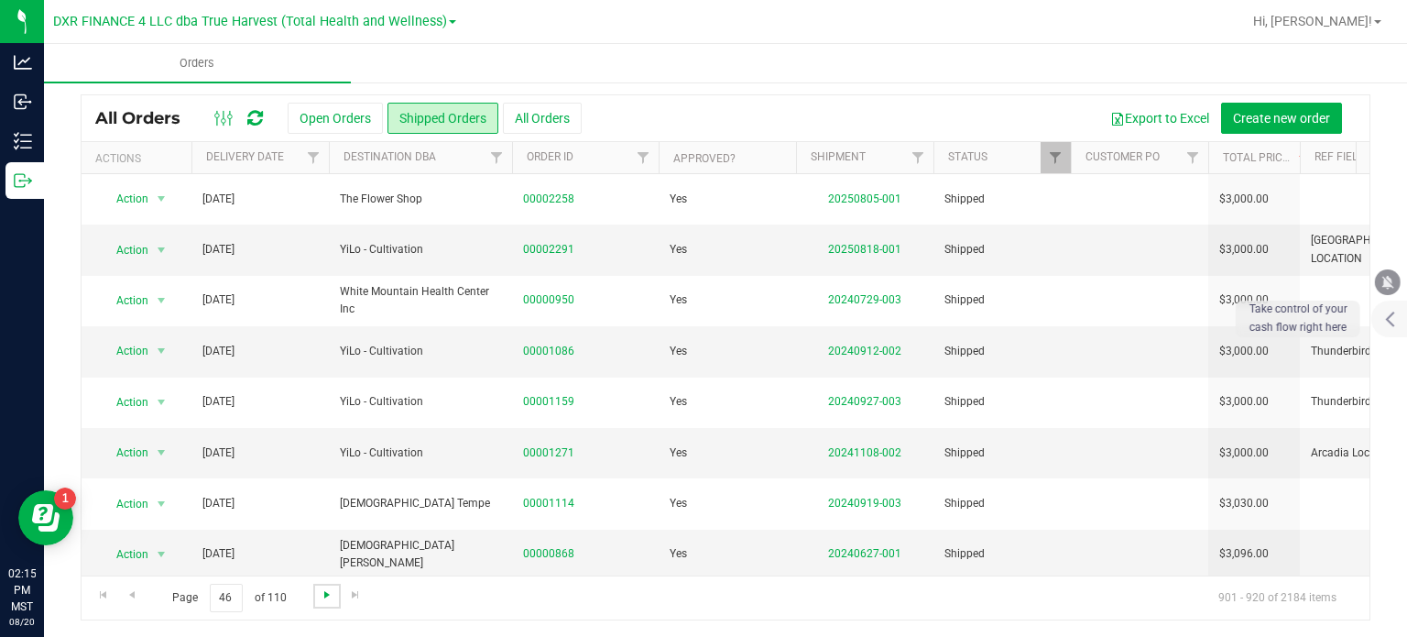
click at [321, 593] on span "Go to the next page" at bounding box center [327, 594] width 15 height 15
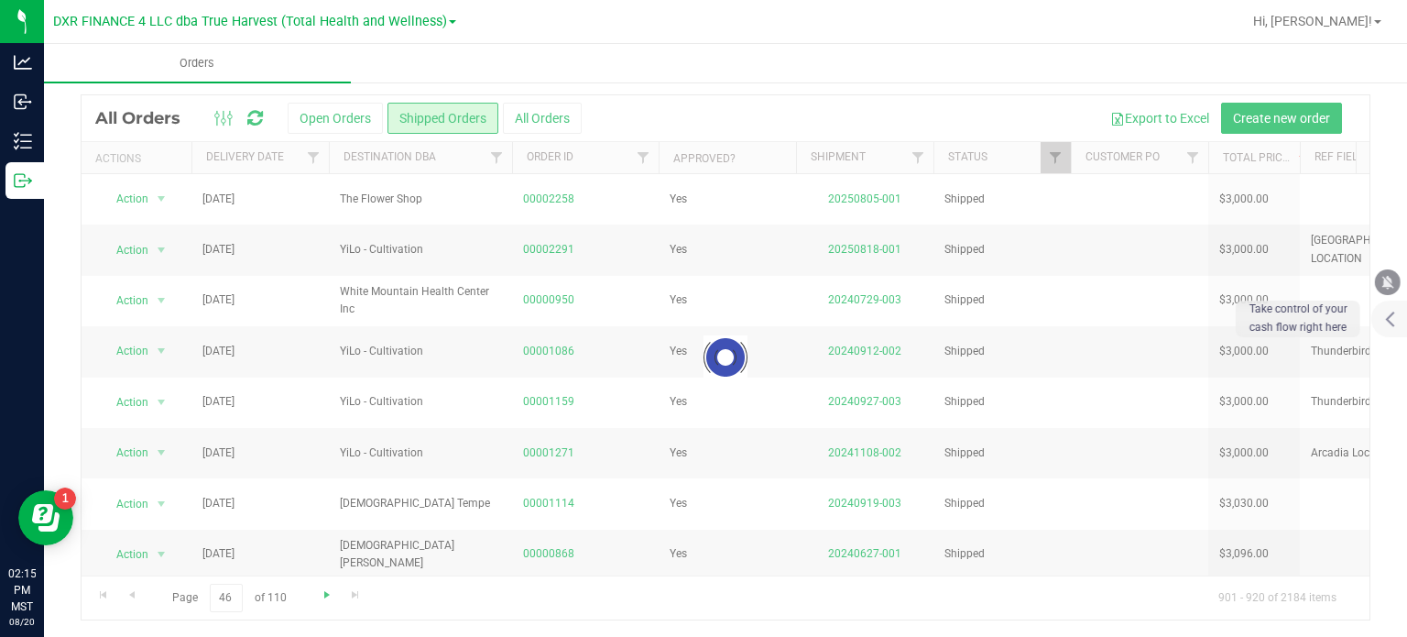
click at [321, 593] on div at bounding box center [726, 357] width 1288 height 524
click at [321, 593] on span "Go to the next page" at bounding box center [327, 594] width 15 height 15
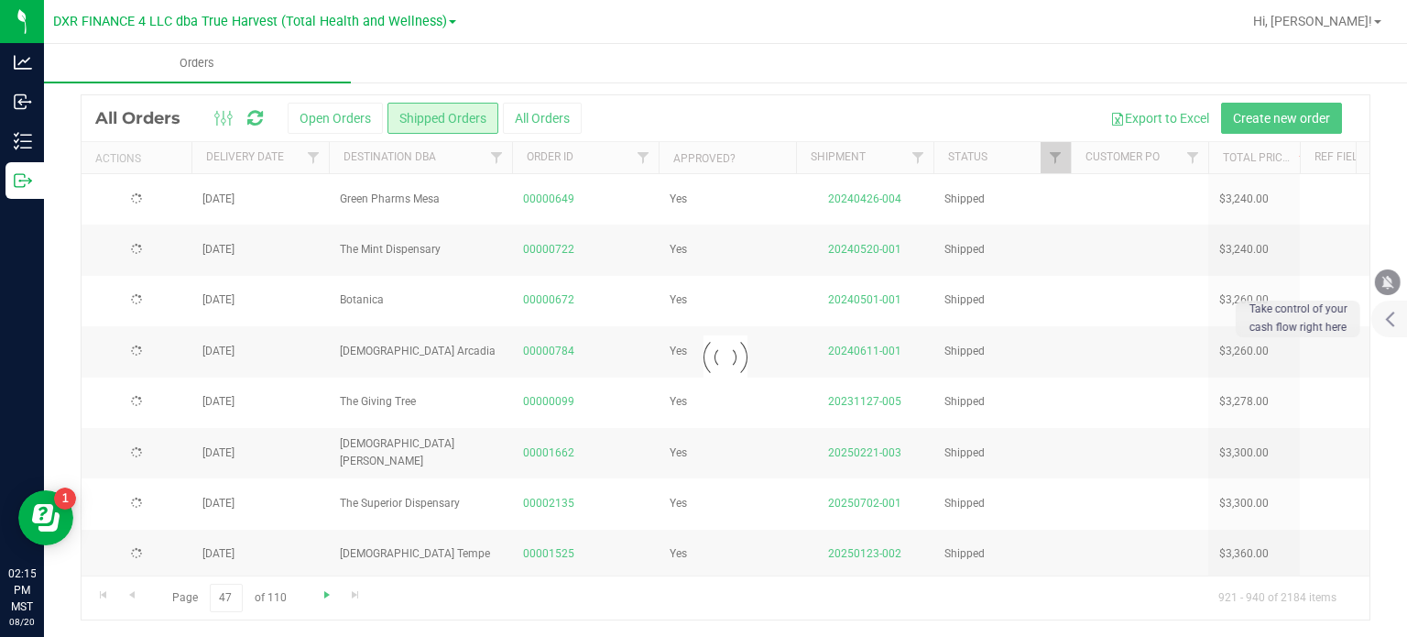
click at [321, 593] on div at bounding box center [726, 357] width 1288 height 524
click at [321, 593] on span "Go to the next page" at bounding box center [327, 594] width 15 height 15
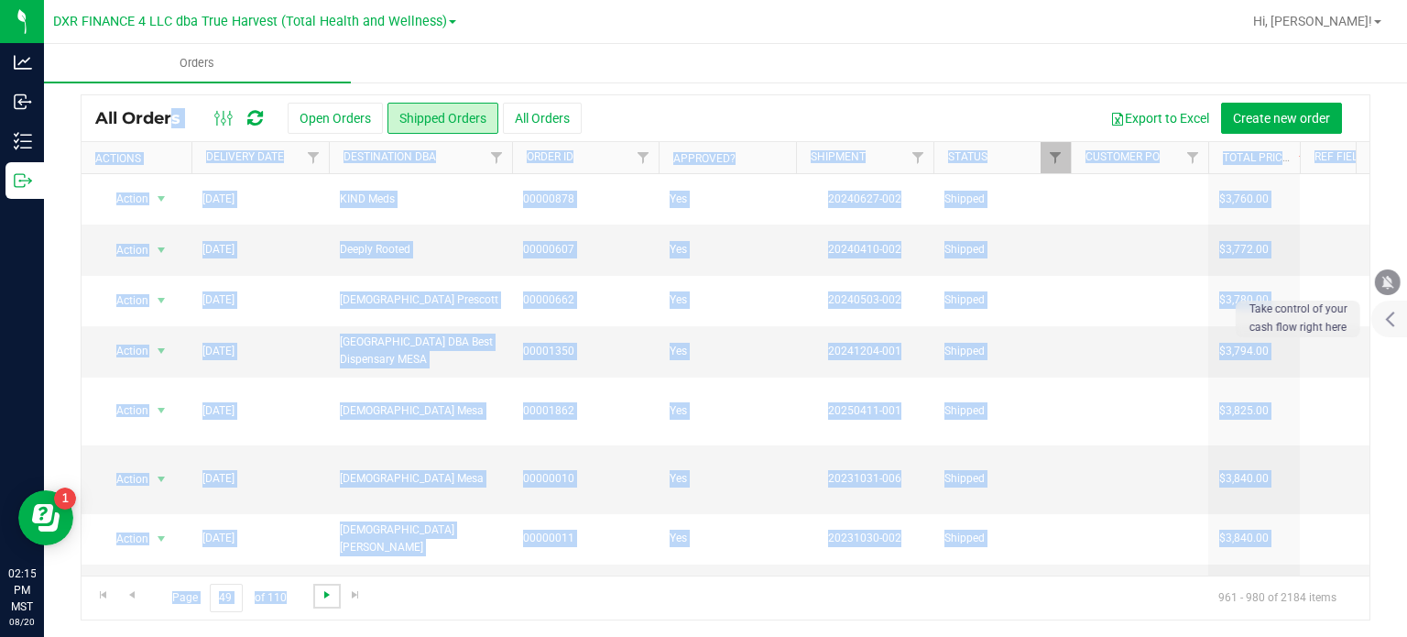
click at [321, 596] on span "Go to the next page" at bounding box center [327, 594] width 15 height 15
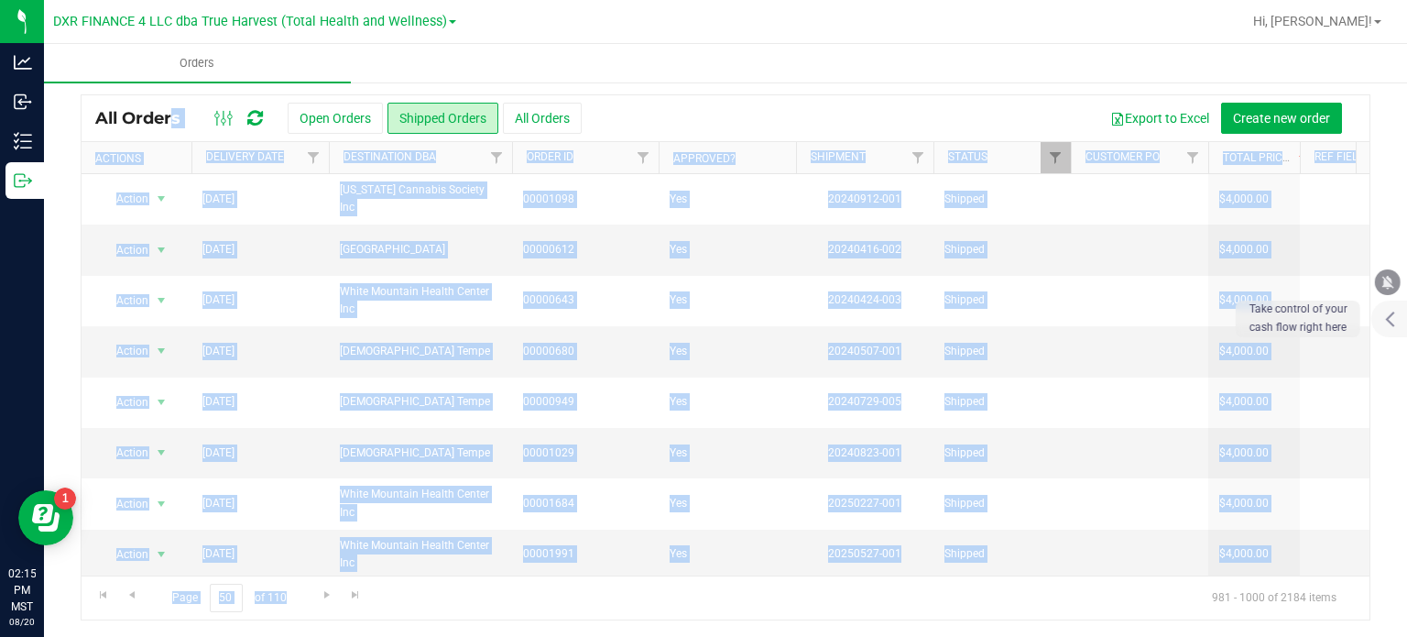
click at [741, 602] on div "Page 50 of 110 981 - 1000 of 2184 items" at bounding box center [726, 597] width 1288 height 44
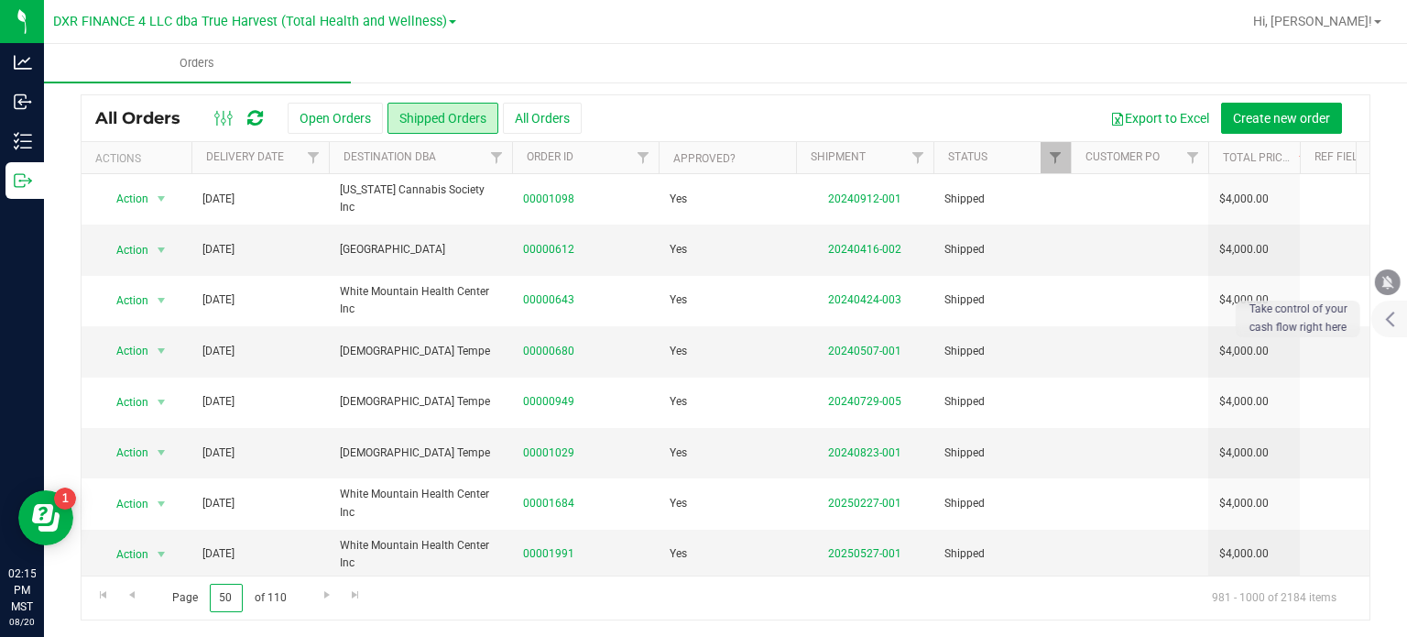
click at [229, 595] on input "50" at bounding box center [226, 598] width 33 height 28
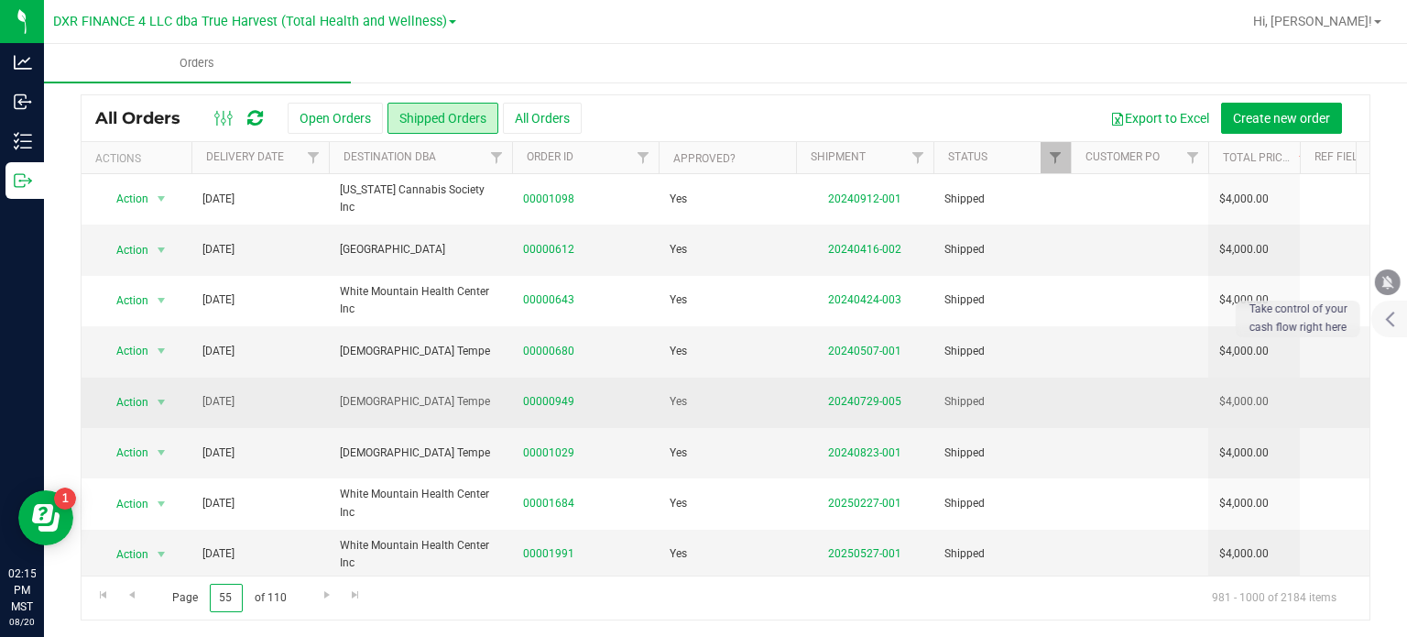
type input "55"
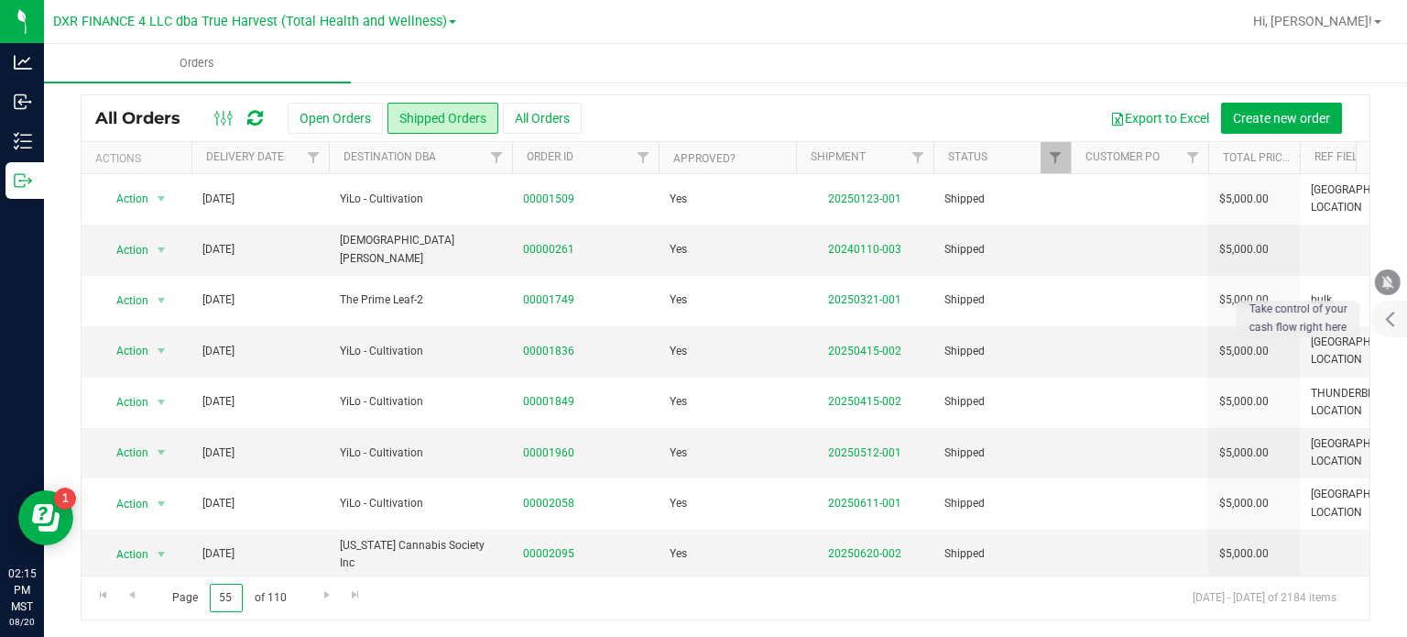
click at [227, 595] on input "55" at bounding box center [226, 598] width 33 height 28
drag, startPoint x: 231, startPoint y: 595, endPoint x: 198, endPoint y: 593, distance: 33.1
click at [198, 593] on span "Page 55 of 110" at bounding box center [229, 598] width 145 height 28
type input "60"
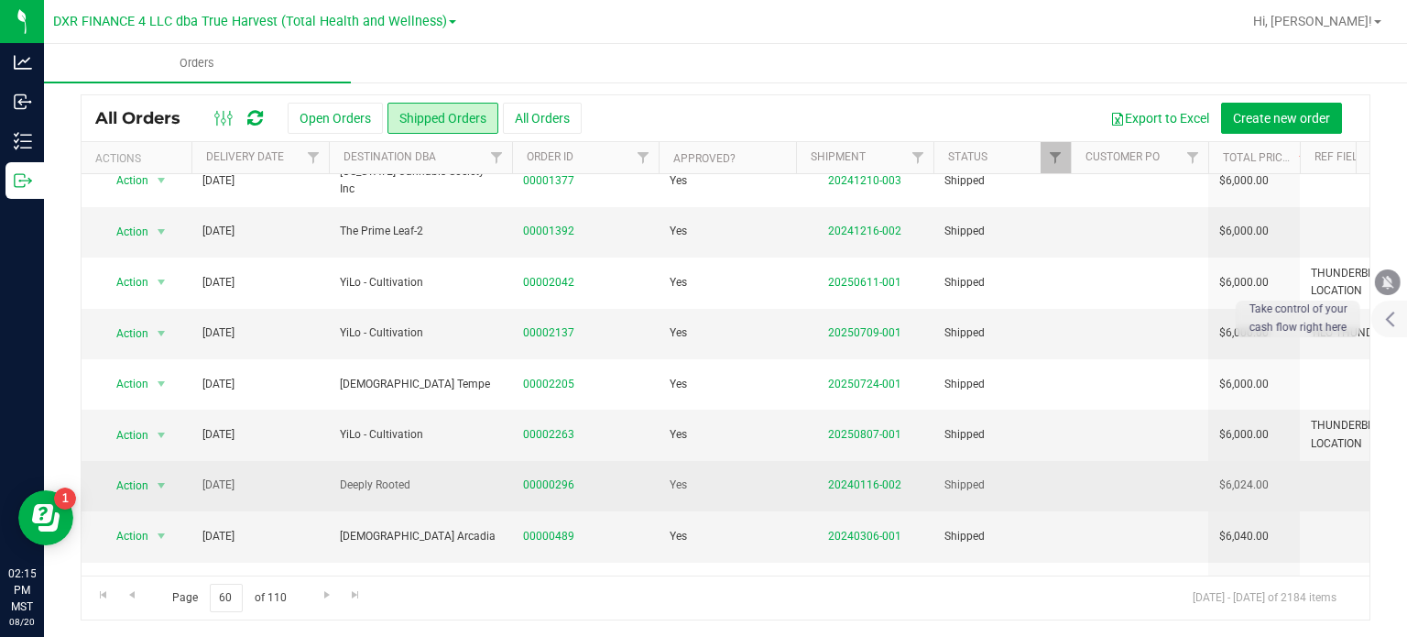
scroll to position [623, 0]
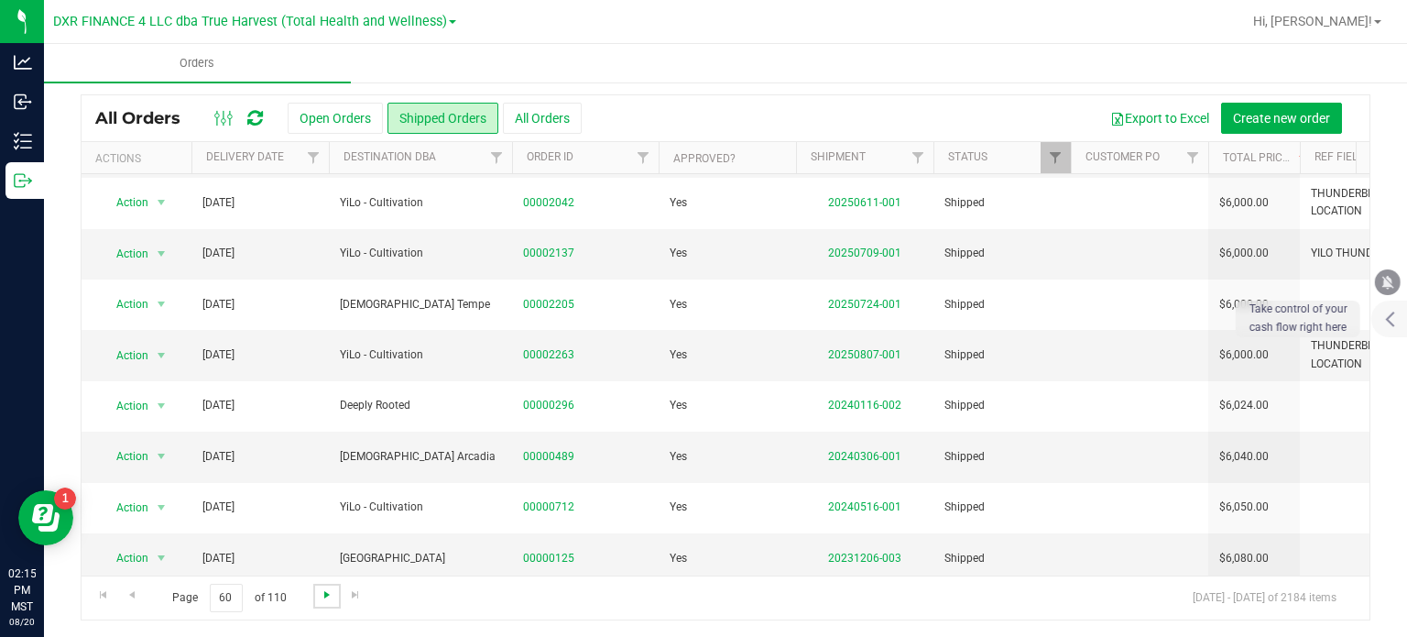
click at [322, 595] on span "Go to the next page" at bounding box center [327, 594] width 15 height 15
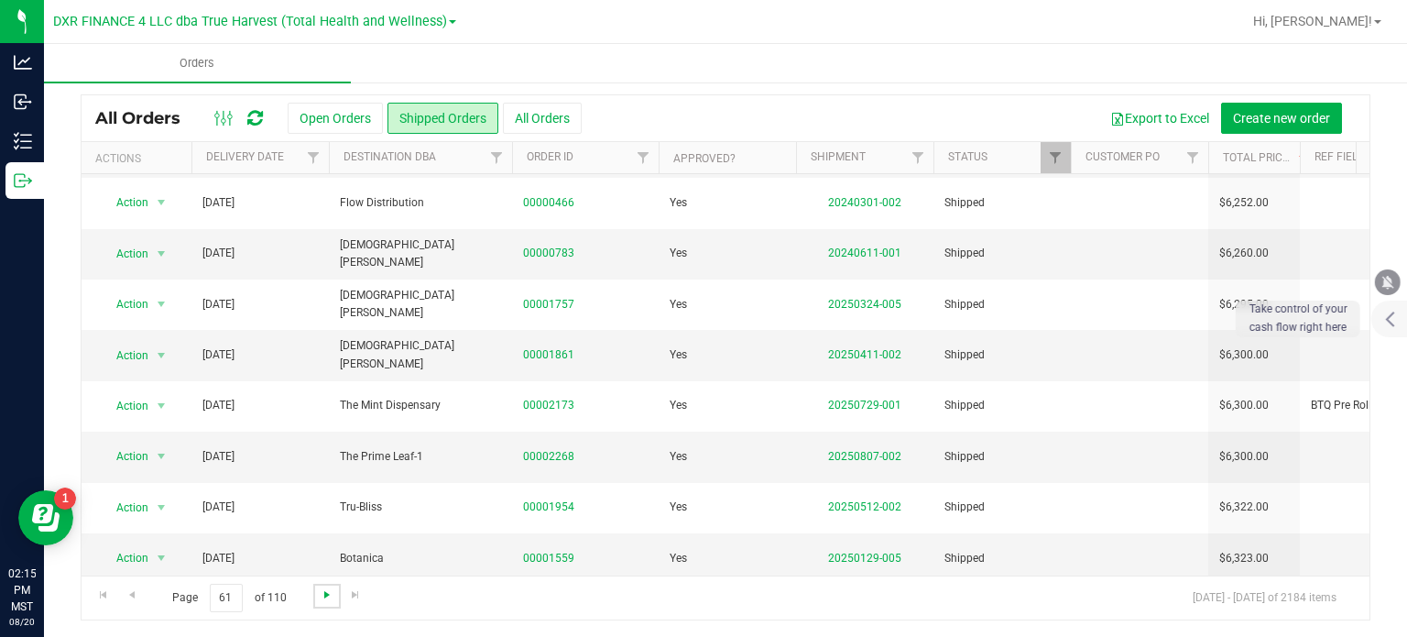
scroll to position [0, 0]
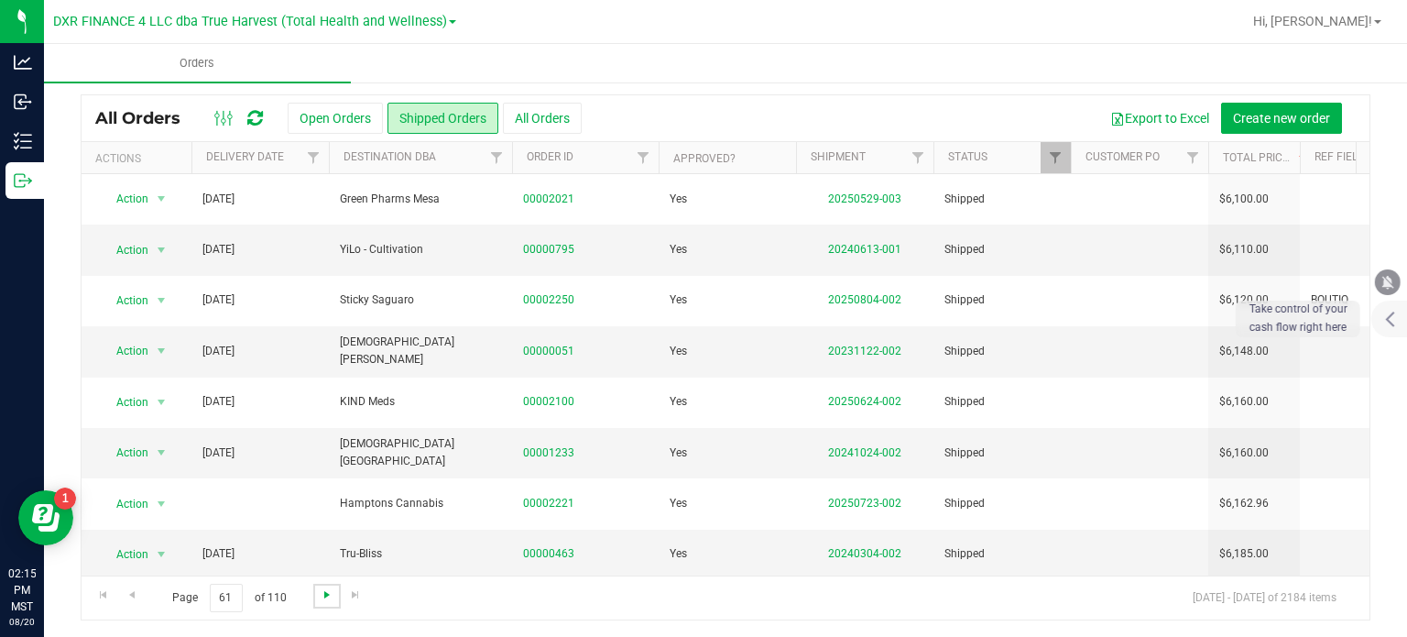
click at [322, 595] on span "Go to the next page" at bounding box center [327, 594] width 15 height 15
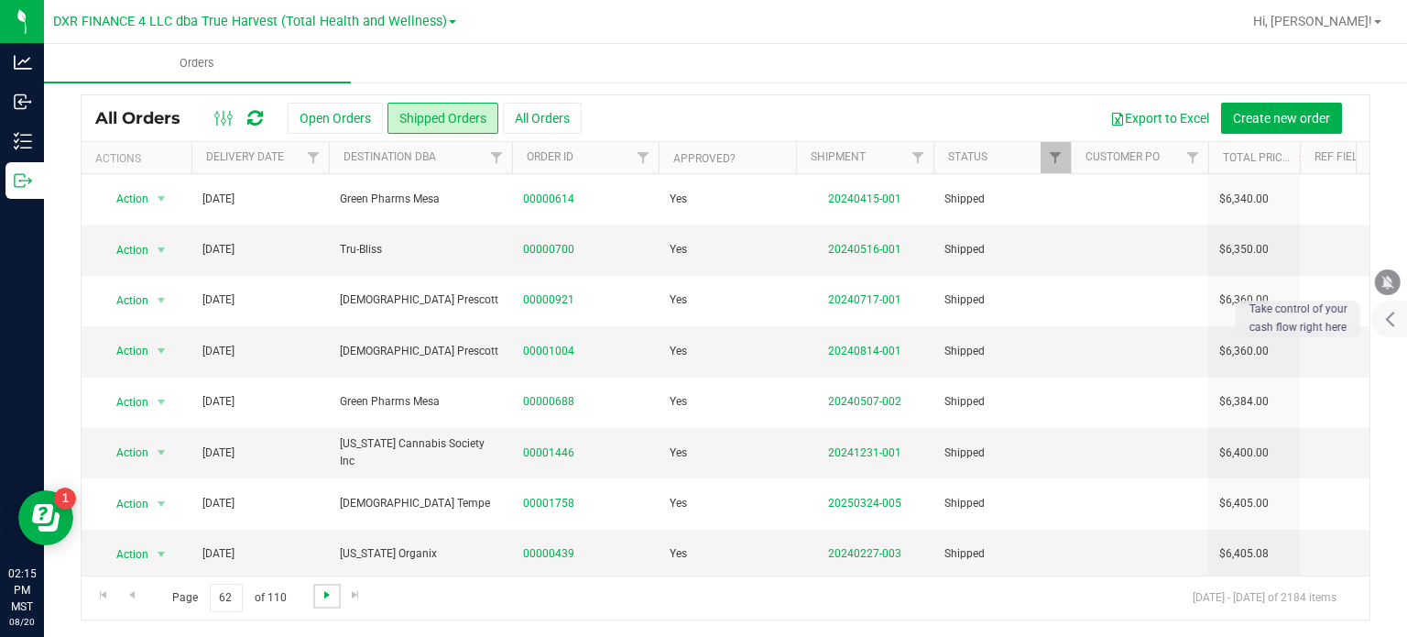
click at [322, 595] on span "Go to the next page" at bounding box center [327, 594] width 15 height 15
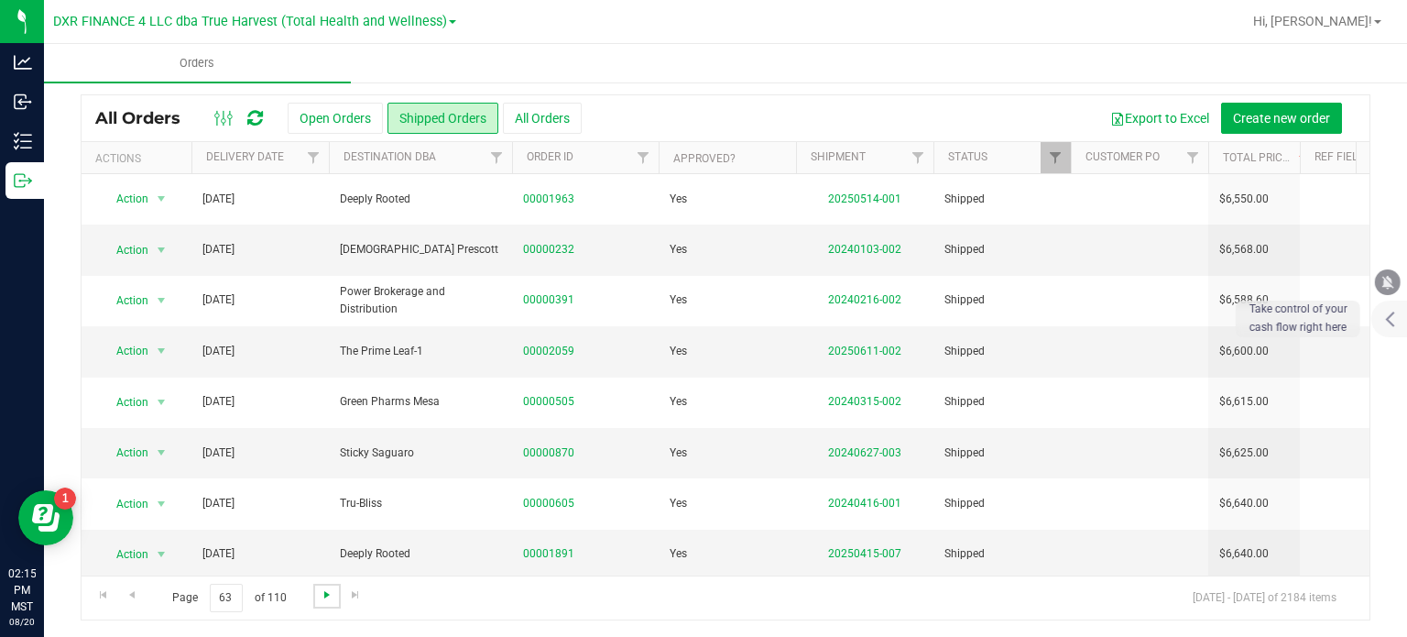
click at [322, 595] on span "Go to the next page" at bounding box center [327, 594] width 15 height 15
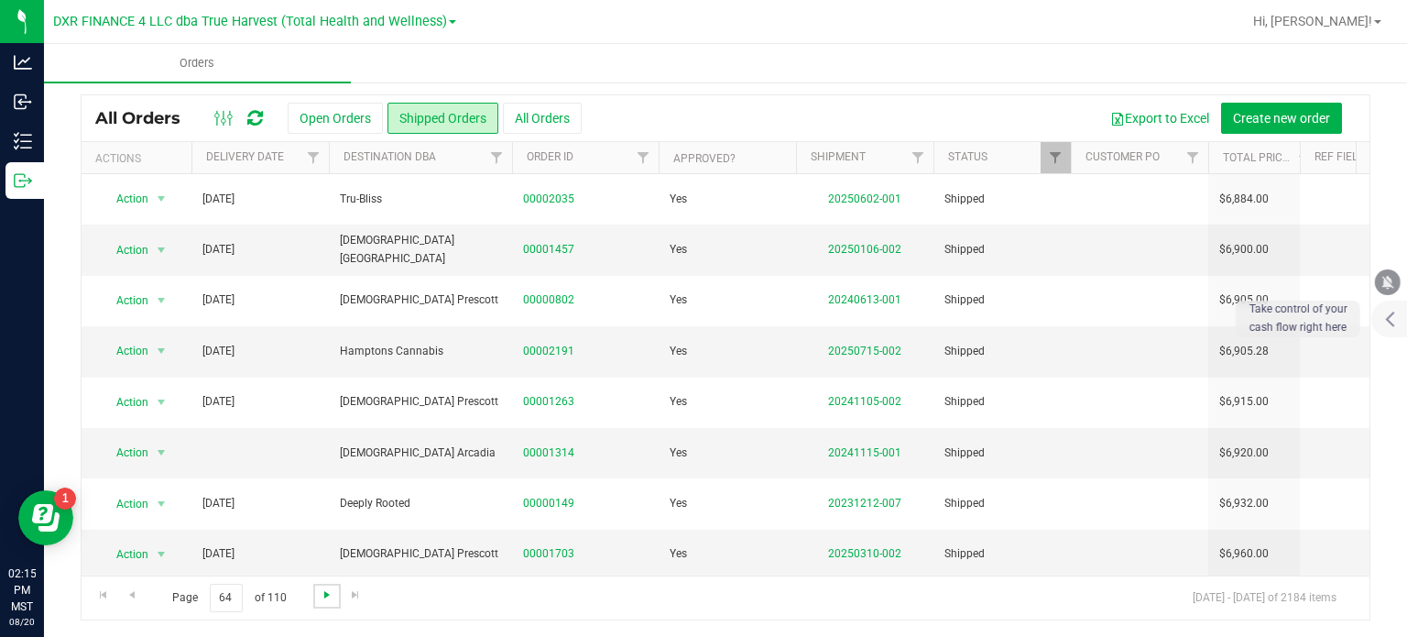
click at [322, 595] on span "Go to the next page" at bounding box center [327, 594] width 15 height 15
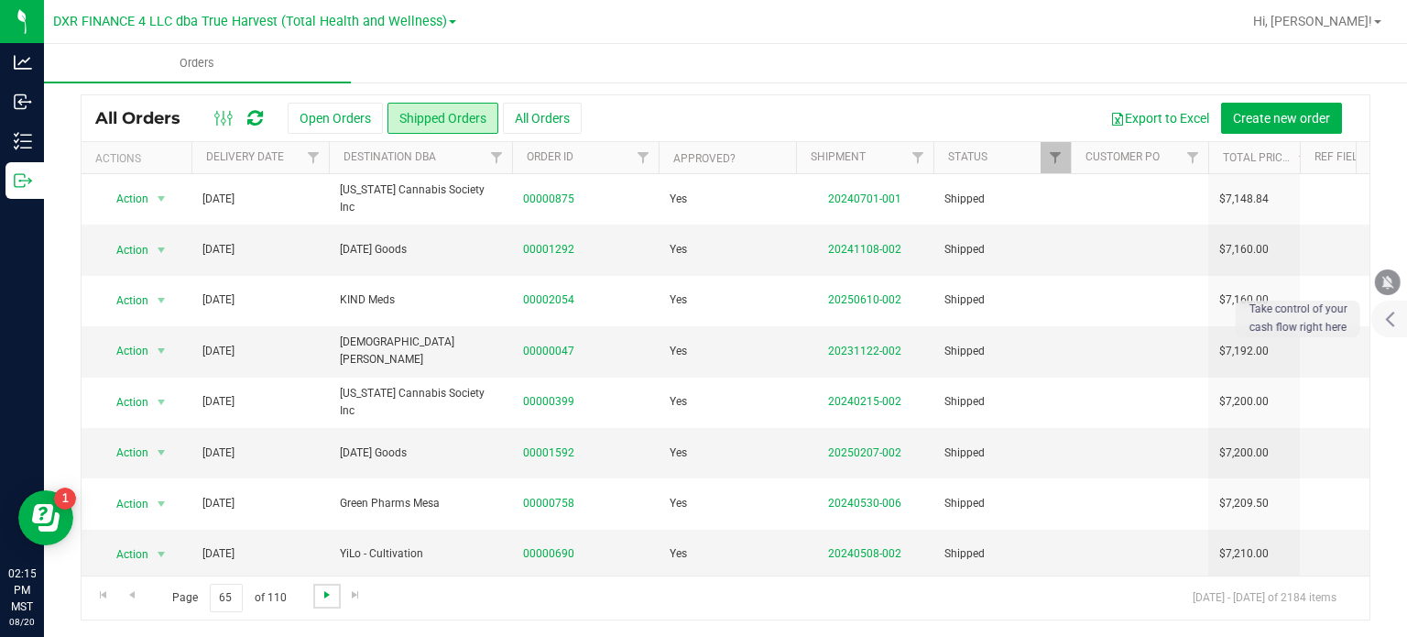
click at [322, 595] on span "Go to the next page" at bounding box center [327, 594] width 15 height 15
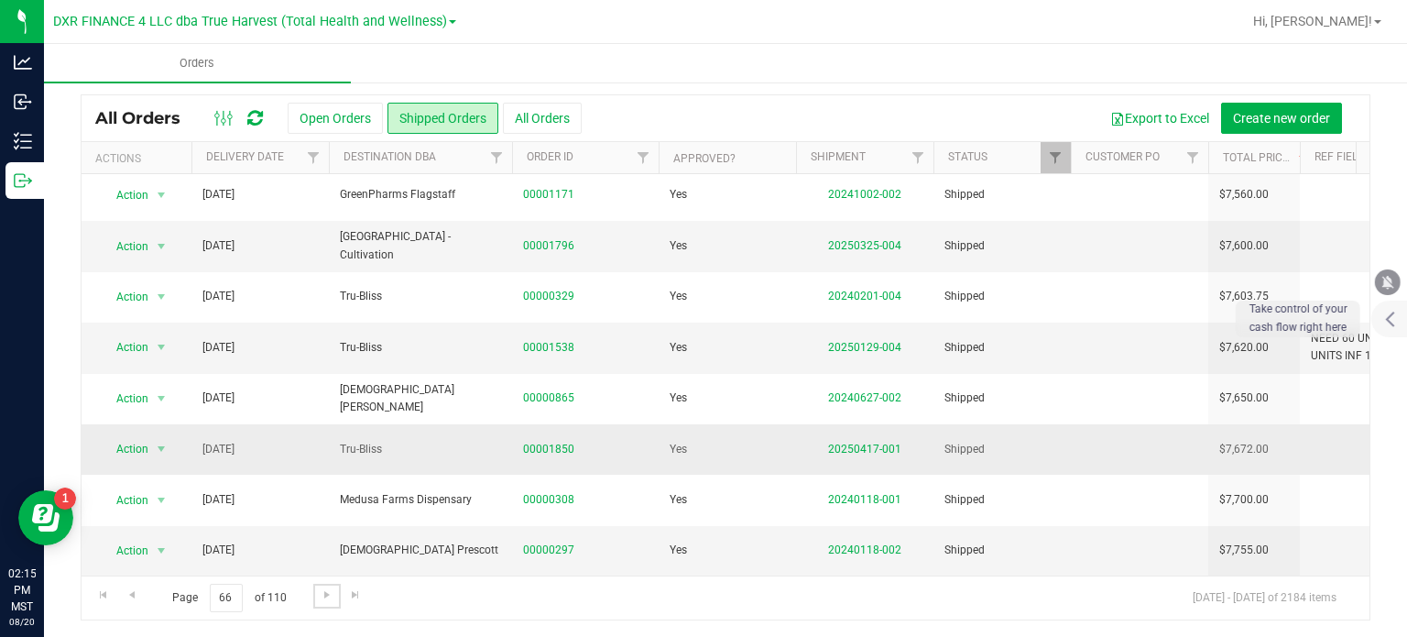
scroll to position [623, 0]
click at [327, 590] on span "Go to the next page" at bounding box center [327, 594] width 15 height 15
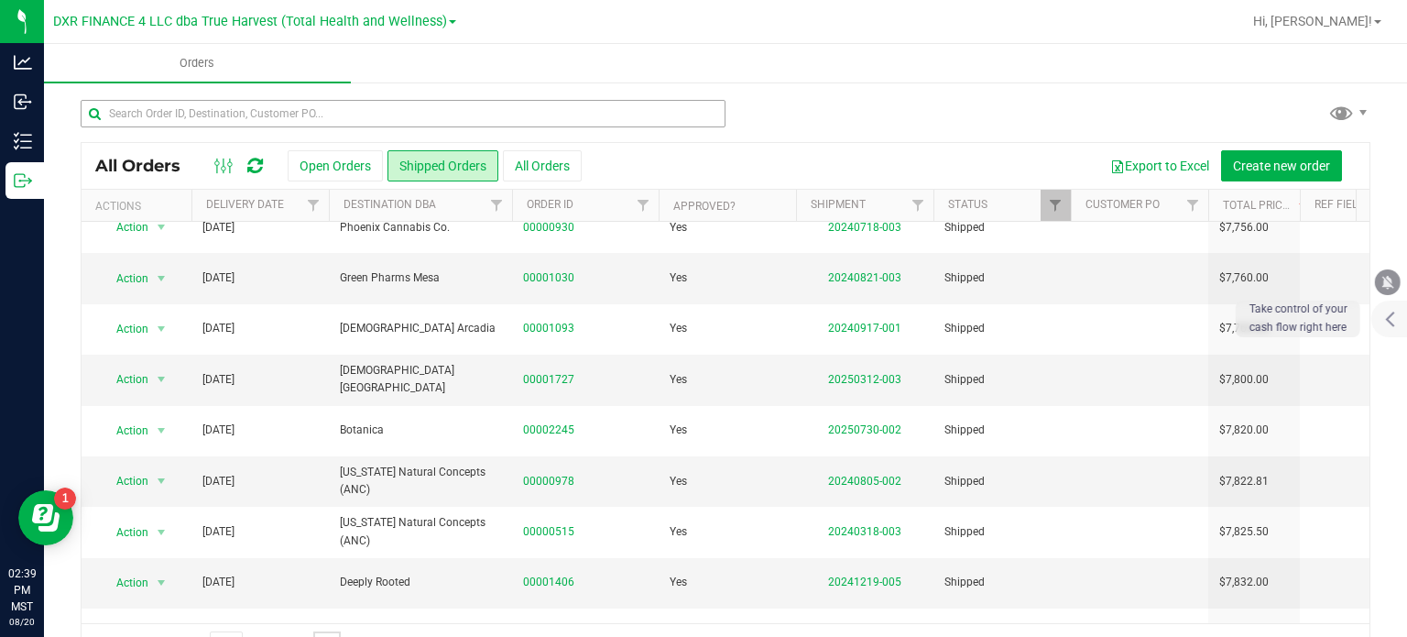
scroll to position [0, 0]
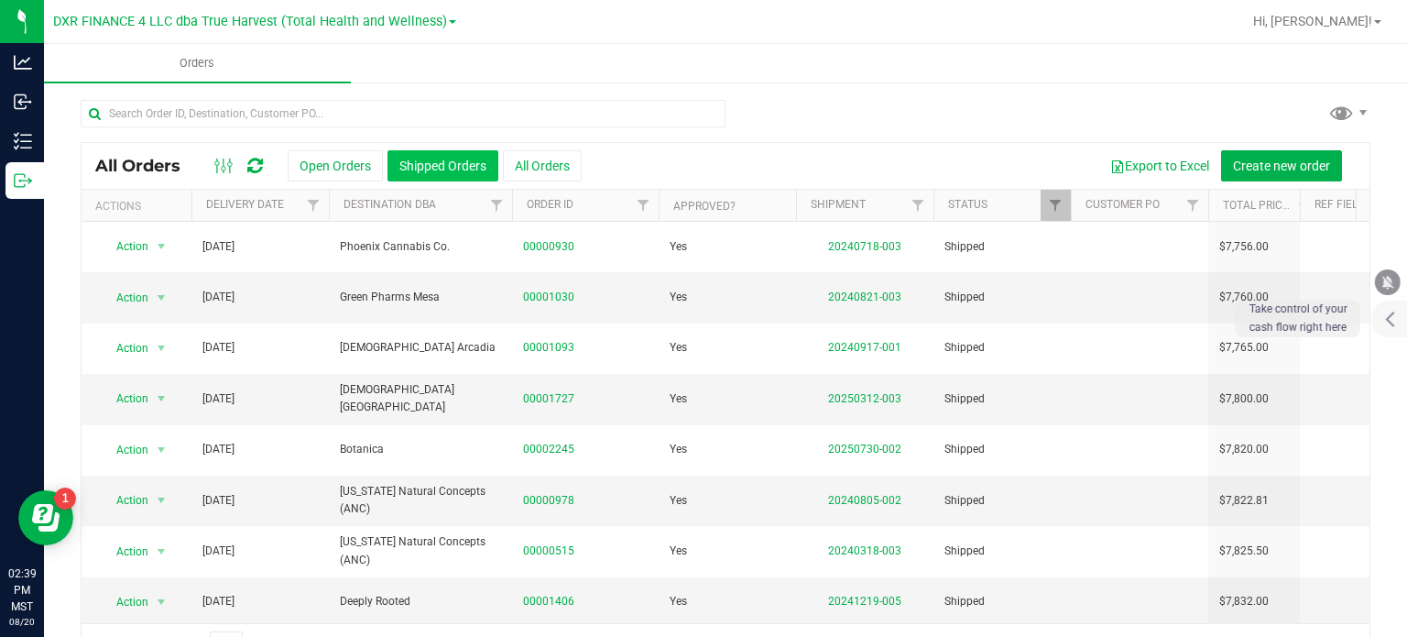
click at [473, 174] on button "Shipped Orders" at bounding box center [443, 165] width 111 height 31
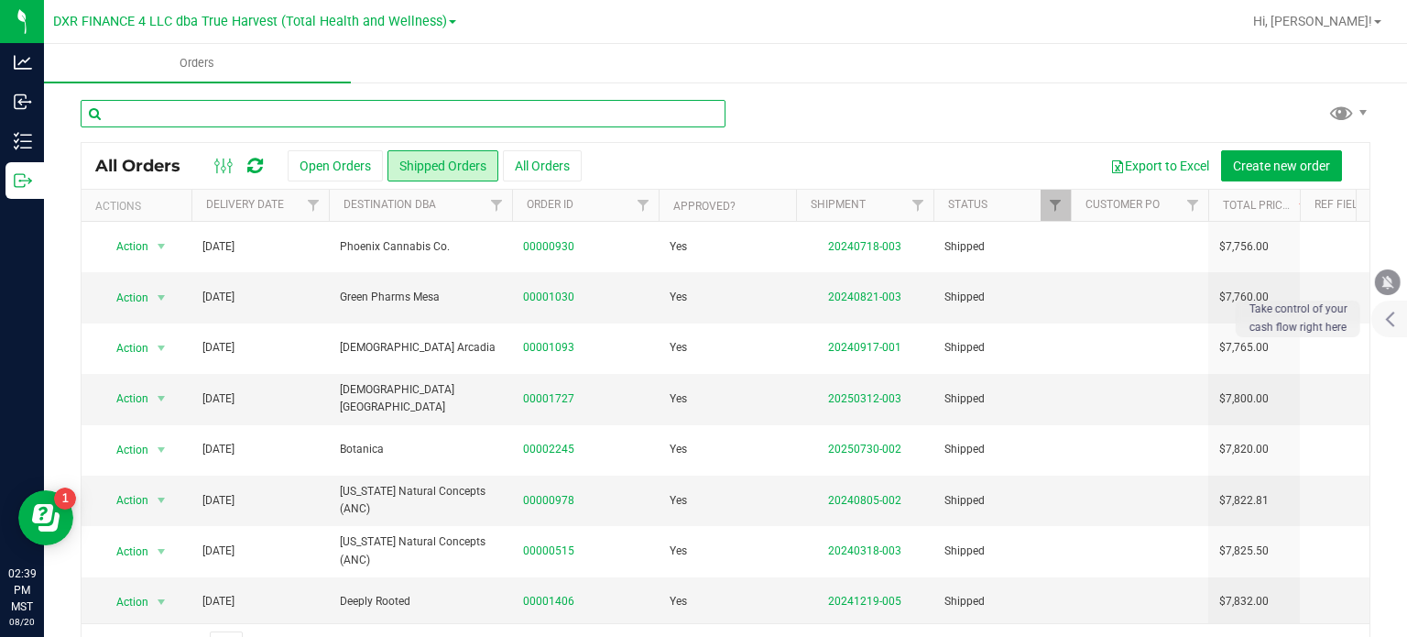
click at [302, 124] on input "text" at bounding box center [403, 113] width 645 height 27
click at [412, 120] on input "text" at bounding box center [403, 113] width 645 height 27
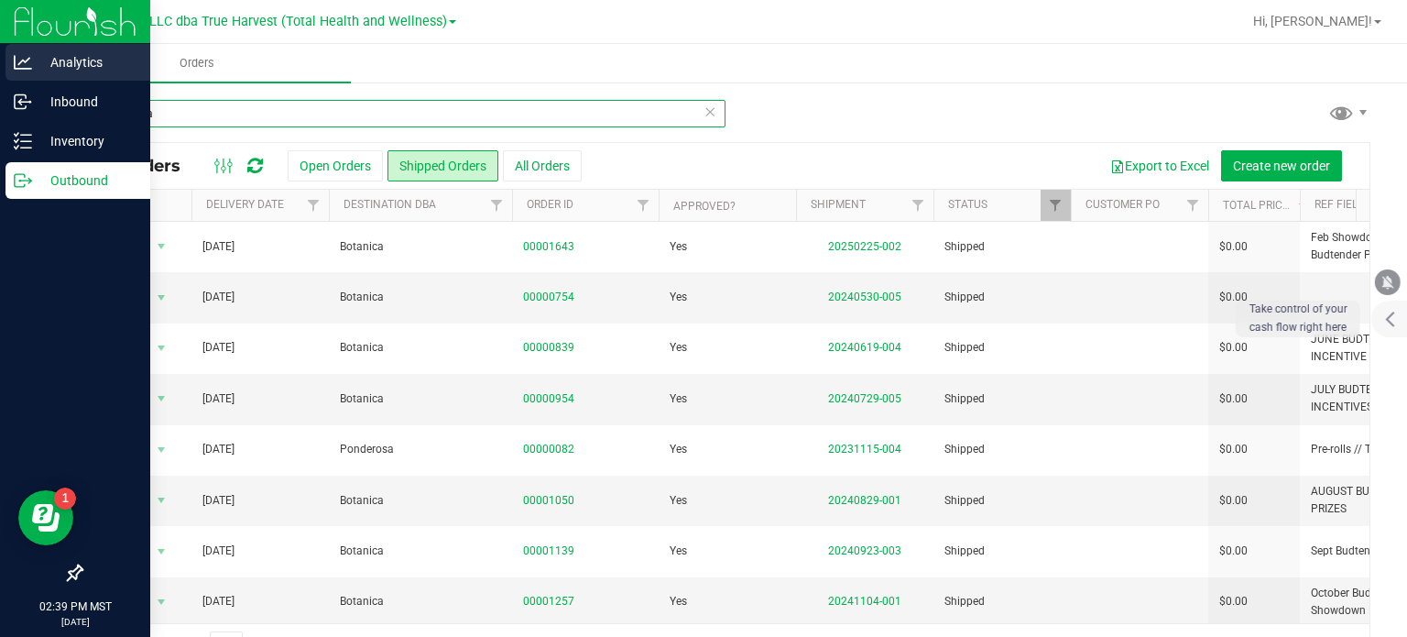
drag, startPoint x: 170, startPoint y: 116, endPoint x: 2, endPoint y: 43, distance: 183.8
click at [0, 54] on div "Analytics Inbound Inventory Outbound 02:39 PM MST [DATE] 08/20 DXR FINANCE 4 LL…" at bounding box center [703, 318] width 1407 height 637
type input "2245"
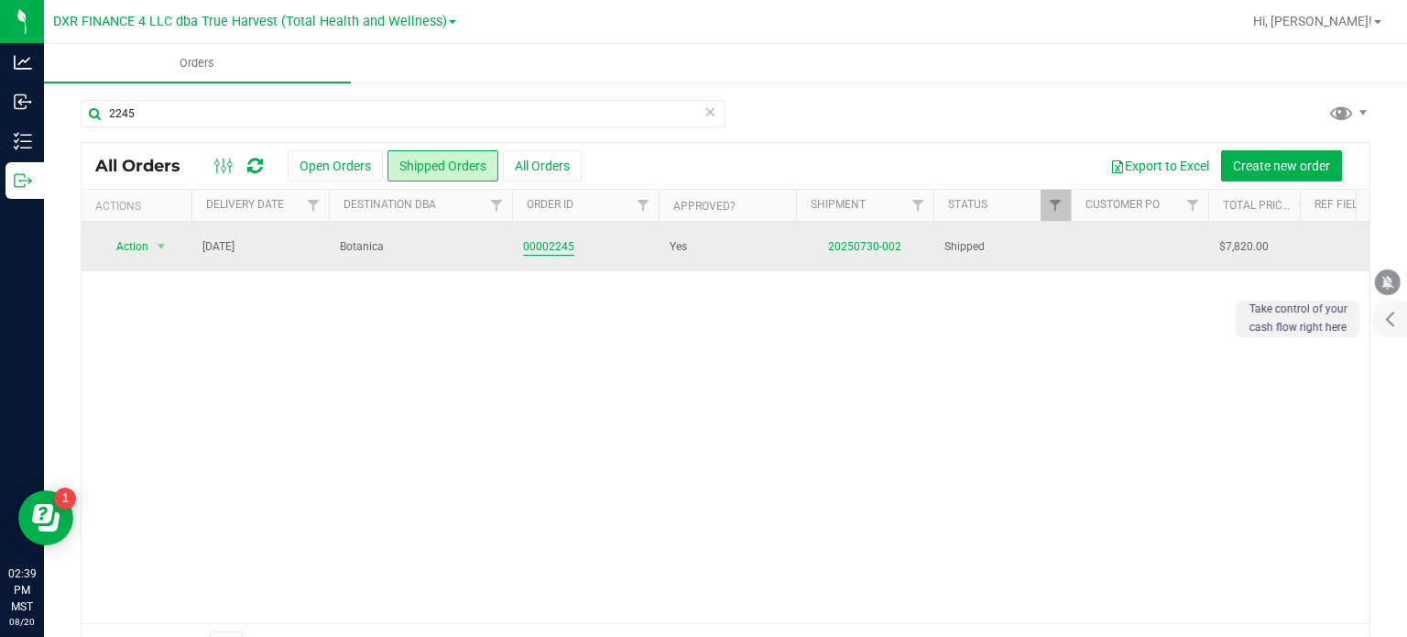
click at [532, 245] on link "00002245" at bounding box center [548, 246] width 51 height 17
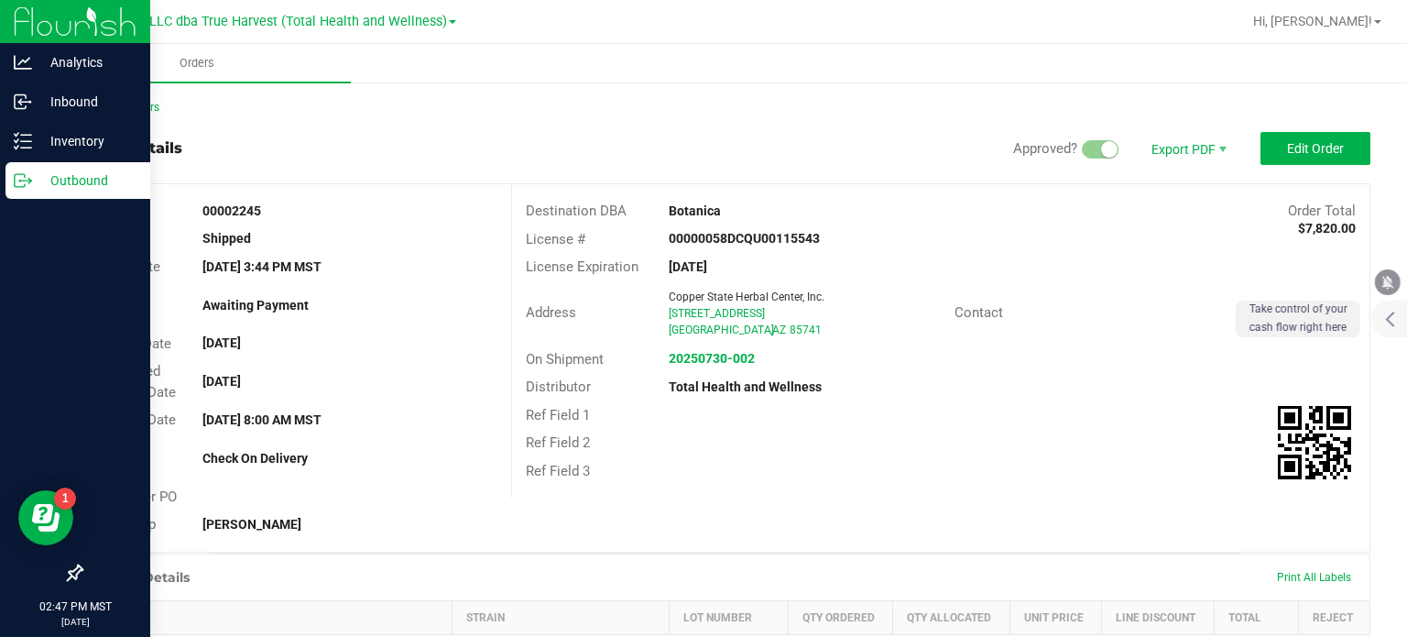
click at [18, 175] on icon at bounding box center [23, 180] width 18 height 18
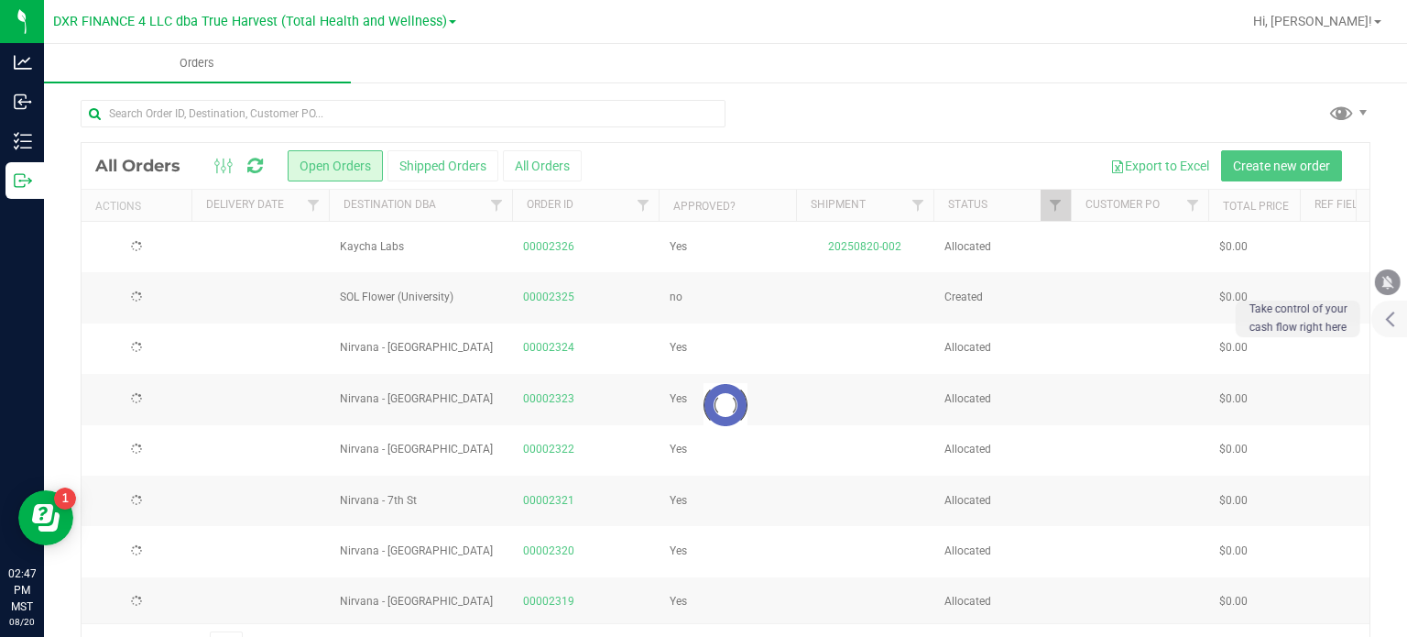
click at [459, 164] on div at bounding box center [726, 405] width 1288 height 524
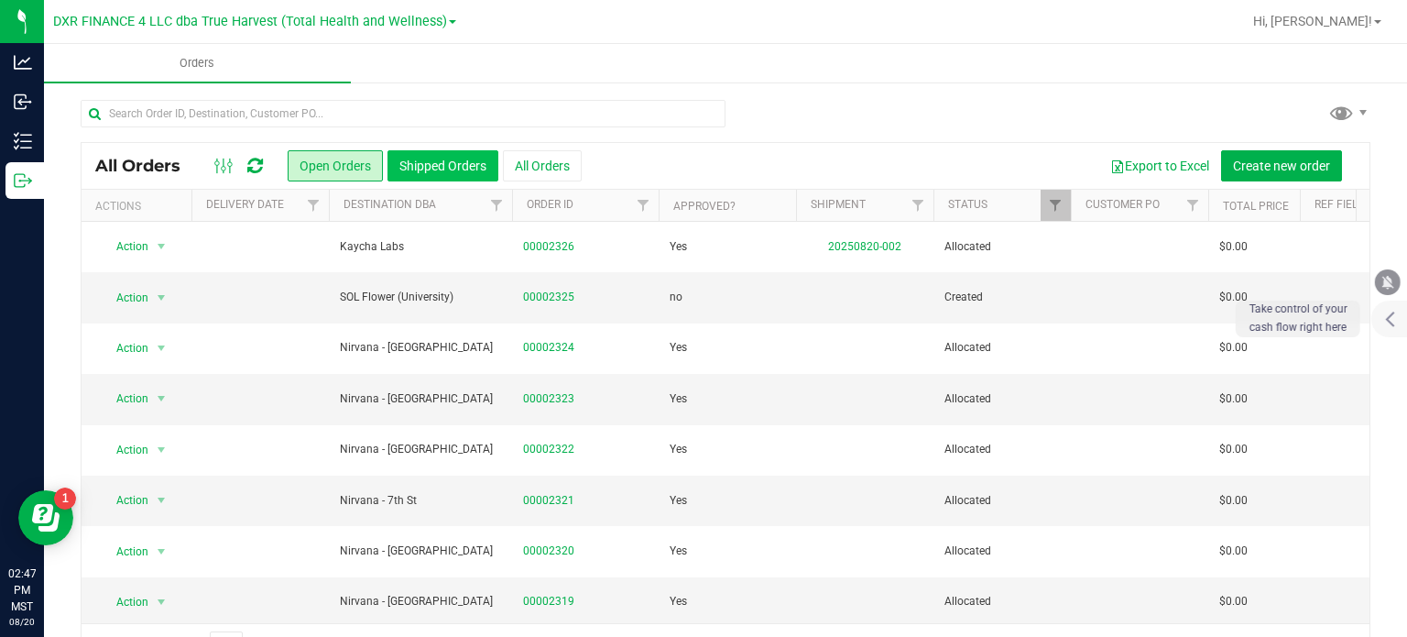
click at [448, 160] on button "Shipped Orders" at bounding box center [443, 165] width 111 height 31
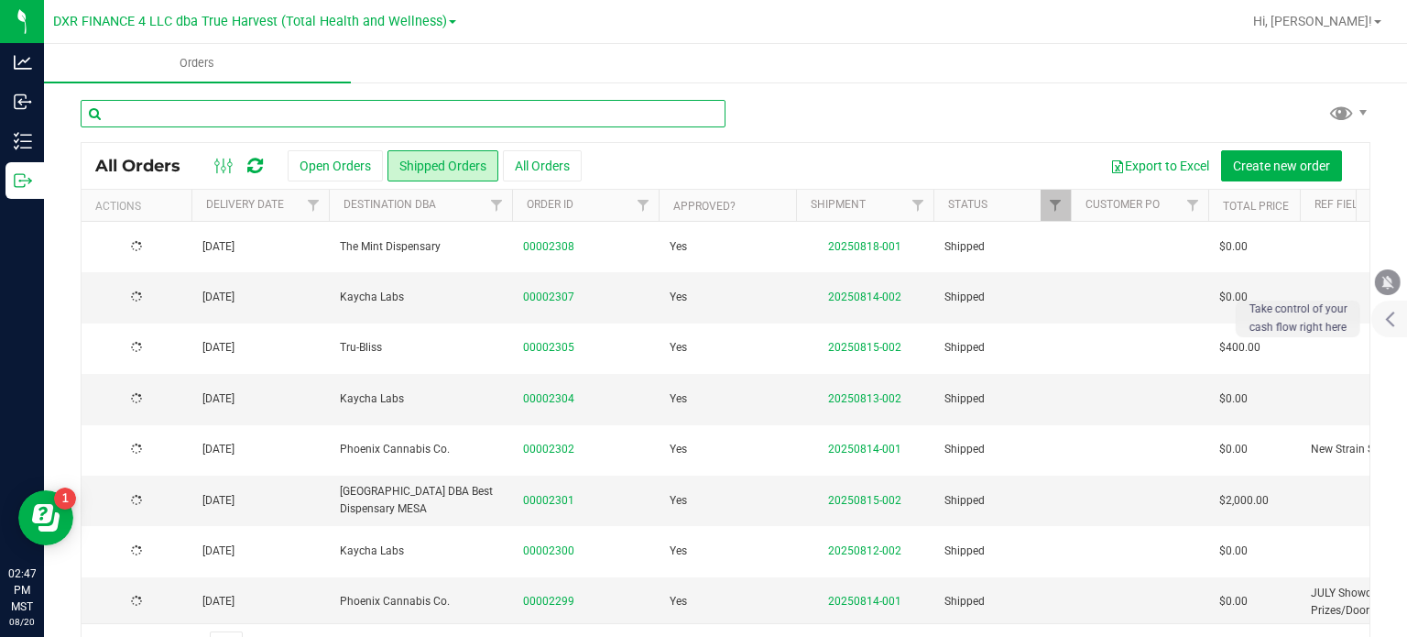
click at [370, 118] on input "text" at bounding box center [403, 113] width 645 height 27
type input "2297"
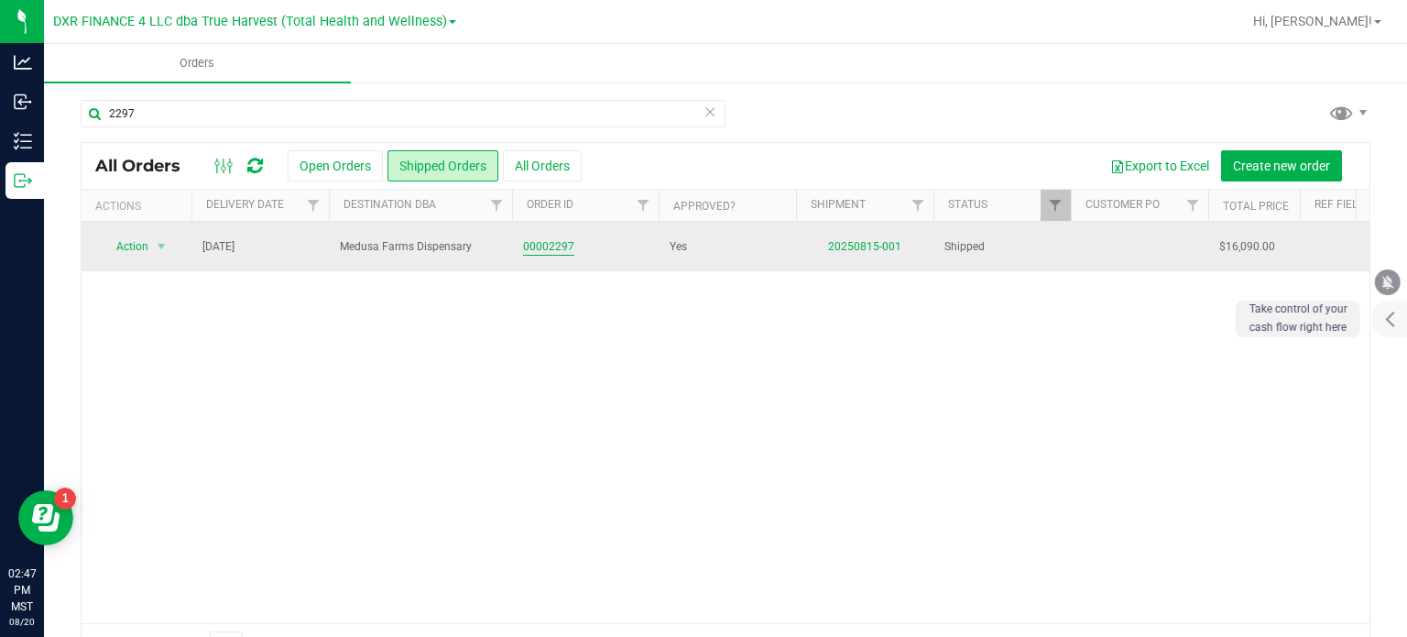
click at [555, 243] on link "00002297" at bounding box center [548, 246] width 51 height 17
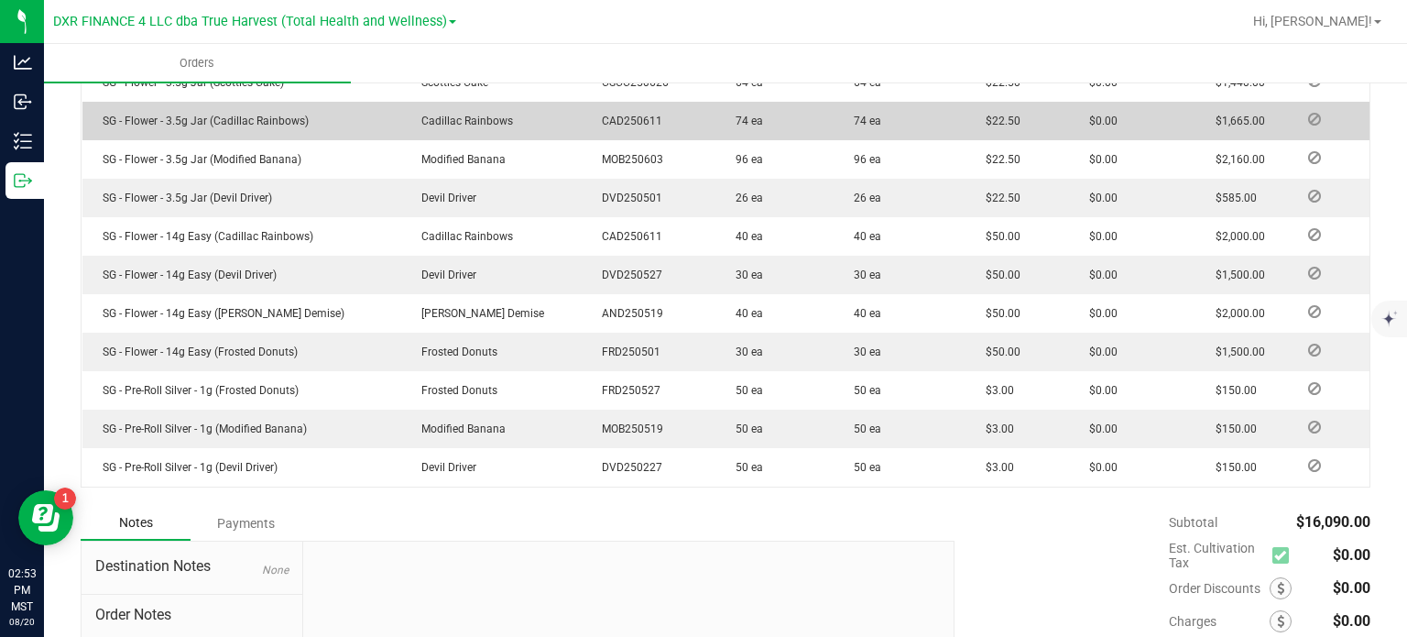
scroll to position [815, 0]
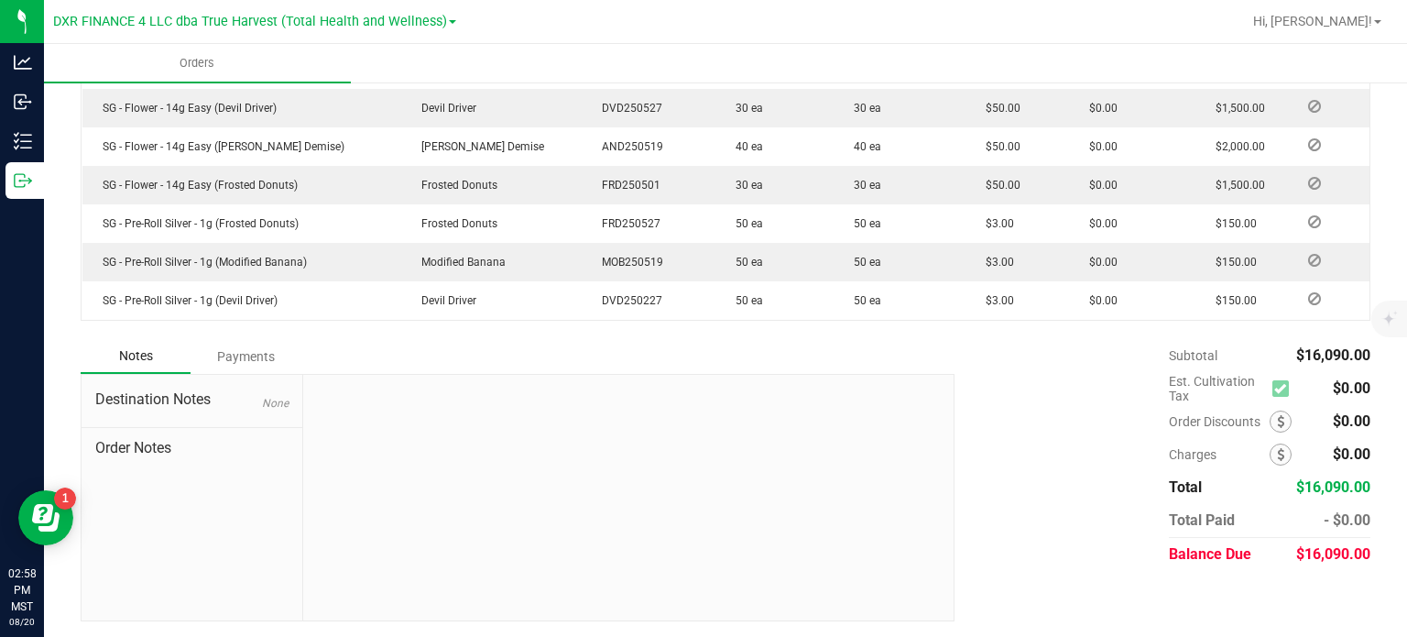
click at [963, 334] on div "Order Details Print All Labels Item Strain Lot Number Qty Ordered Qty Allocated…" at bounding box center [726, 38] width 1290 height 601
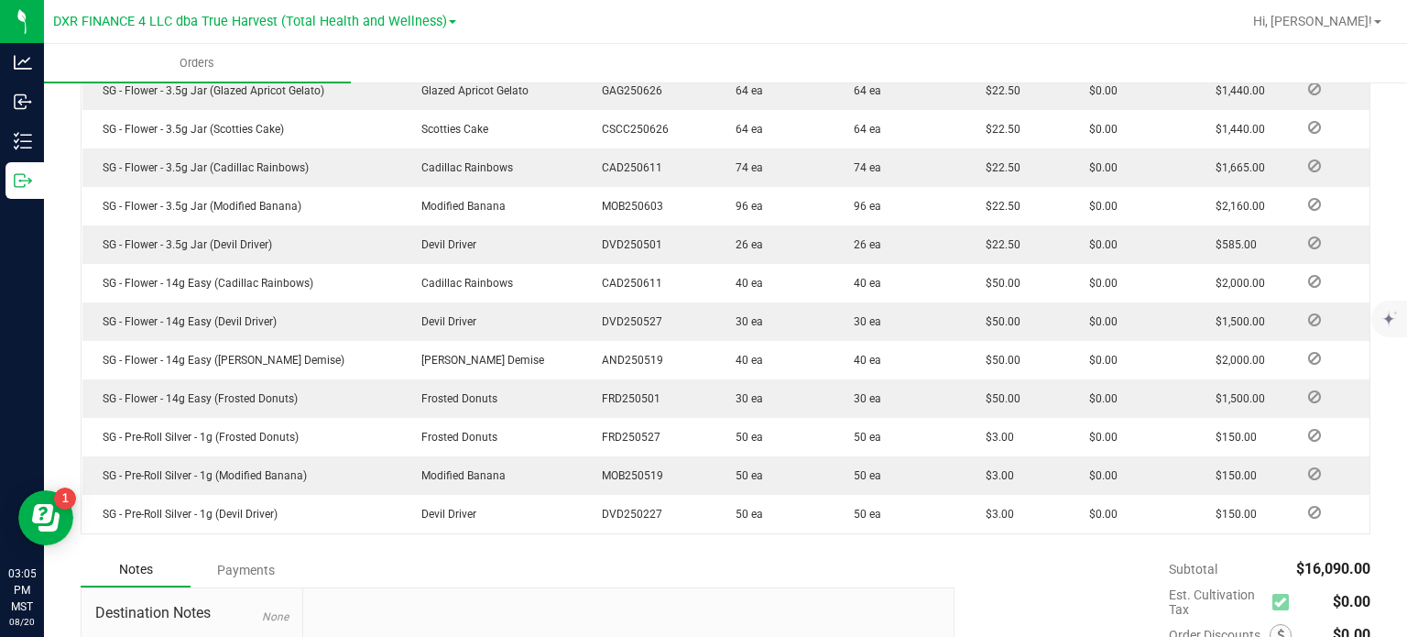
scroll to position [724, 0]
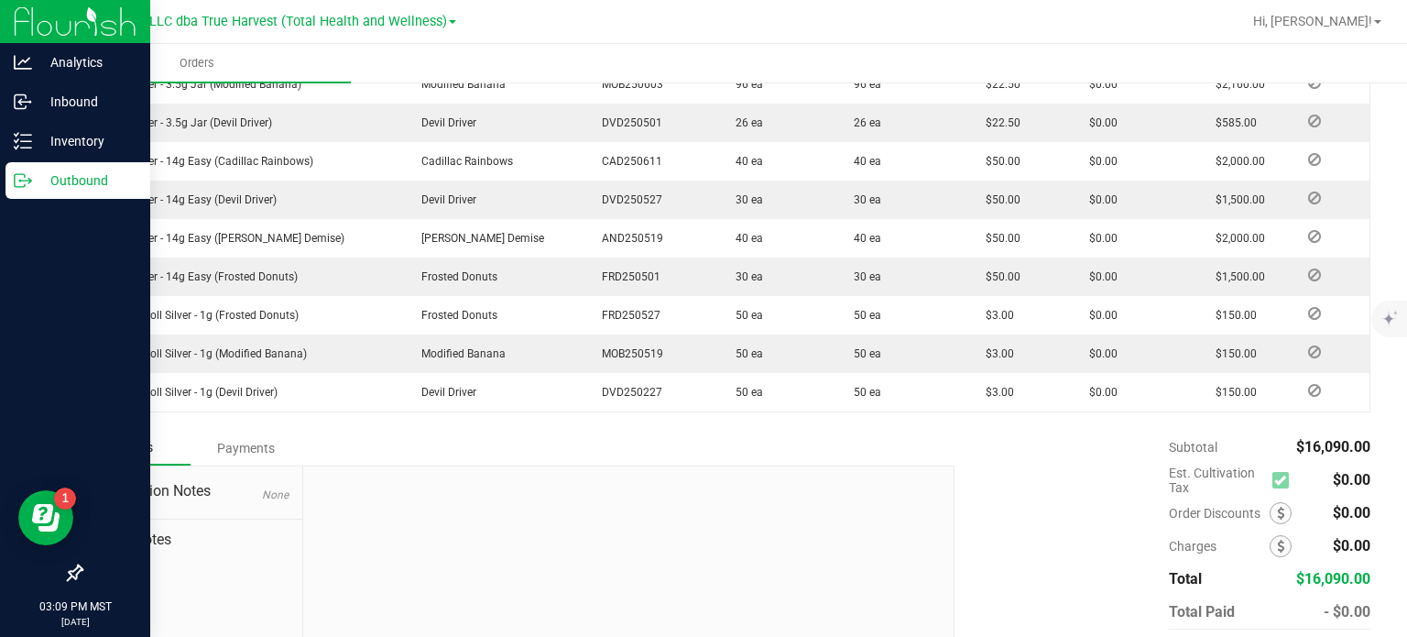
click at [33, 172] on p "Outbound" at bounding box center [87, 180] width 110 height 22
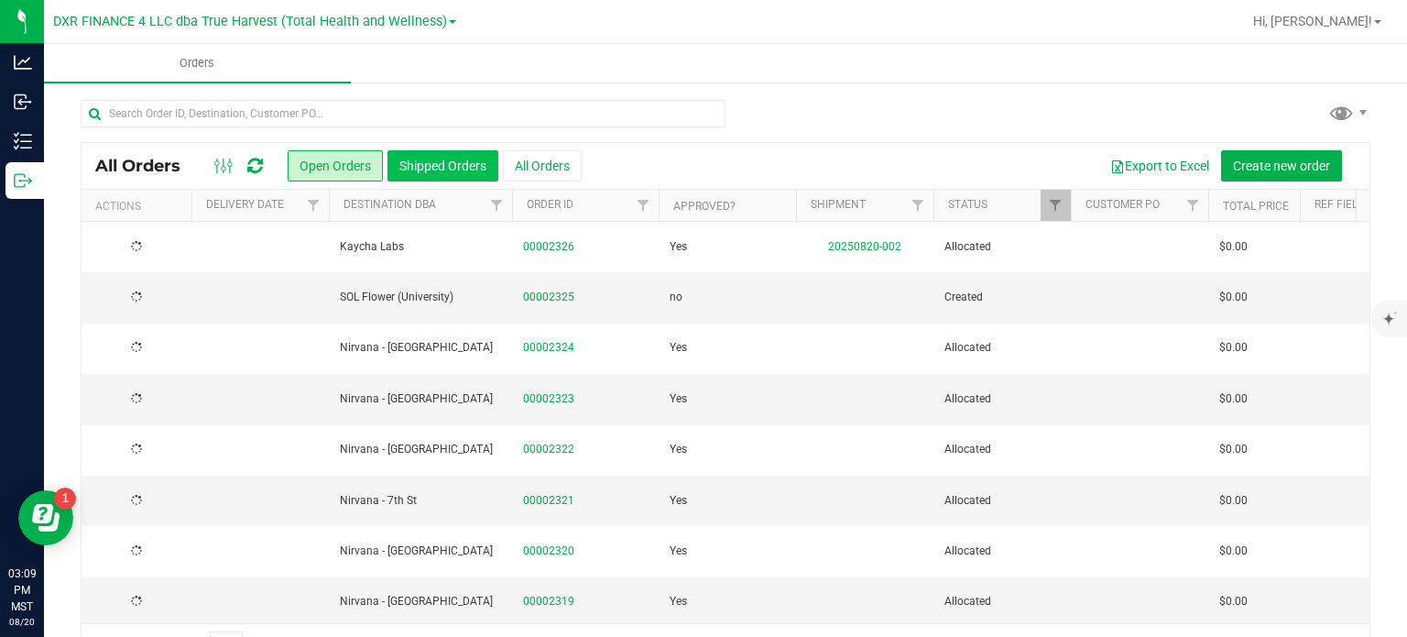
click at [442, 164] on button "Shipped Orders" at bounding box center [443, 165] width 111 height 31
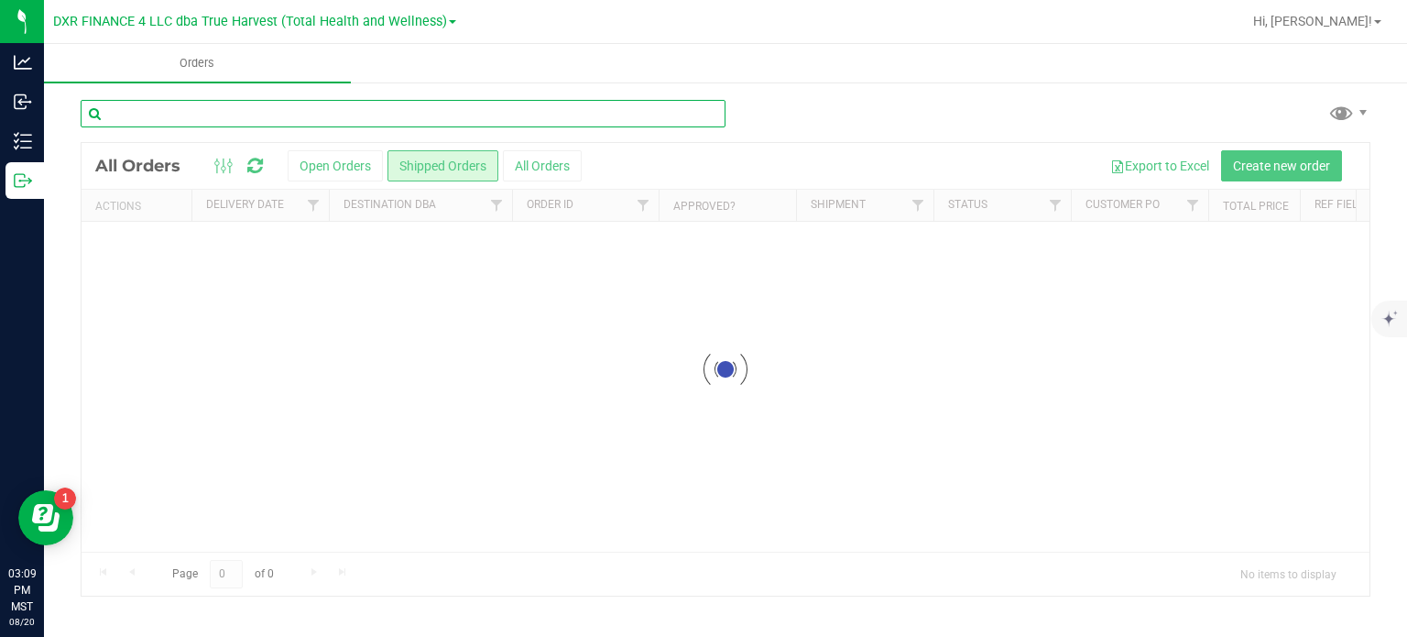
click at [439, 113] on input "text" at bounding box center [403, 113] width 645 height 27
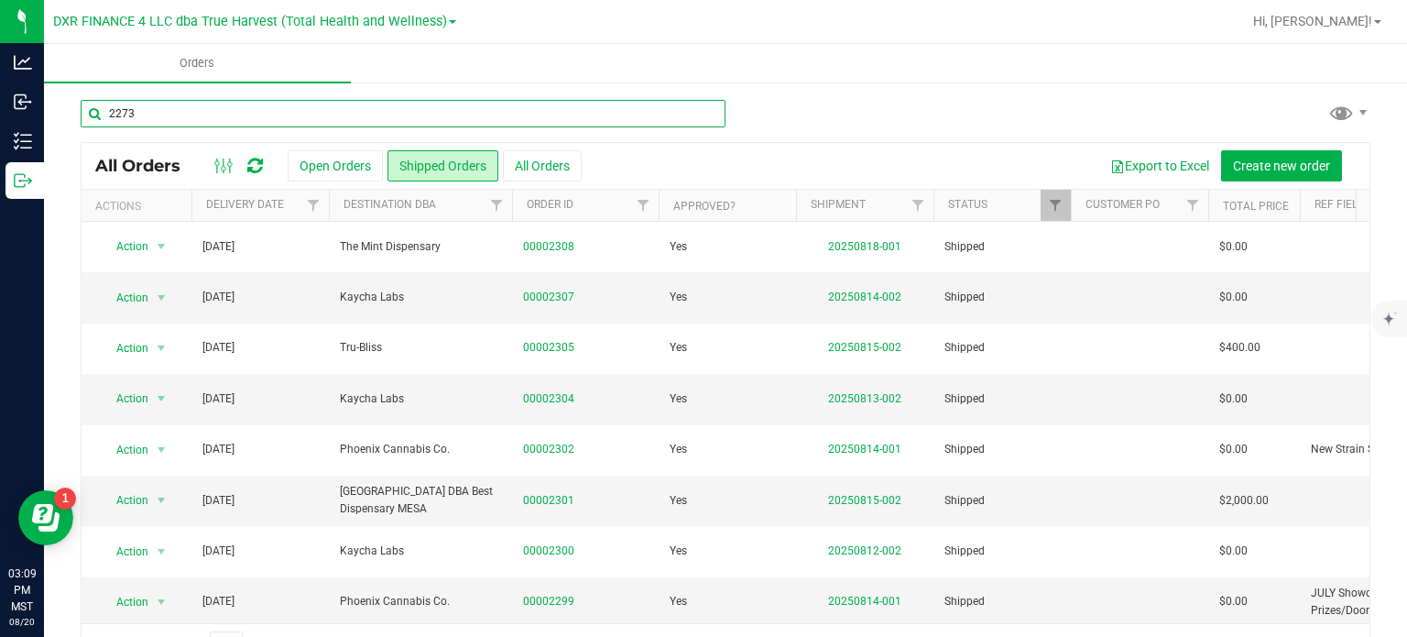
type input "2273"
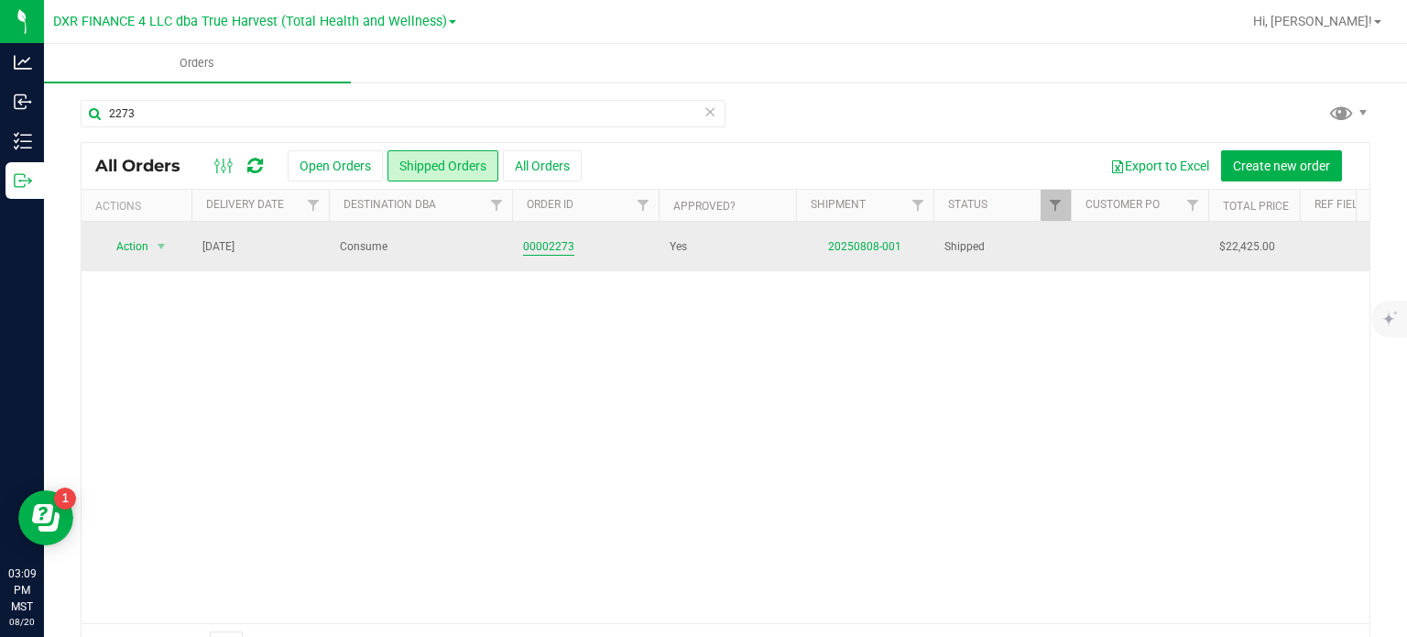
click at [548, 251] on link "00002273" at bounding box center [548, 246] width 51 height 17
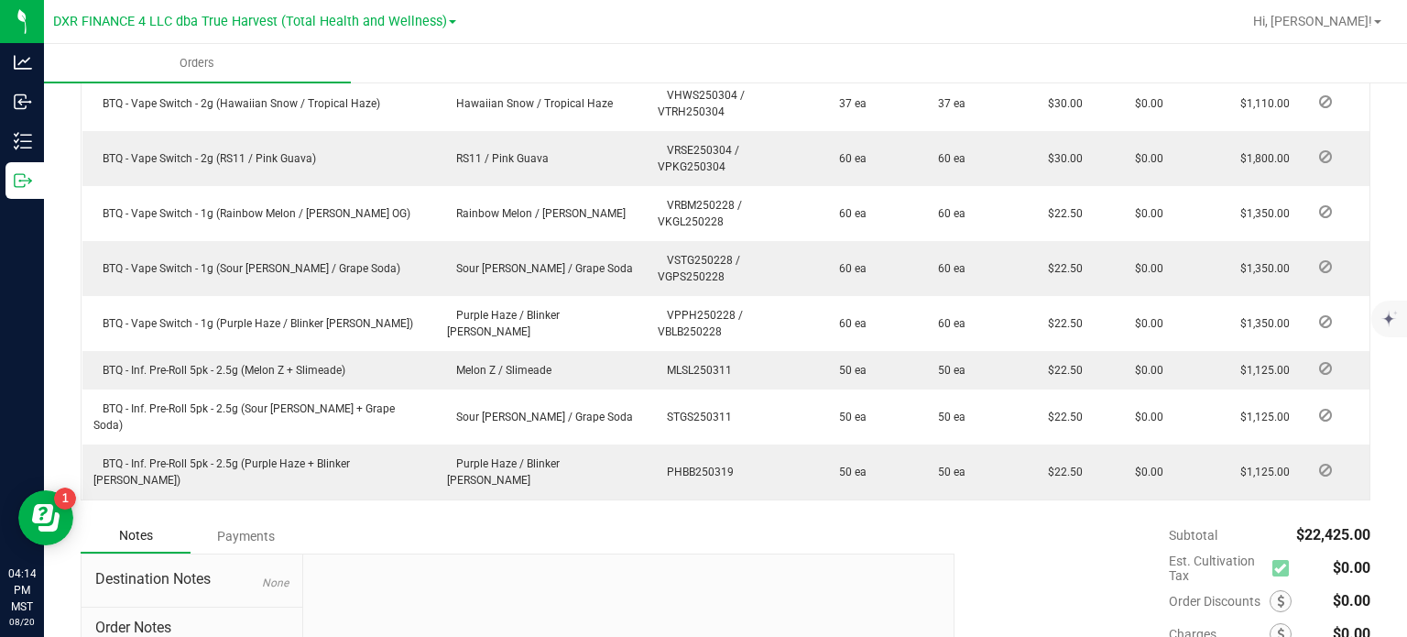
scroll to position [1623, 0]
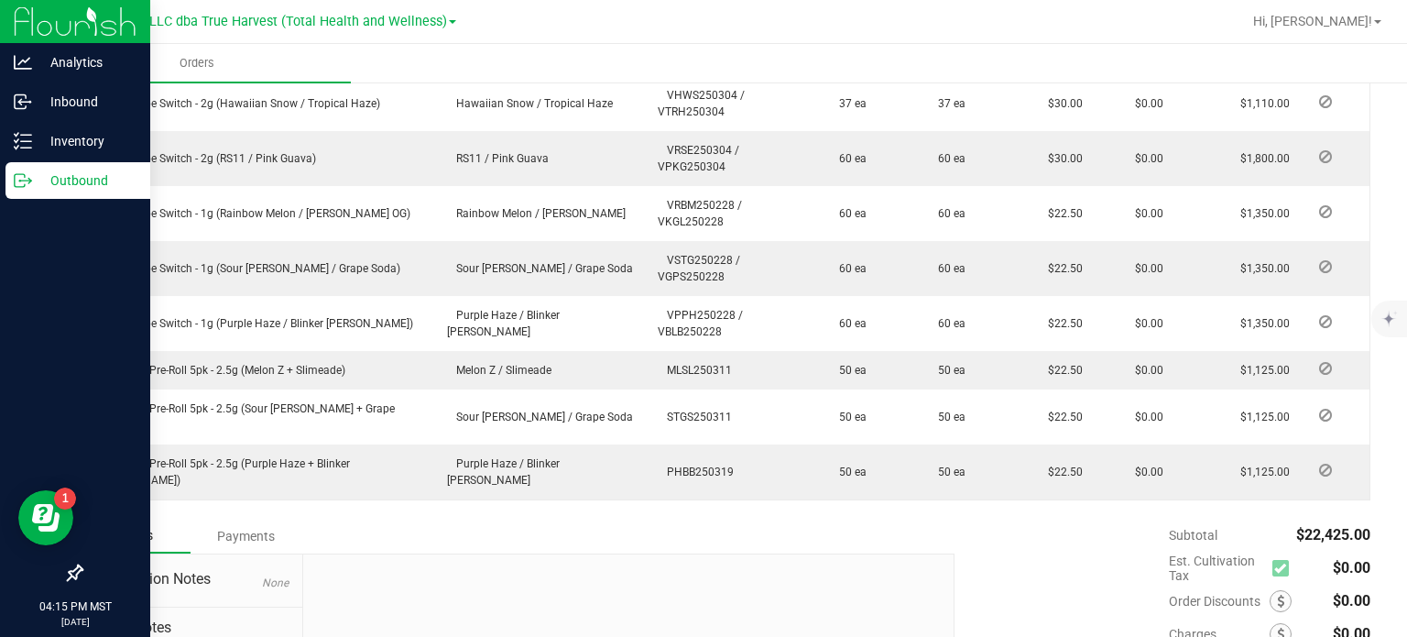
click at [47, 162] on div "Outbound" at bounding box center [77, 180] width 145 height 37
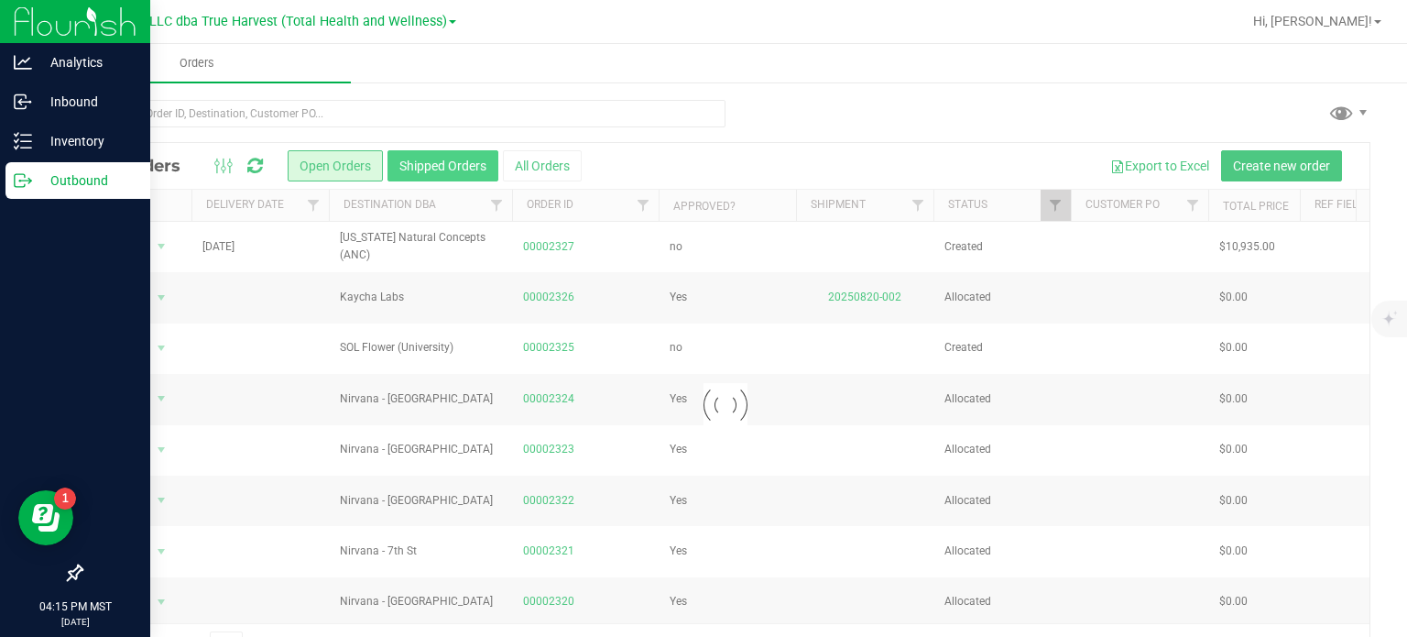
click at [425, 163] on button "Shipped Orders" at bounding box center [443, 165] width 111 height 31
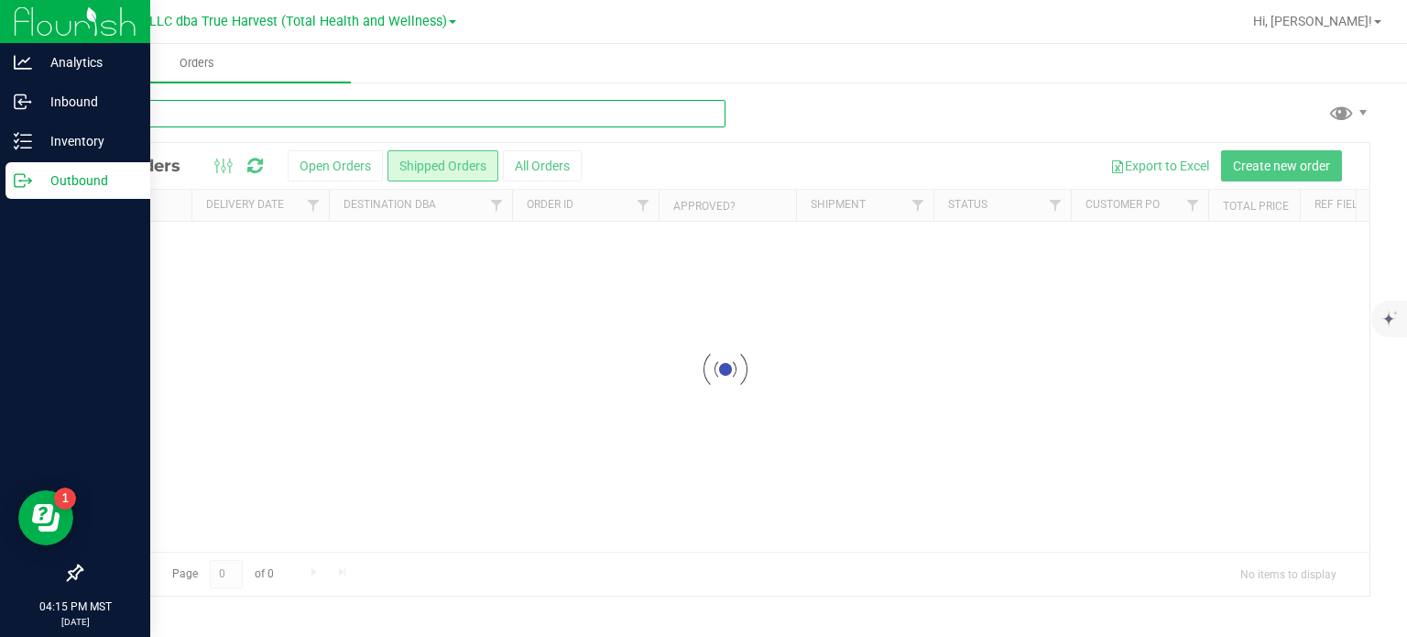
click at [280, 109] on input "text" at bounding box center [403, 113] width 645 height 27
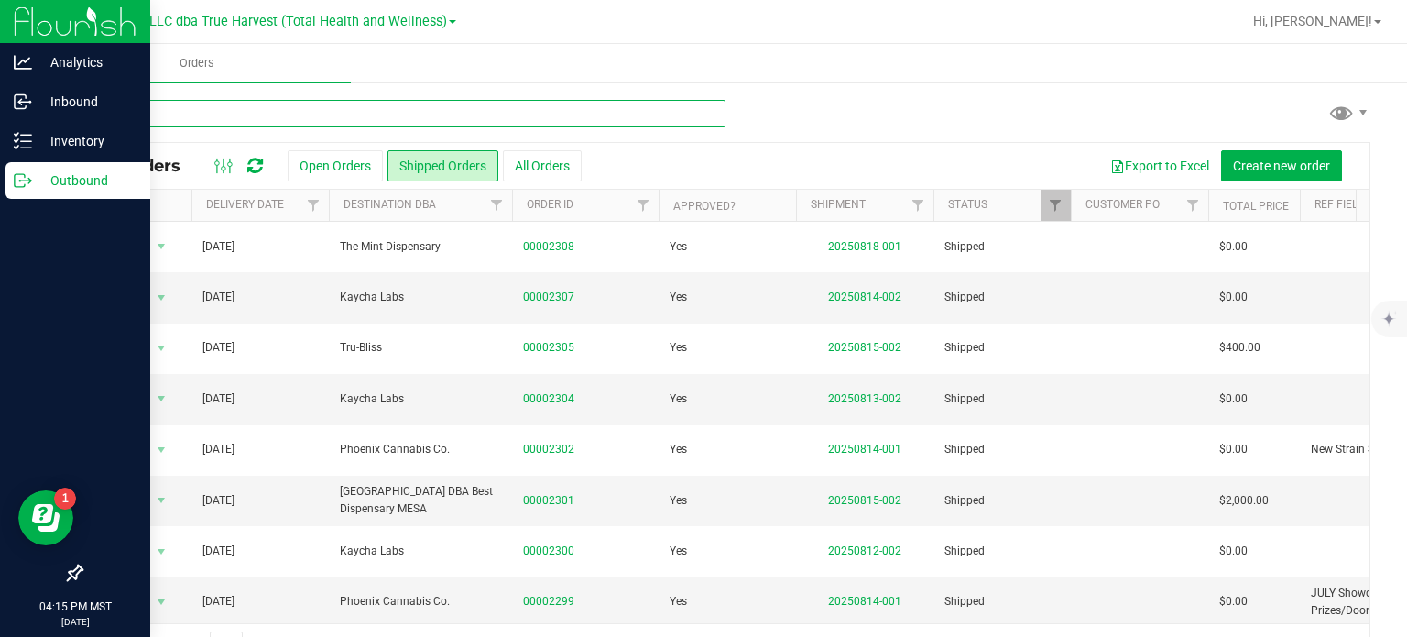
type input "2241"
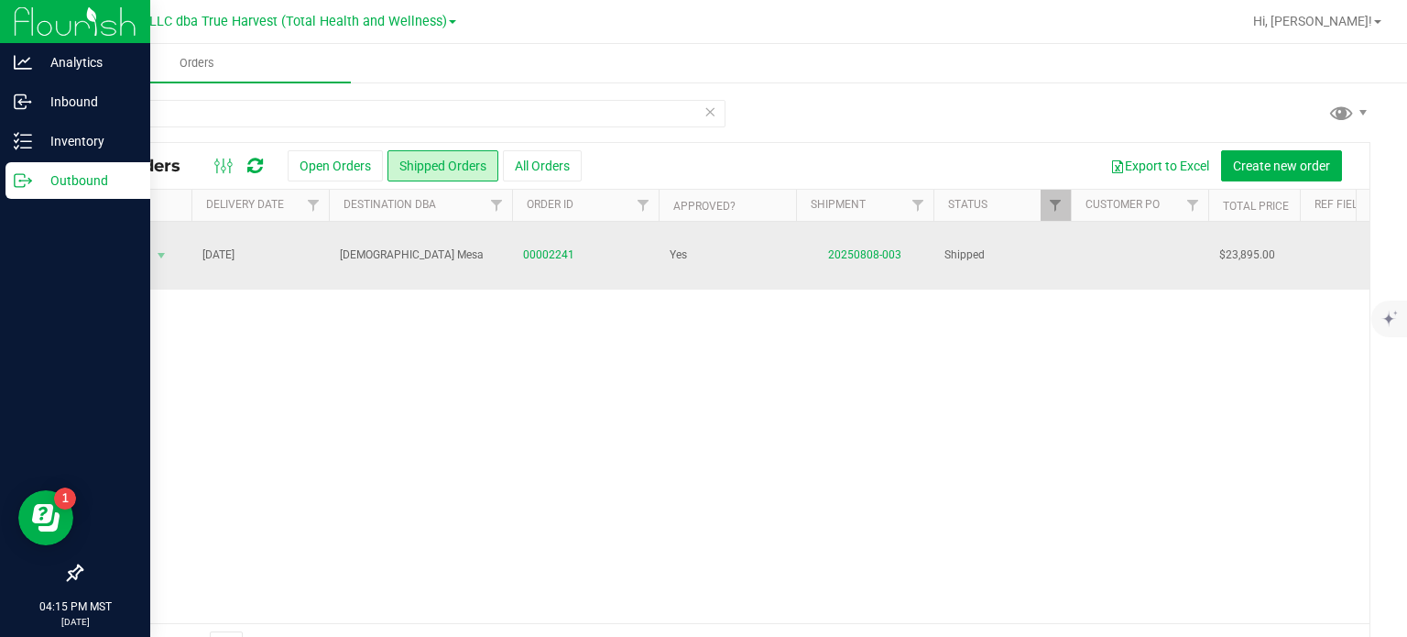
click at [573, 246] on span "00002241" at bounding box center [585, 254] width 125 height 17
click at [550, 252] on link "00002241" at bounding box center [548, 254] width 51 height 17
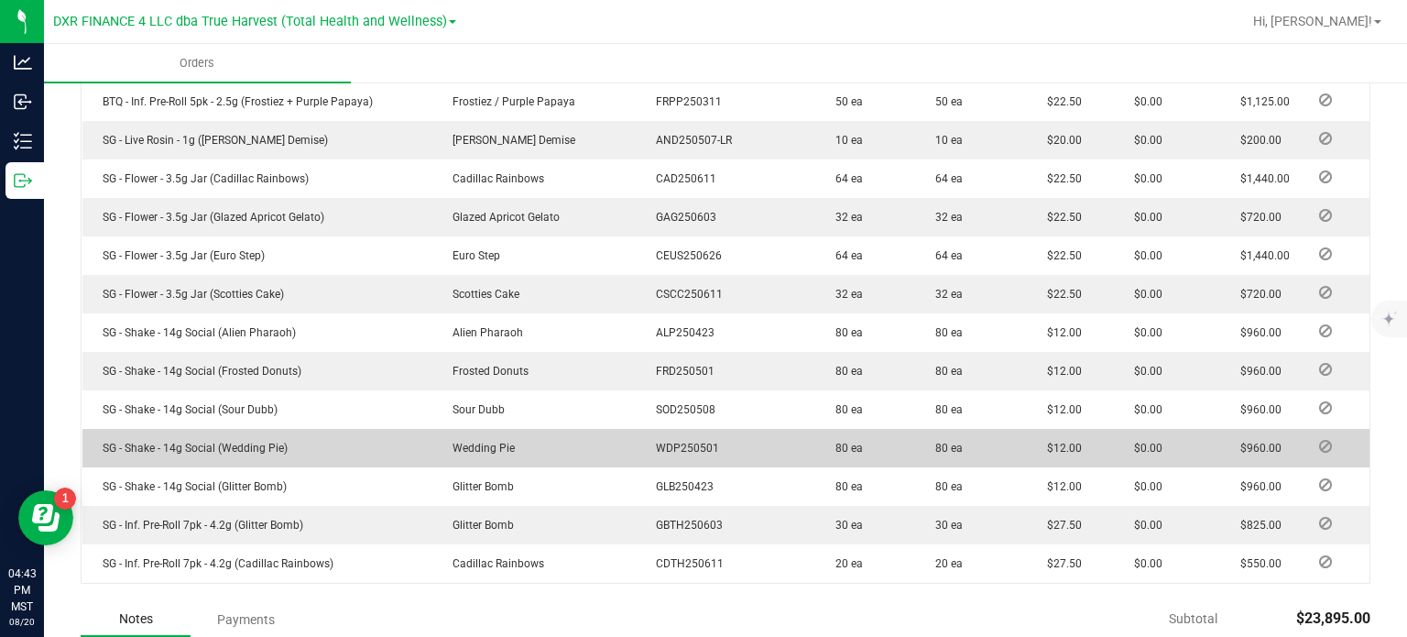
scroll to position [1191, 0]
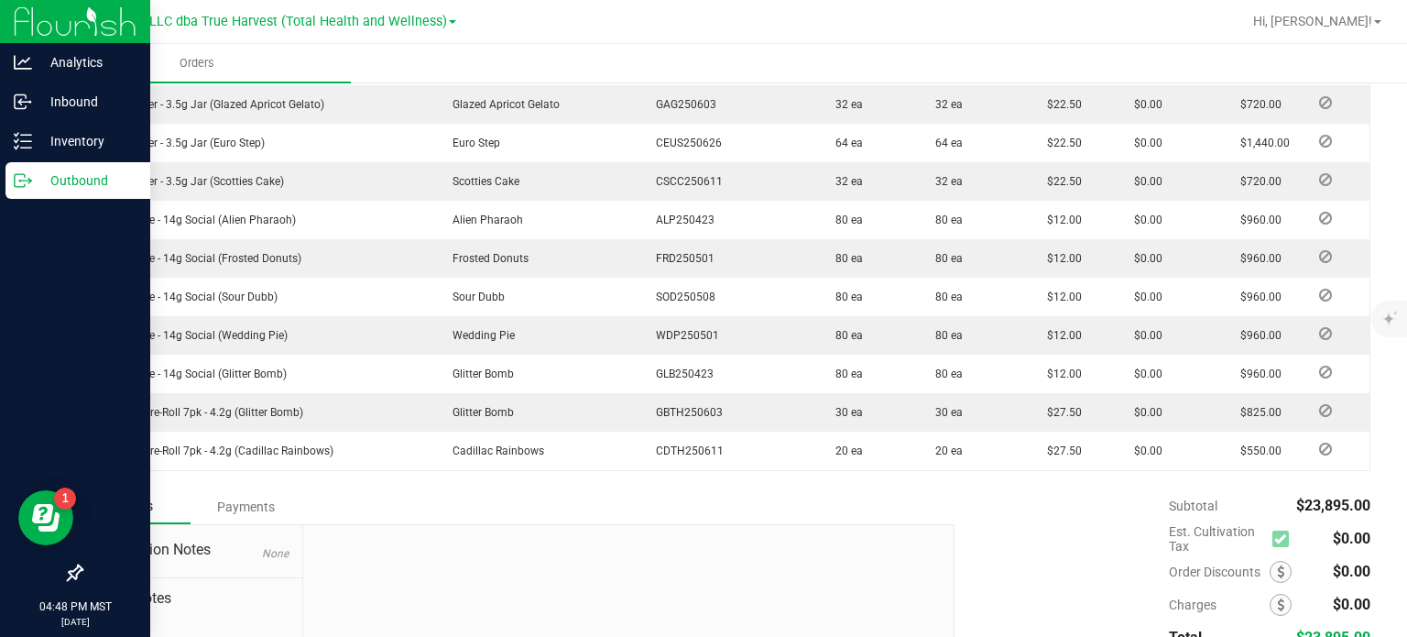
click at [27, 170] on div "Outbound" at bounding box center [77, 180] width 145 height 37
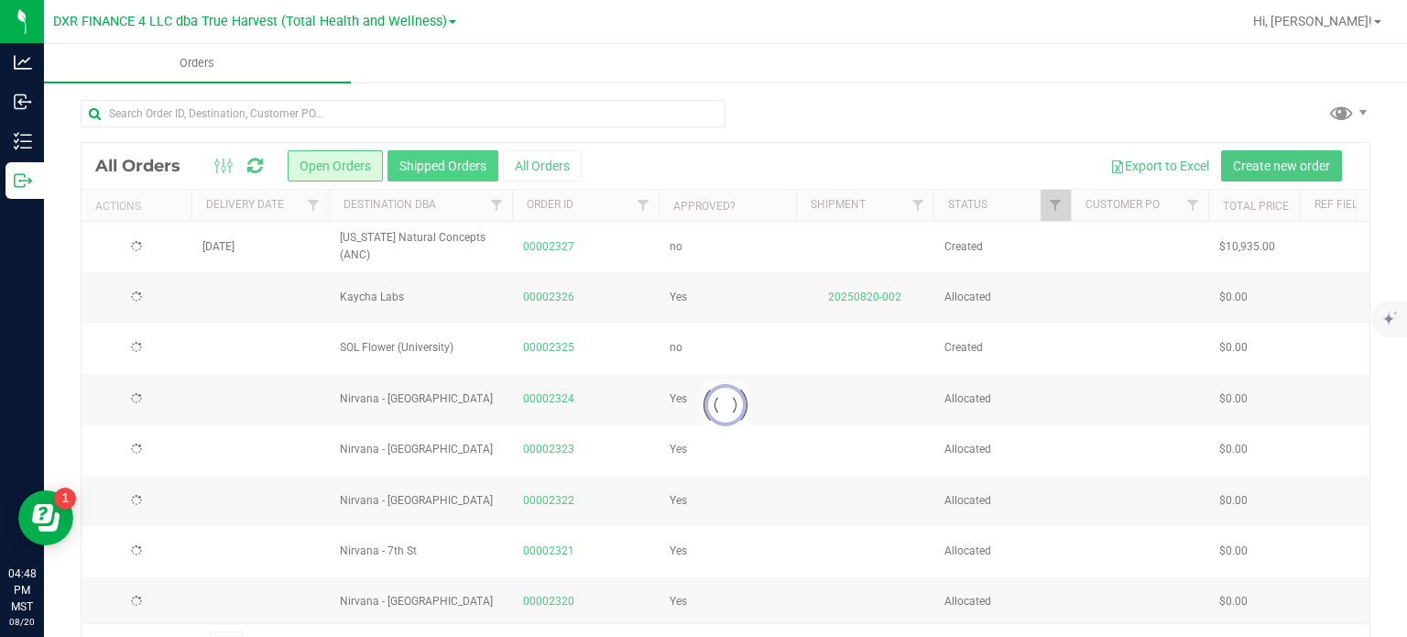
click at [410, 159] on button "Shipped Orders" at bounding box center [443, 165] width 111 height 31
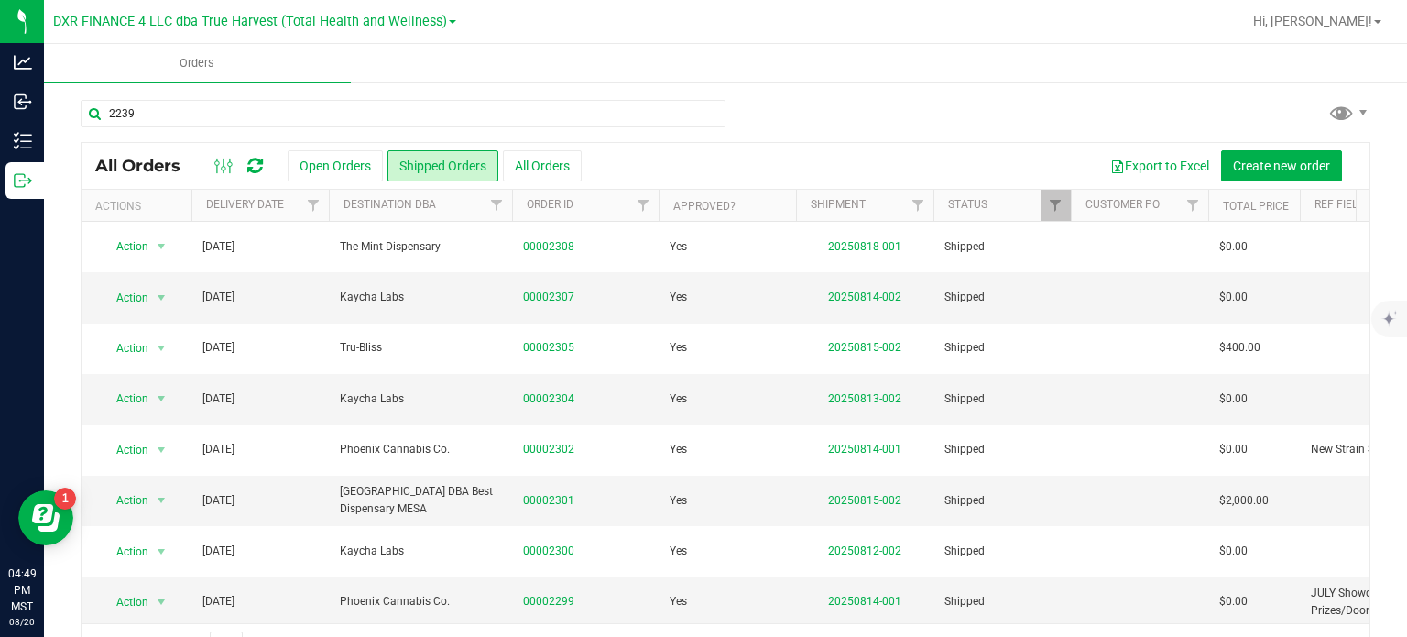
type input "2239"
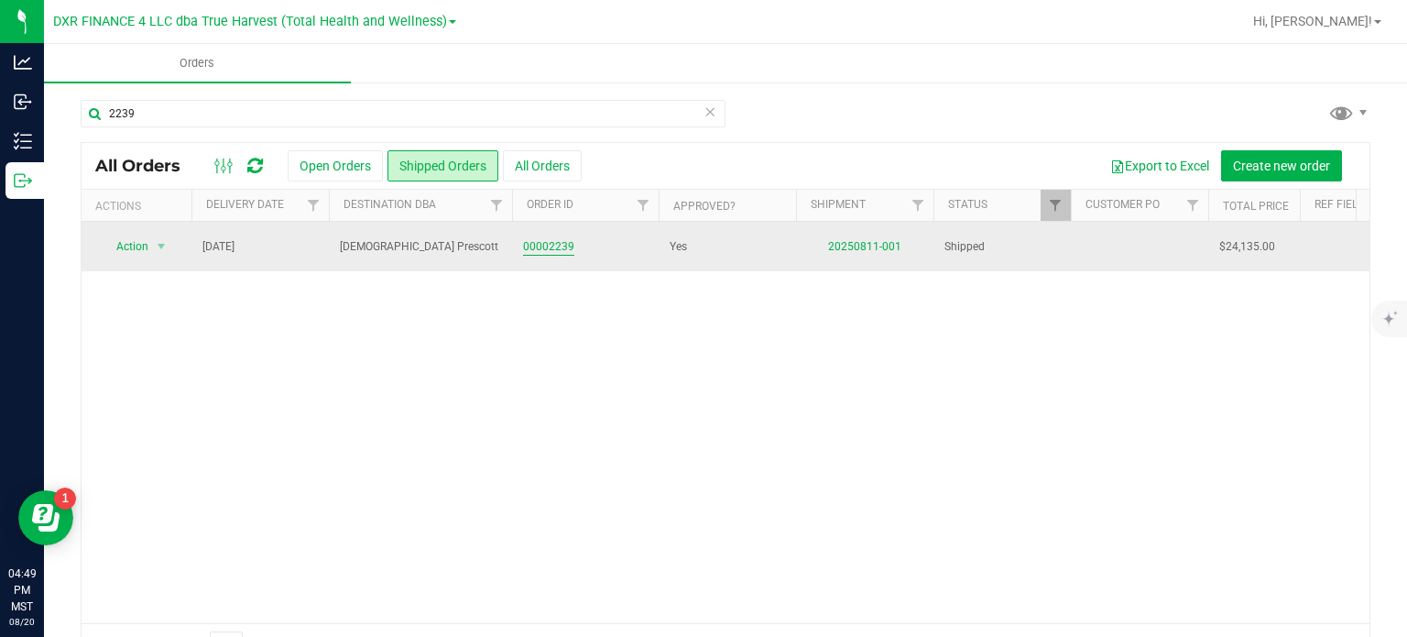
click at [557, 238] on link "00002239" at bounding box center [548, 246] width 51 height 17
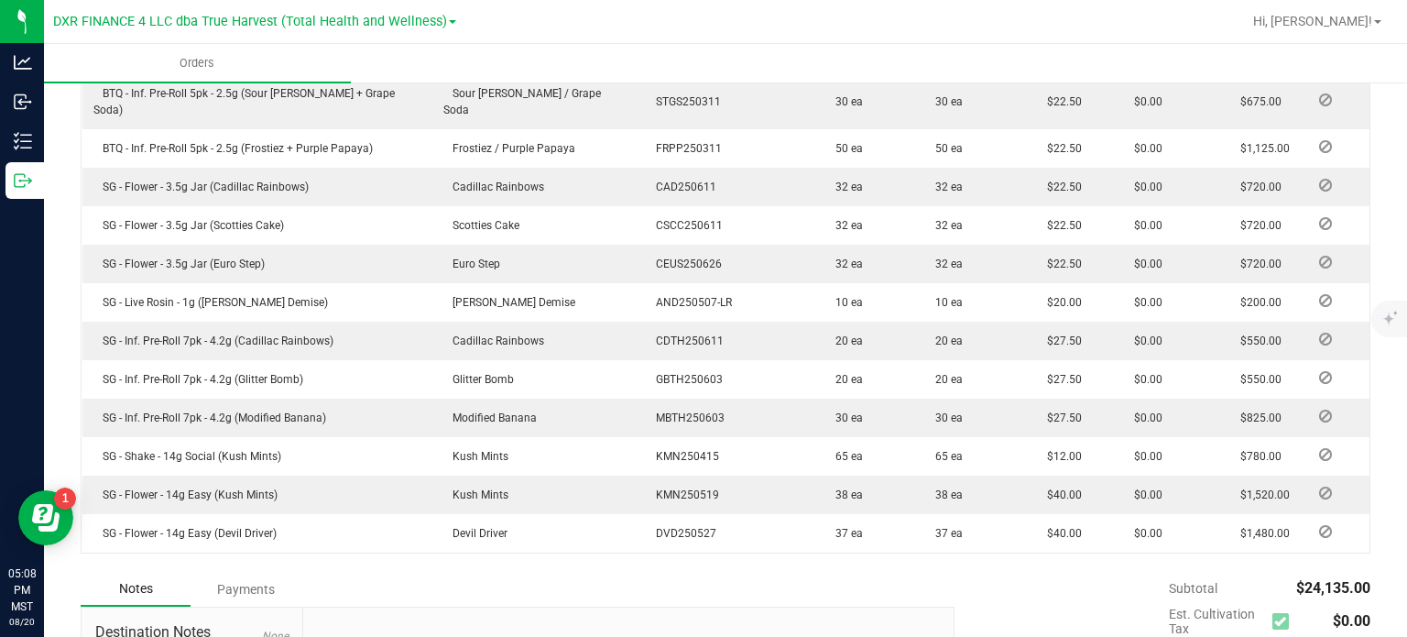
scroll to position [1094, 0]
